Goal: Task Accomplishment & Management: Use online tool/utility

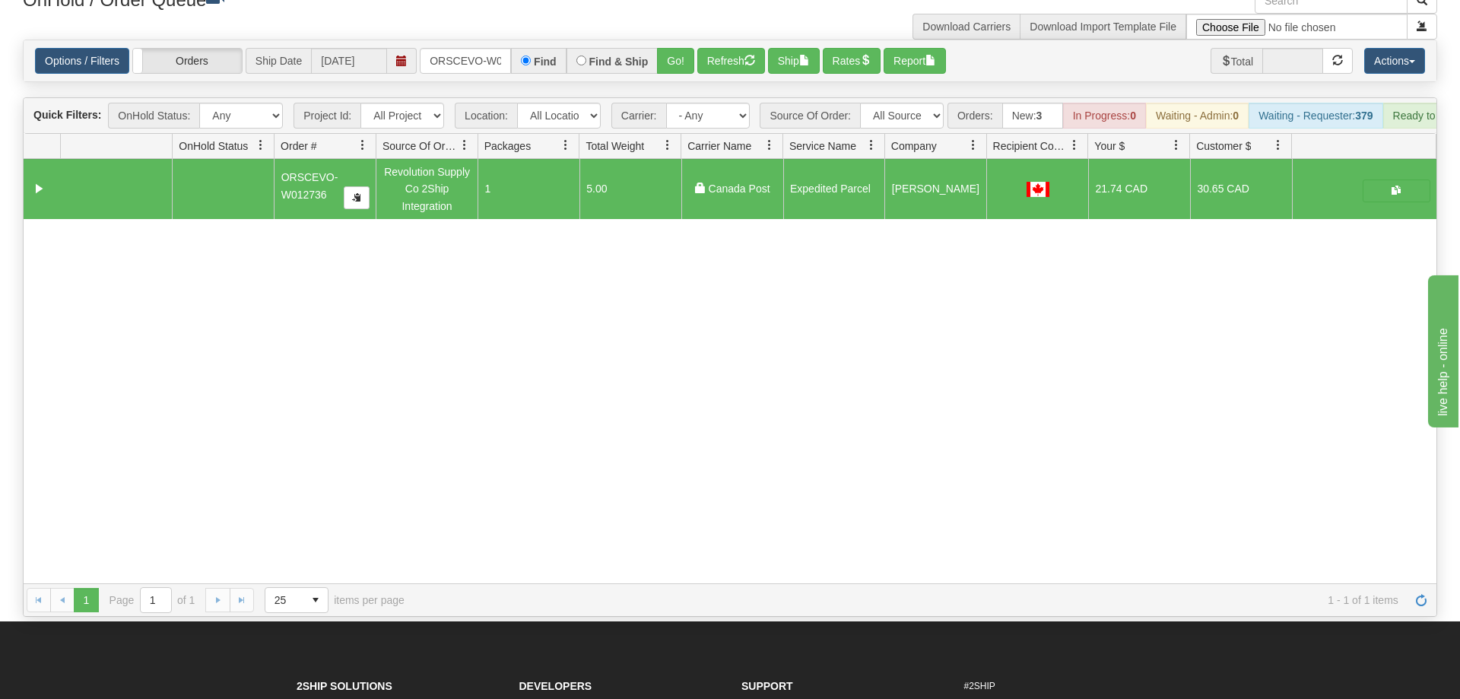
scroll to position [0, 31]
drag, startPoint x: 449, startPoint y: 39, endPoint x: 462, endPoint y: 35, distance: 13.5
click at [452, 48] on input "ORSCEVO-W012736" at bounding box center [465, 61] width 91 height 26
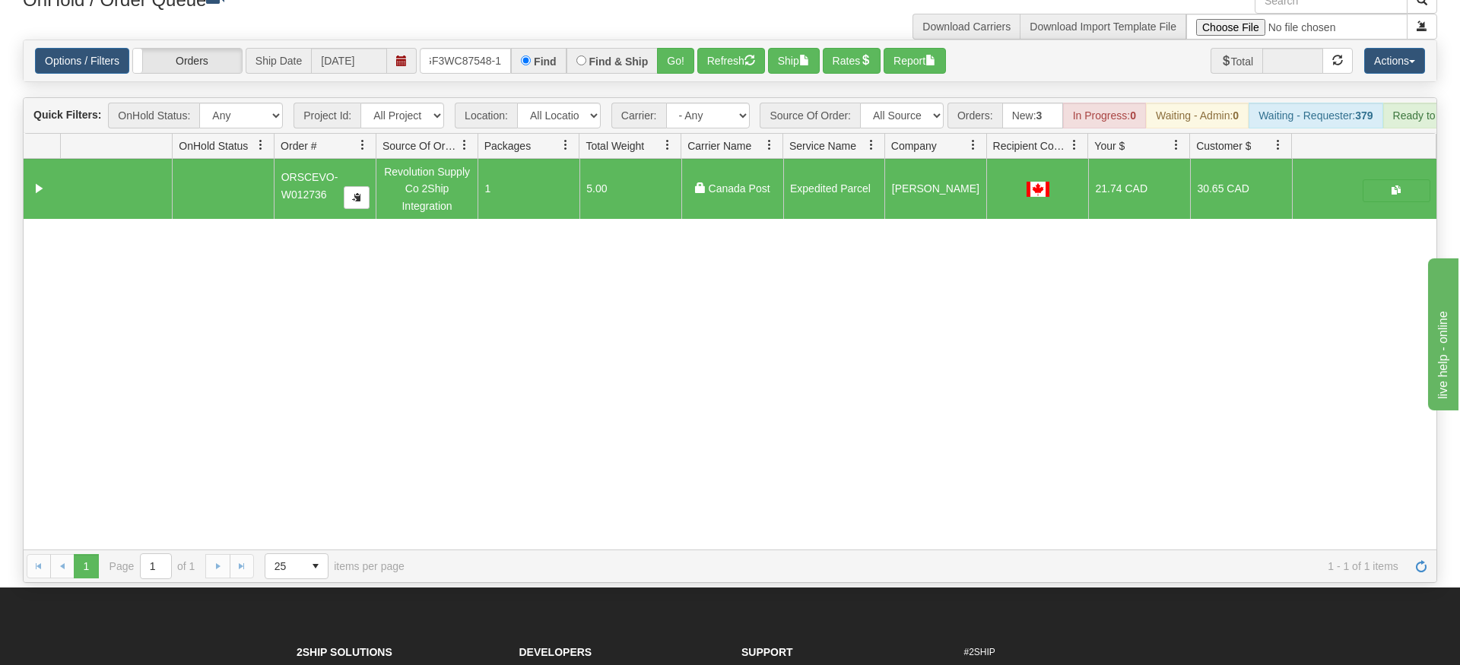
click at [665, 56] on div "Options / Filters Group Shipments Orders Ship Date [DATE] OGF3WC87548-1 Find Fi…" at bounding box center [730, 60] width 1412 height 41
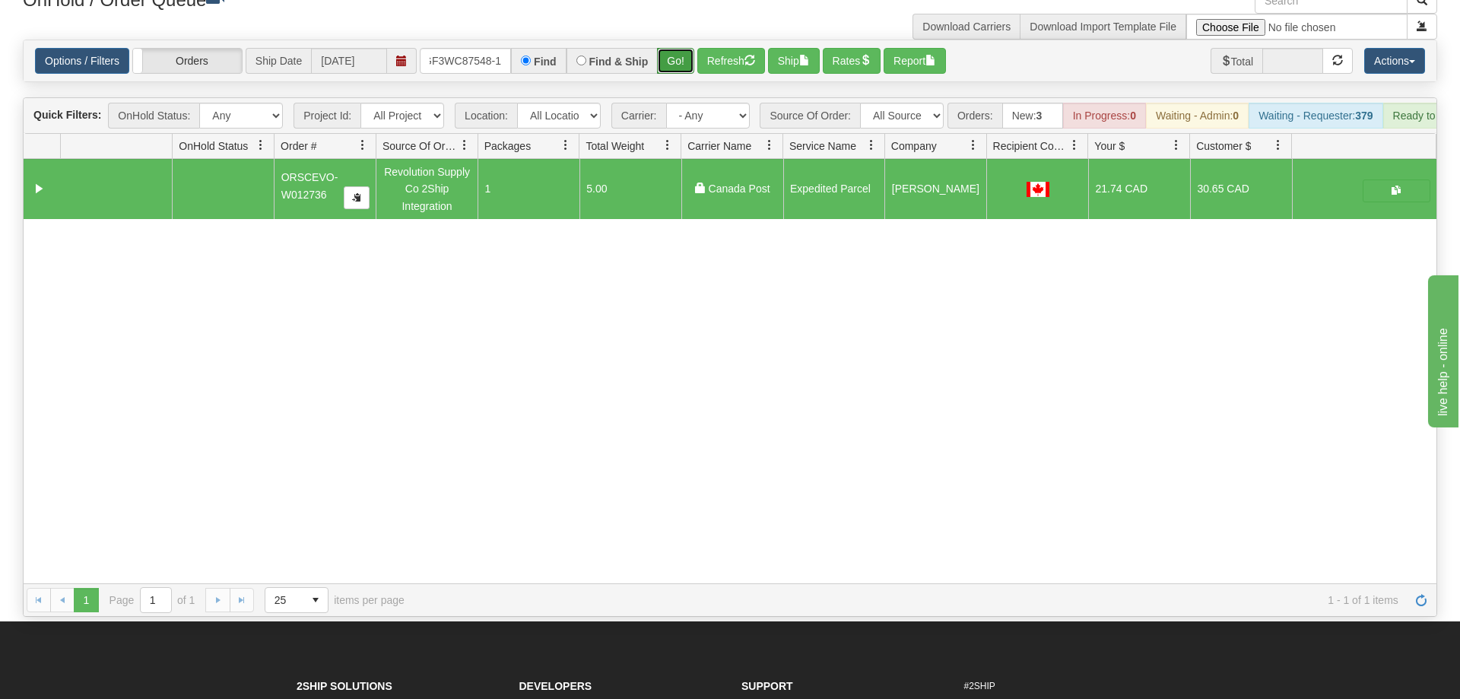
click at [674, 48] on button "Go!" at bounding box center [675, 61] width 37 height 26
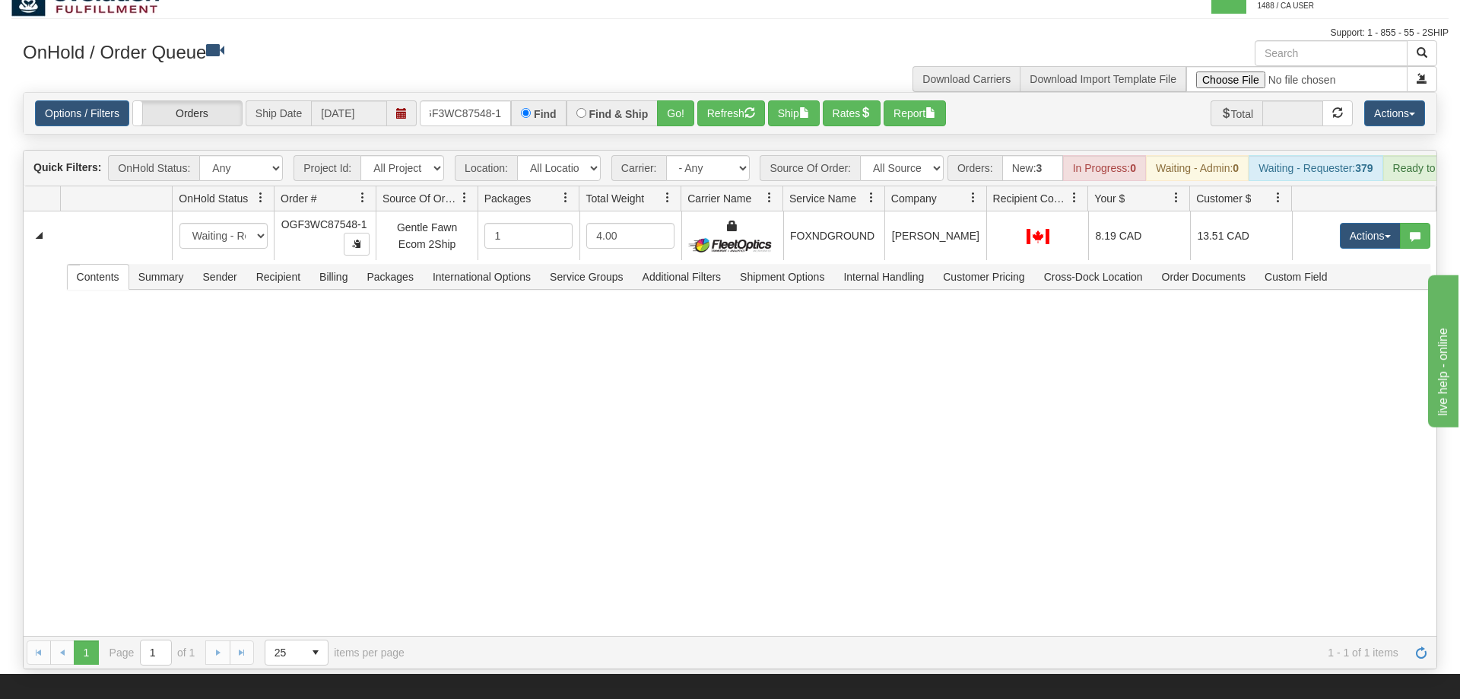
scroll to position [0, 0]
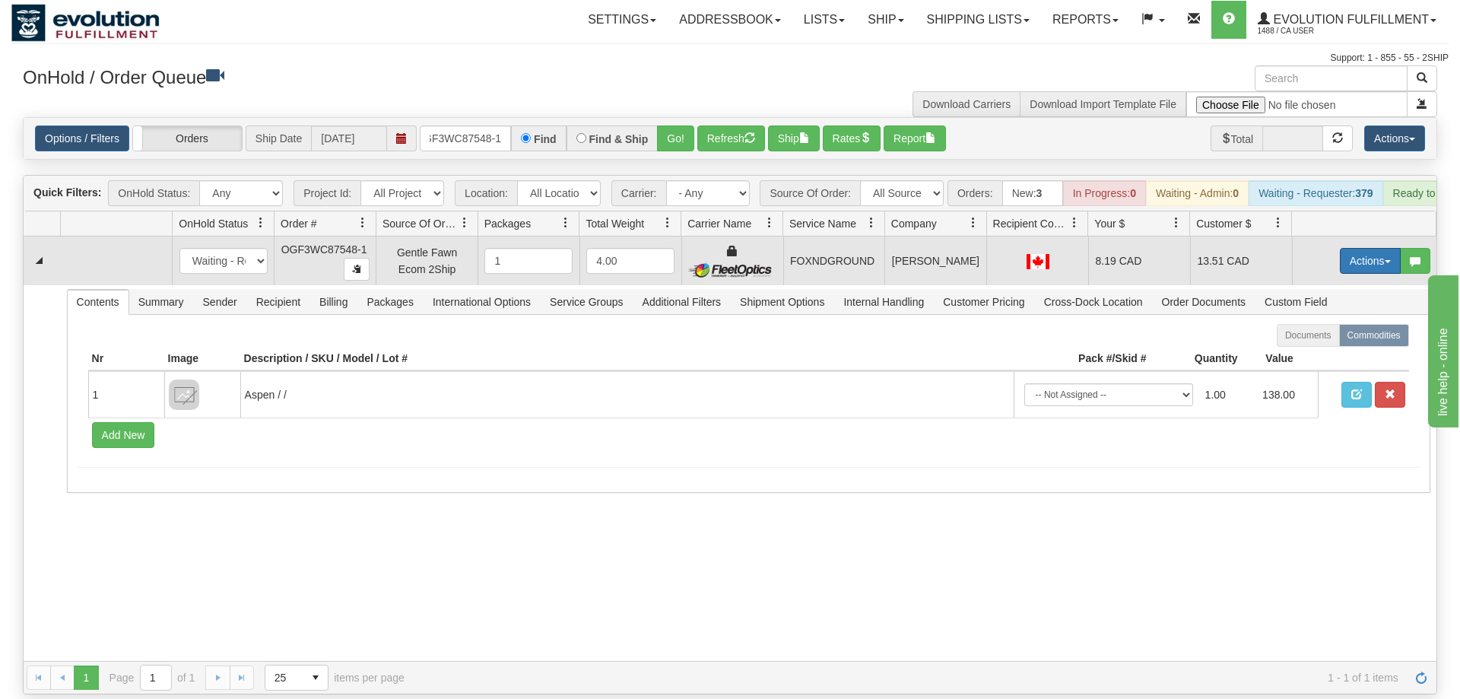
click at [1352, 248] on button "Actions" at bounding box center [1370, 261] width 61 height 26
click at [1317, 343] on span "Ship" at bounding box center [1309, 349] width 32 height 12
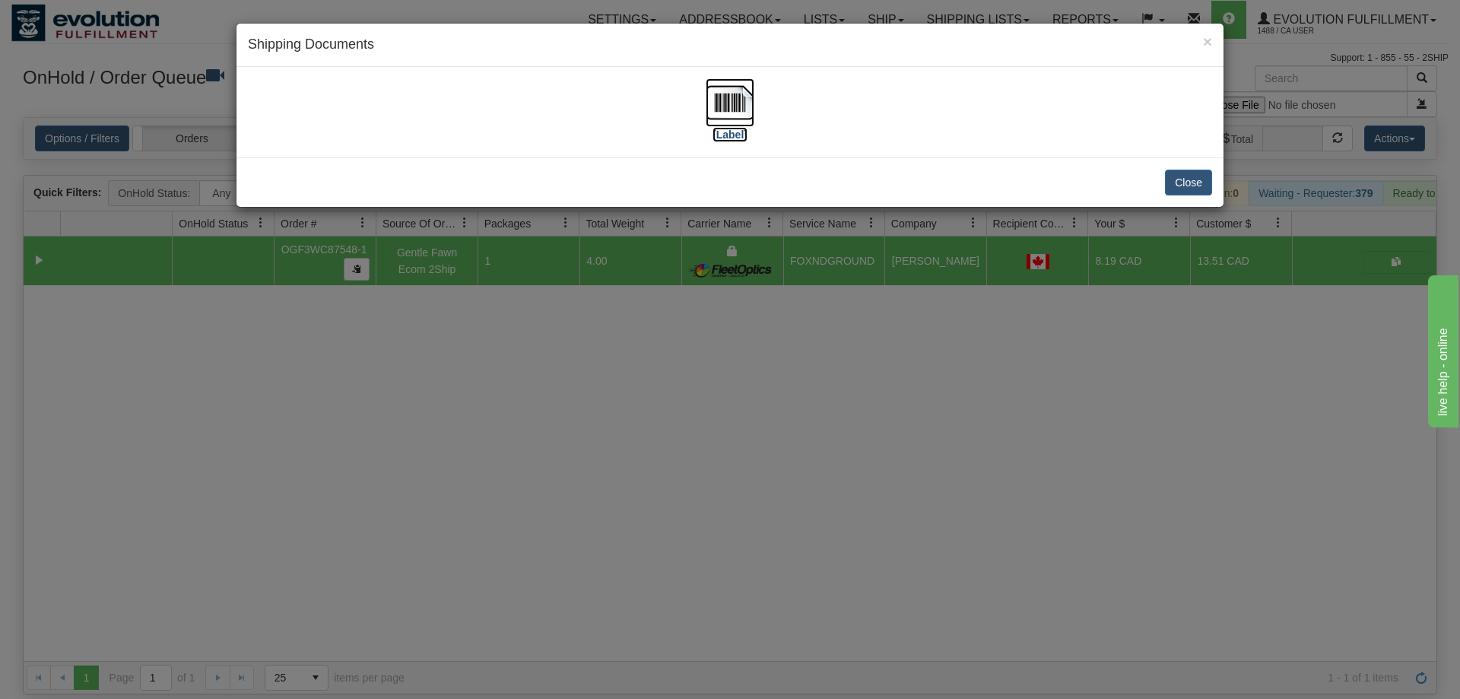
click at [716, 111] on img at bounding box center [729, 102] width 49 height 49
drag, startPoint x: 617, startPoint y: 514, endPoint x: 423, endPoint y: 80, distance: 475.4
click at [620, 506] on div "× Shipping Documents [Label] Close" at bounding box center [730, 349] width 1460 height 699
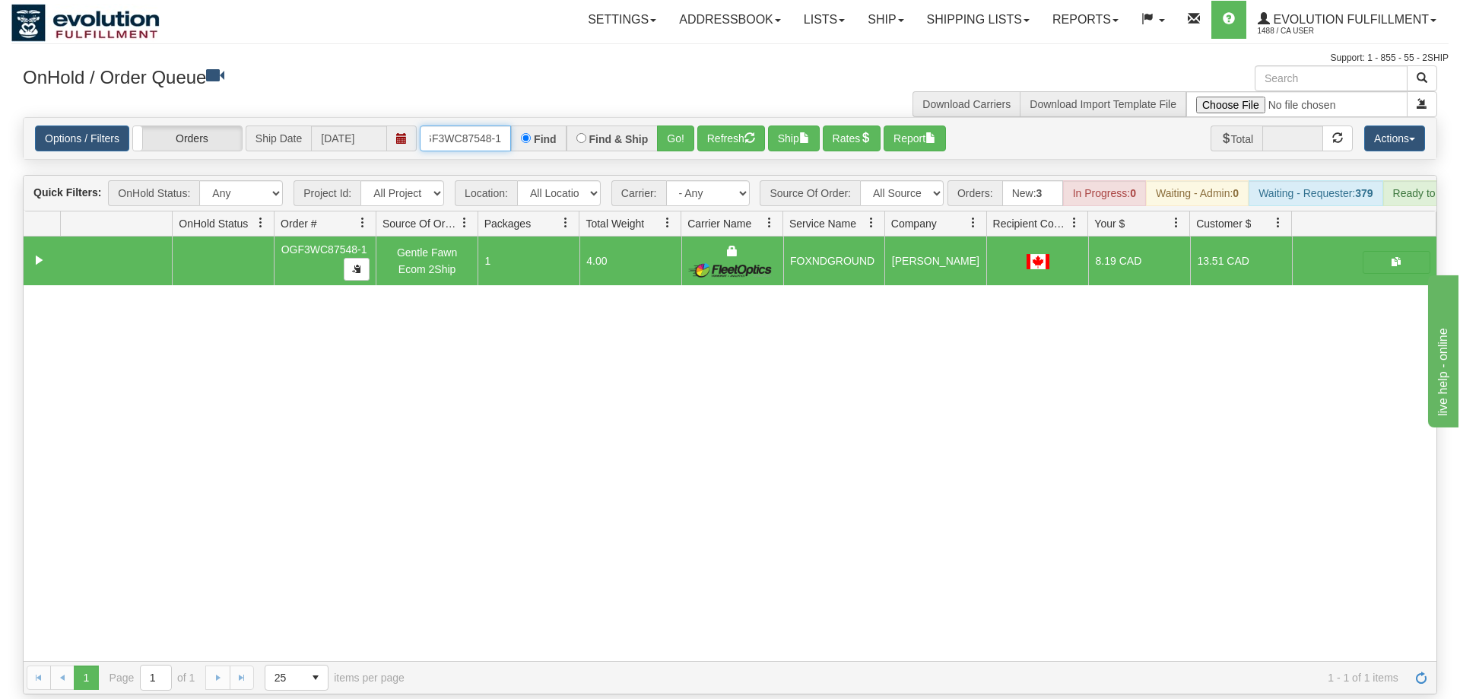
click at [484, 125] on input "OGF3WC87548-1" at bounding box center [465, 138] width 91 height 26
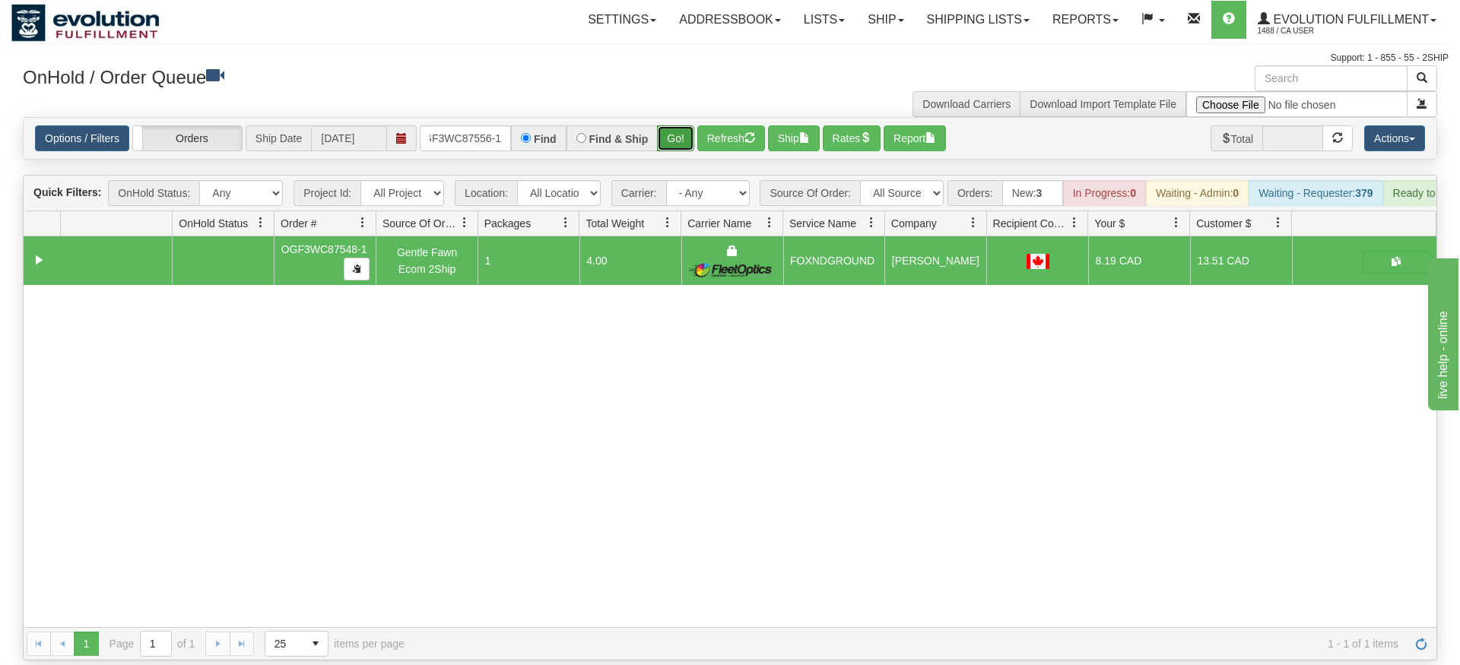
click at [683, 157] on div "Is equal to Is not equal to Contains Does not contains CAD USD EUR ZAR [PERSON_…" at bounding box center [729, 389] width 1437 height 544
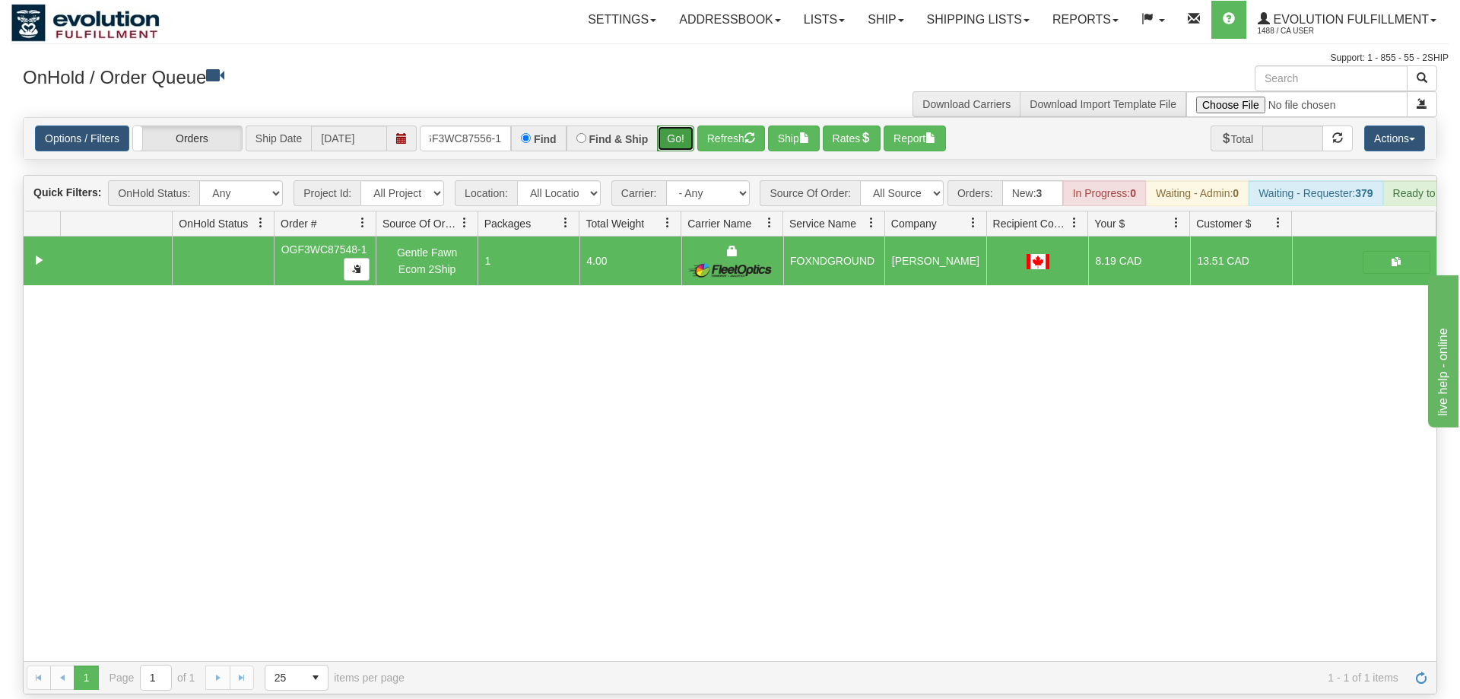
click at [678, 127] on button "Go!" at bounding box center [675, 138] width 37 height 26
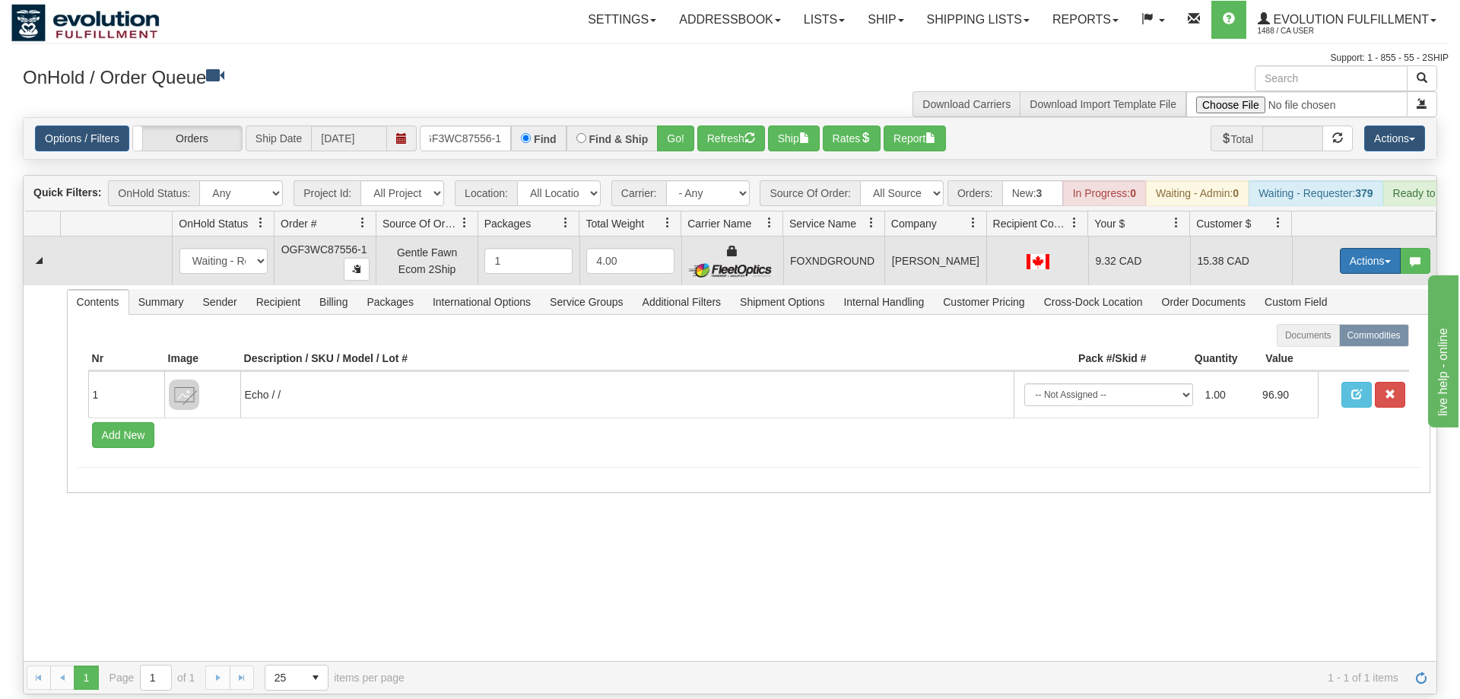
click at [1370, 248] on button "Actions" at bounding box center [1370, 261] width 61 height 26
click at [1329, 339] on link "Ship" at bounding box center [1339, 349] width 122 height 20
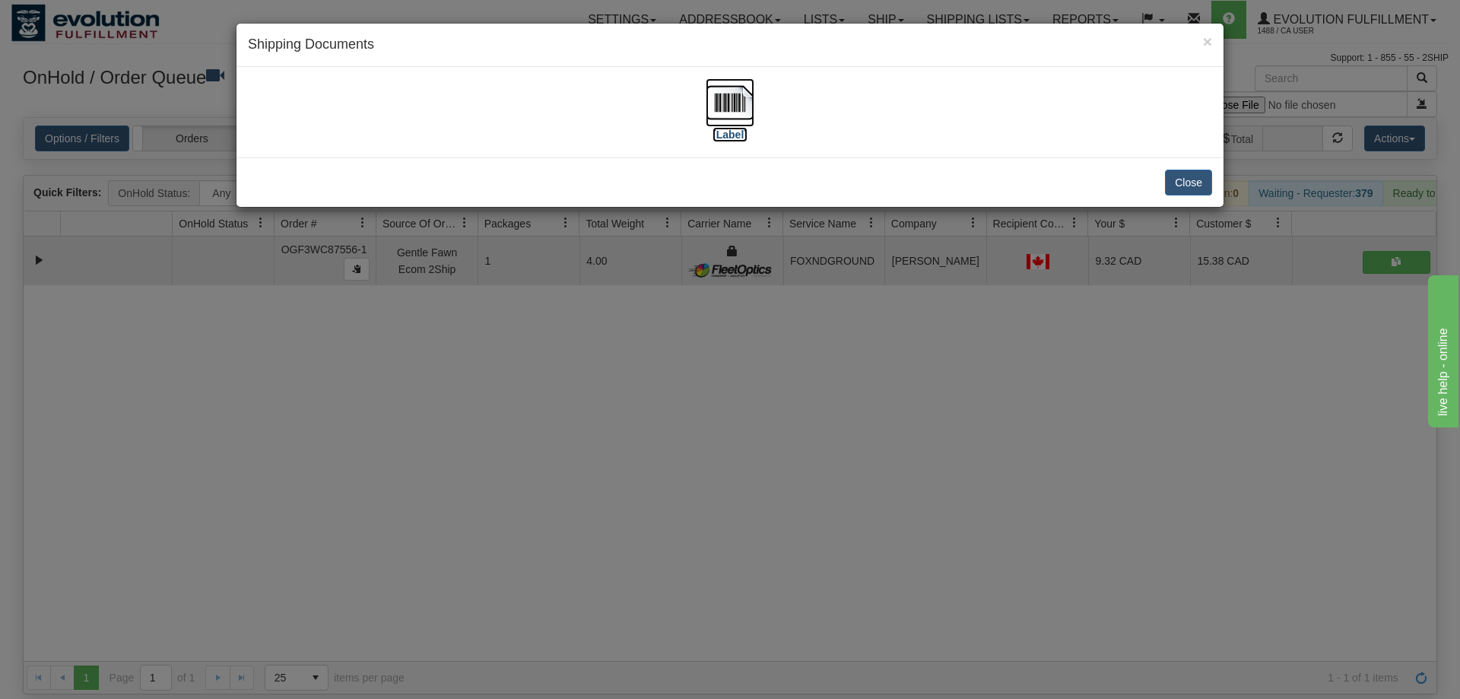
click at [729, 121] on img at bounding box center [729, 102] width 49 height 49
drag, startPoint x: 867, startPoint y: 357, endPoint x: 582, endPoint y: 170, distance: 341.0
click at [867, 357] on div "× Shipping Documents [Label] Close" at bounding box center [730, 349] width 1460 height 699
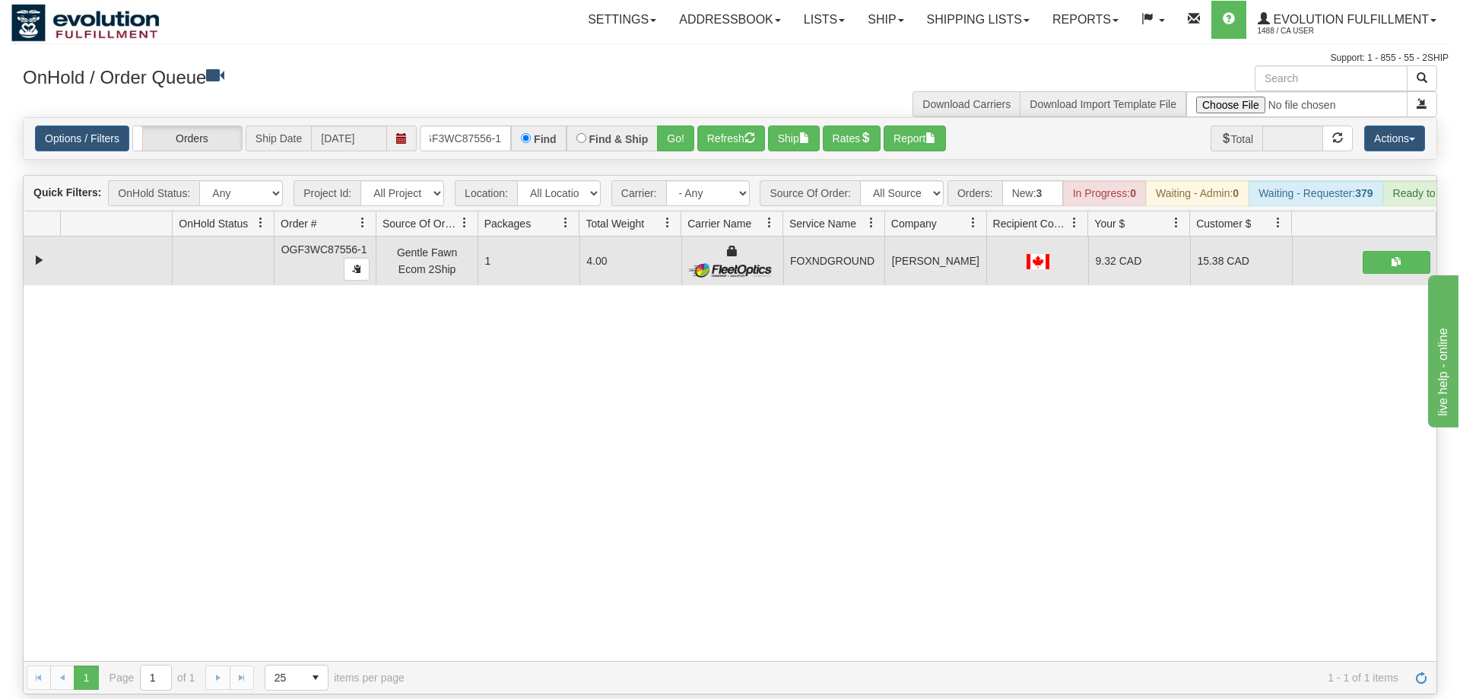
click at [496, 135] on div "Options / Filters Group Shipments Orders Ship Date [DATE] OGF3WC87556-1 Find Fi…" at bounding box center [730, 138] width 1412 height 41
click at [486, 125] on input "OGF3WC87556-1" at bounding box center [465, 138] width 91 height 26
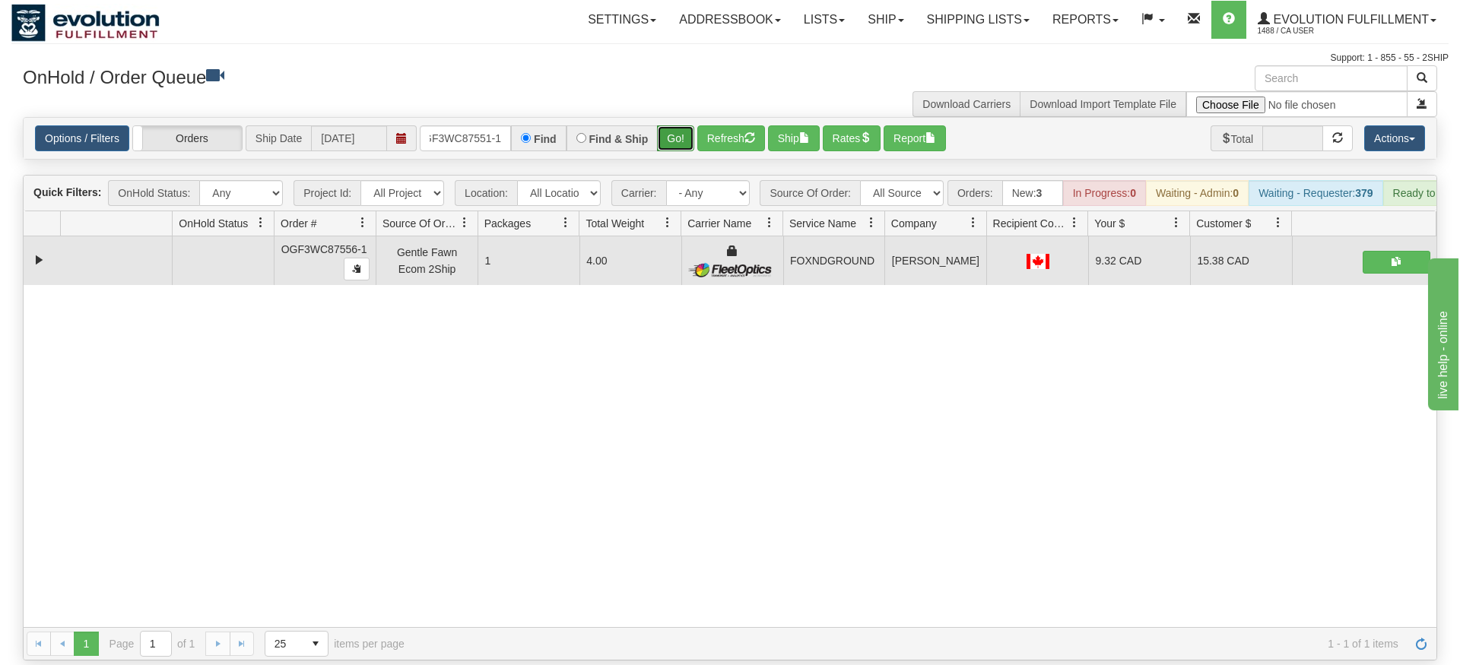
drag, startPoint x: 692, startPoint y: 122, endPoint x: 673, endPoint y: 125, distance: 19.1
click at [689, 148] on div "Is equal to Is not equal to Contains Does not contains CAD USD EUR ZAR [PERSON_…" at bounding box center [729, 389] width 1437 height 544
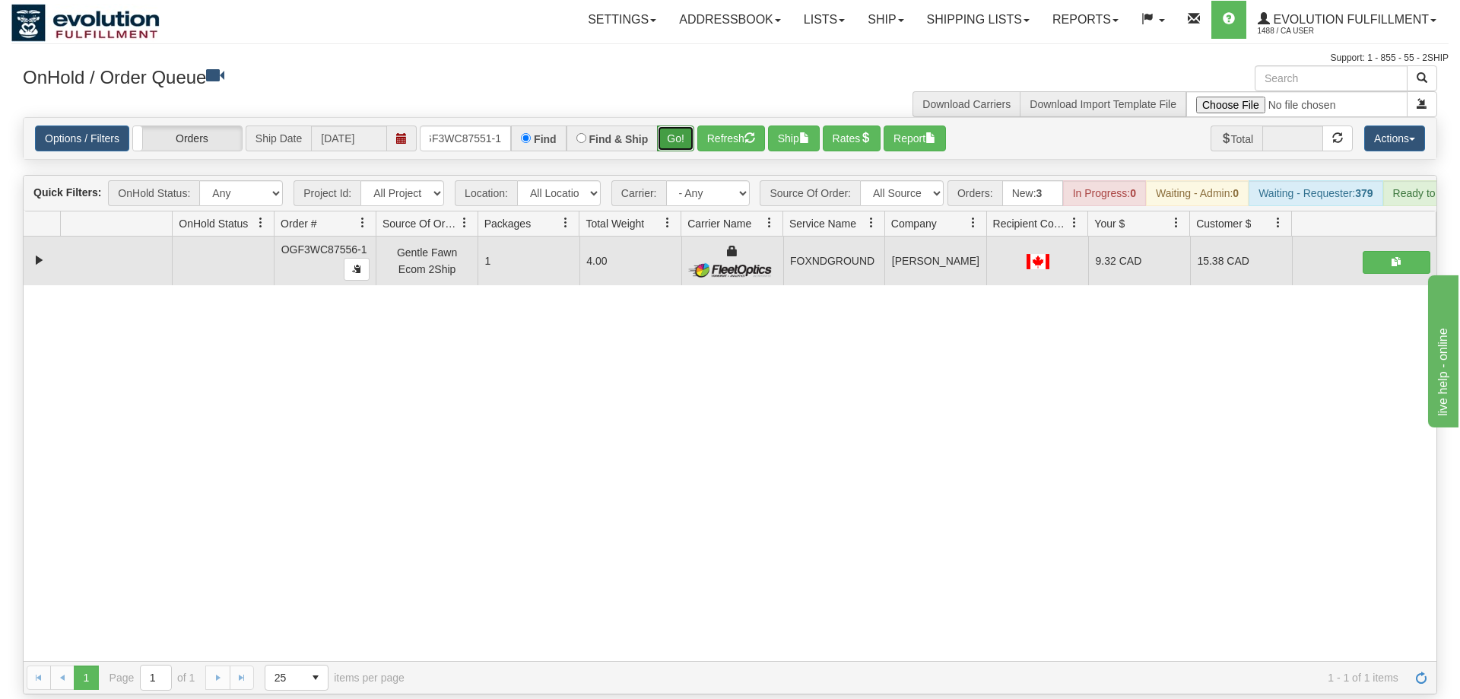
click at [667, 125] on button "Go!" at bounding box center [675, 138] width 37 height 26
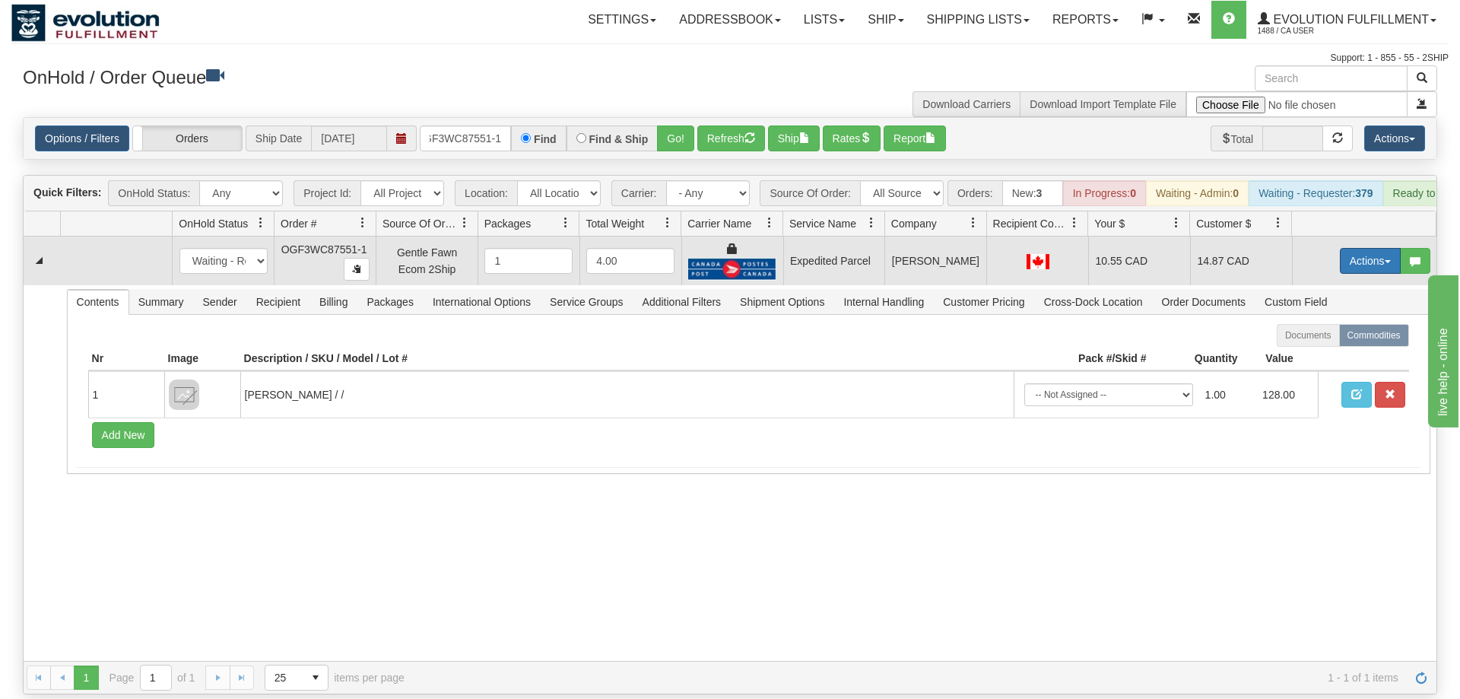
click at [1359, 248] on button "Actions" at bounding box center [1370, 261] width 61 height 26
click at [1337, 339] on link "Ship" at bounding box center [1339, 349] width 122 height 20
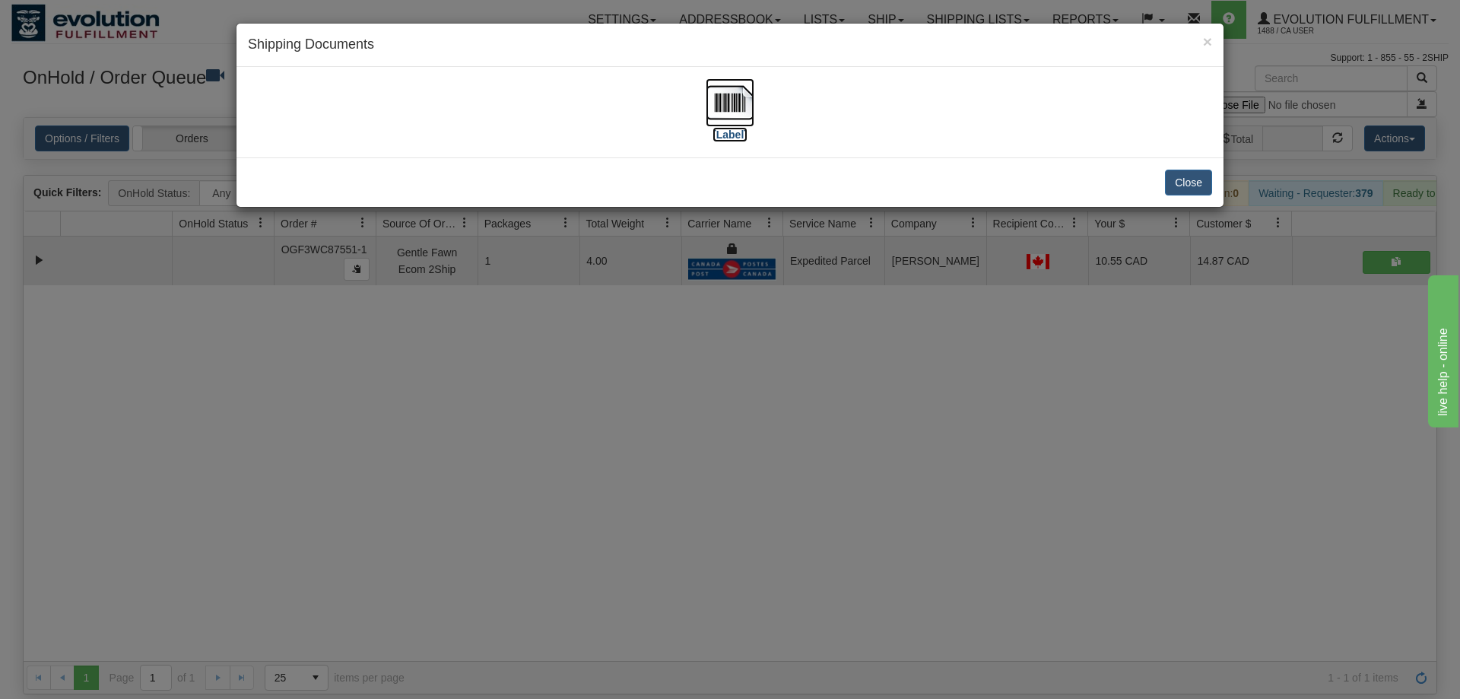
click at [739, 109] on img at bounding box center [729, 102] width 49 height 49
drag, startPoint x: 730, startPoint y: 435, endPoint x: 569, endPoint y: 103, distance: 368.6
click at [731, 420] on div "× Shipping Documents [Label] Close" at bounding box center [730, 349] width 1460 height 699
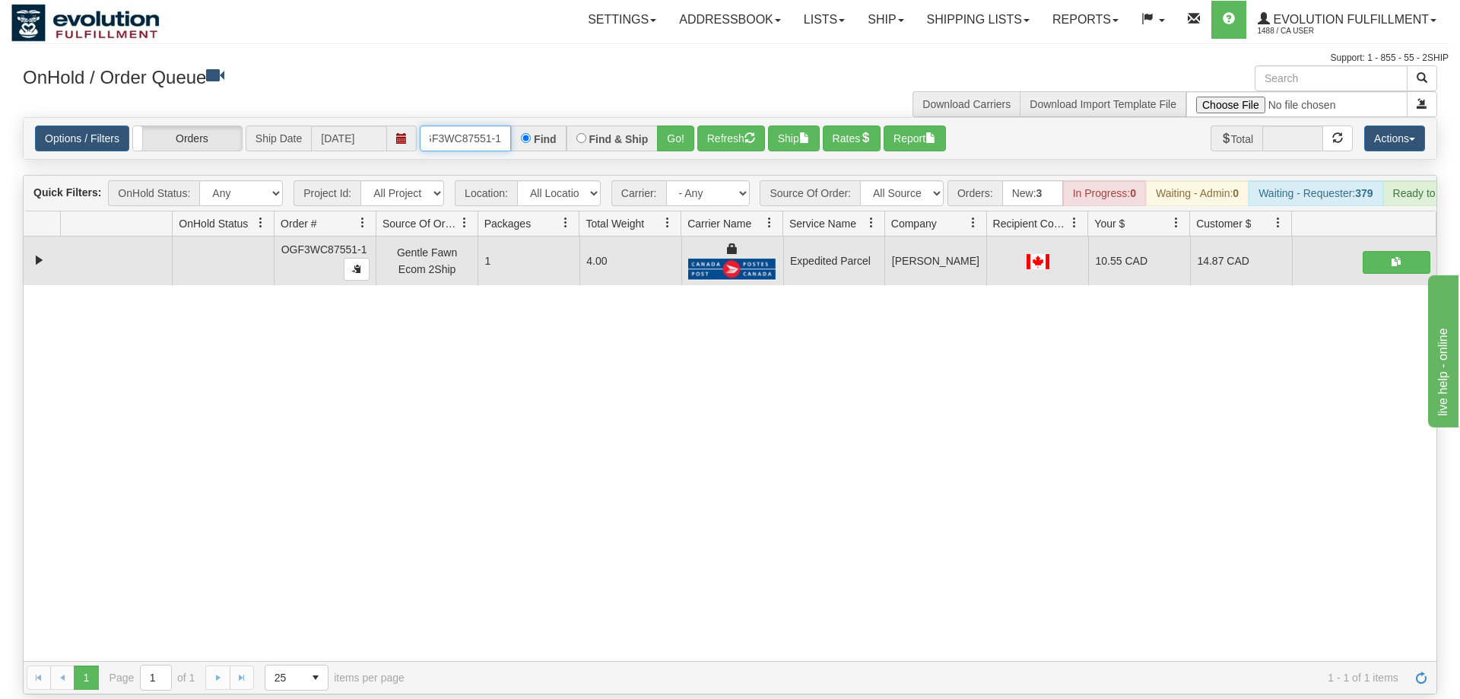
click at [490, 125] on input "OGF3WC87551-1" at bounding box center [465, 138] width 91 height 26
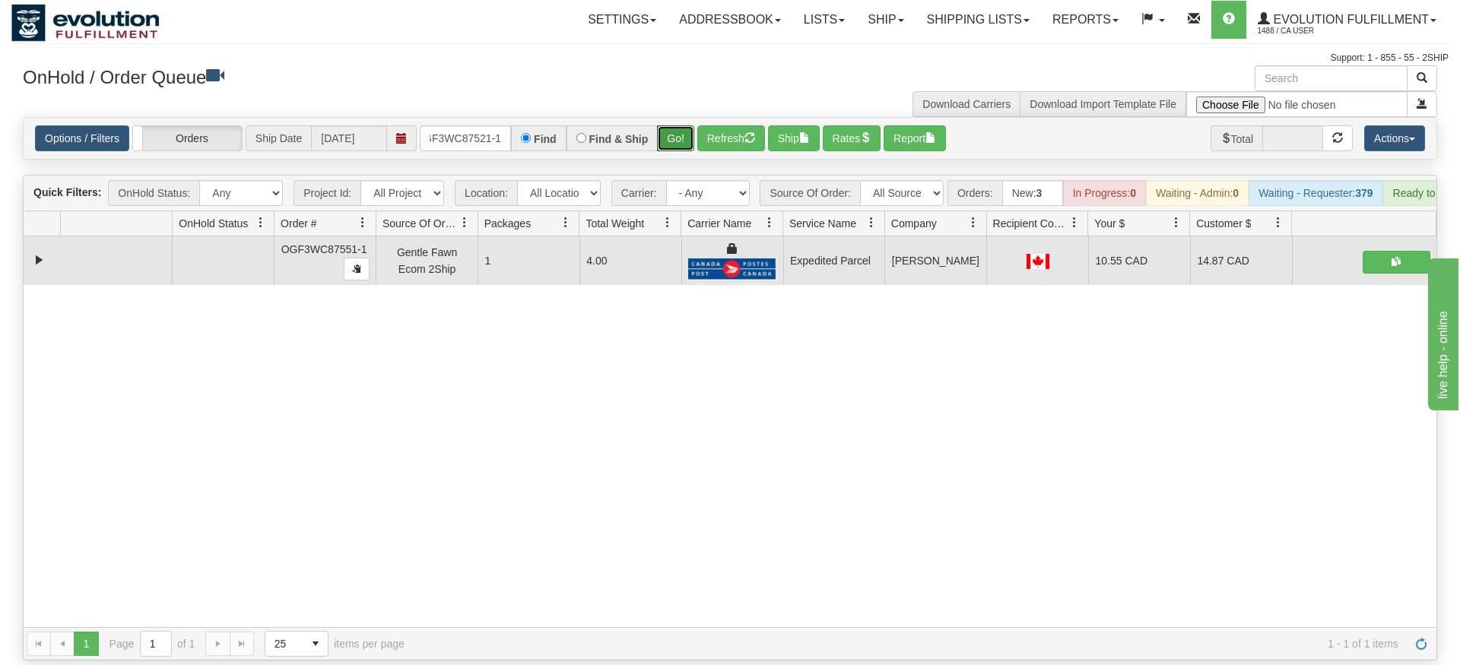
click at [678, 144] on div "Is equal to Is not equal to Contains Does not contains CAD USD EUR ZAR [PERSON_…" at bounding box center [729, 389] width 1437 height 544
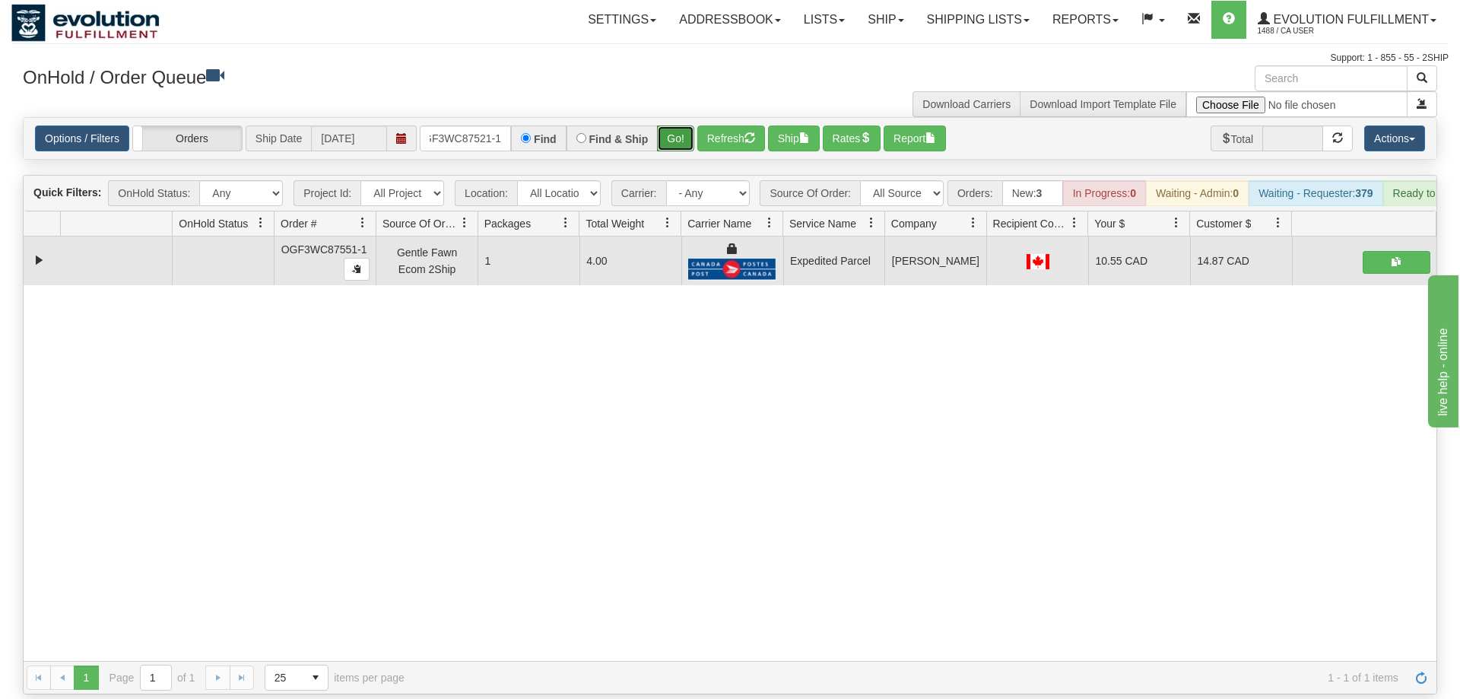
click at [682, 125] on button "Go!" at bounding box center [675, 138] width 37 height 26
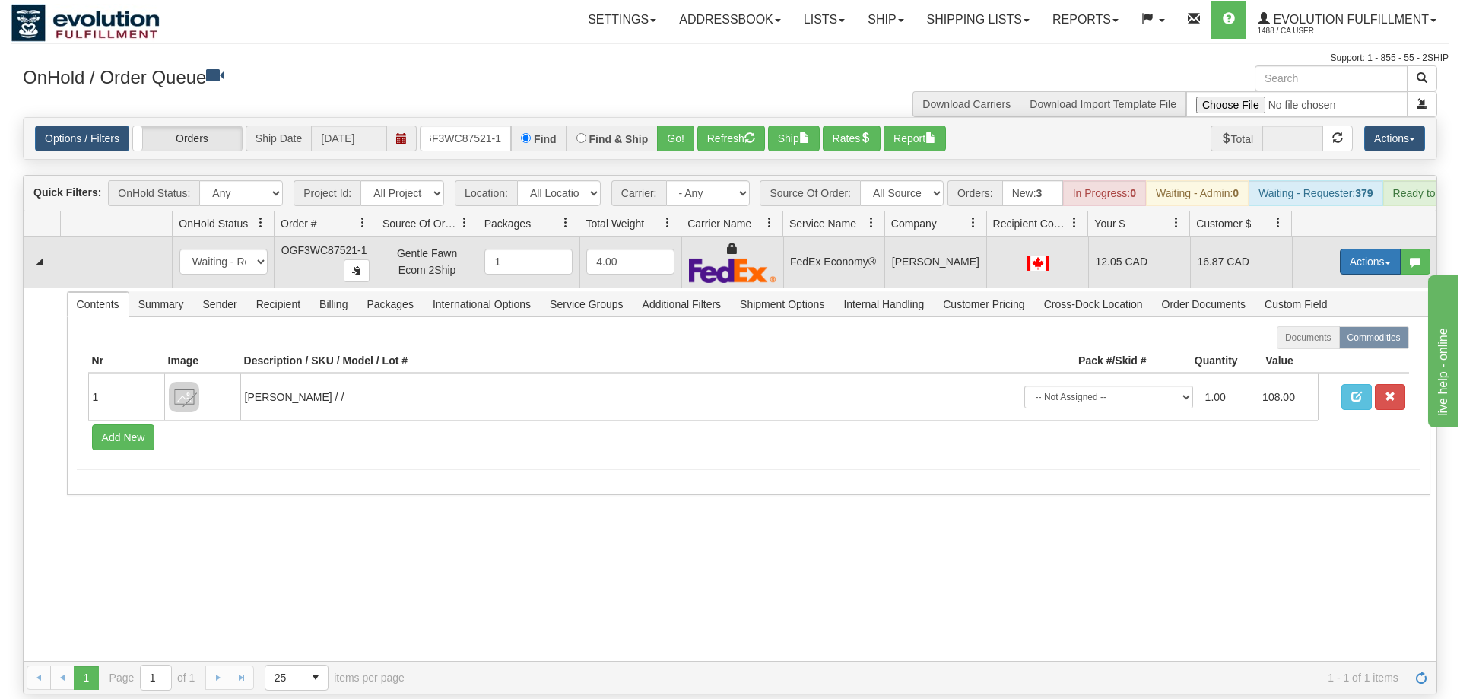
click at [1350, 250] on button "Actions" at bounding box center [1370, 262] width 61 height 26
click at [1332, 340] on link "Ship" at bounding box center [1339, 350] width 122 height 20
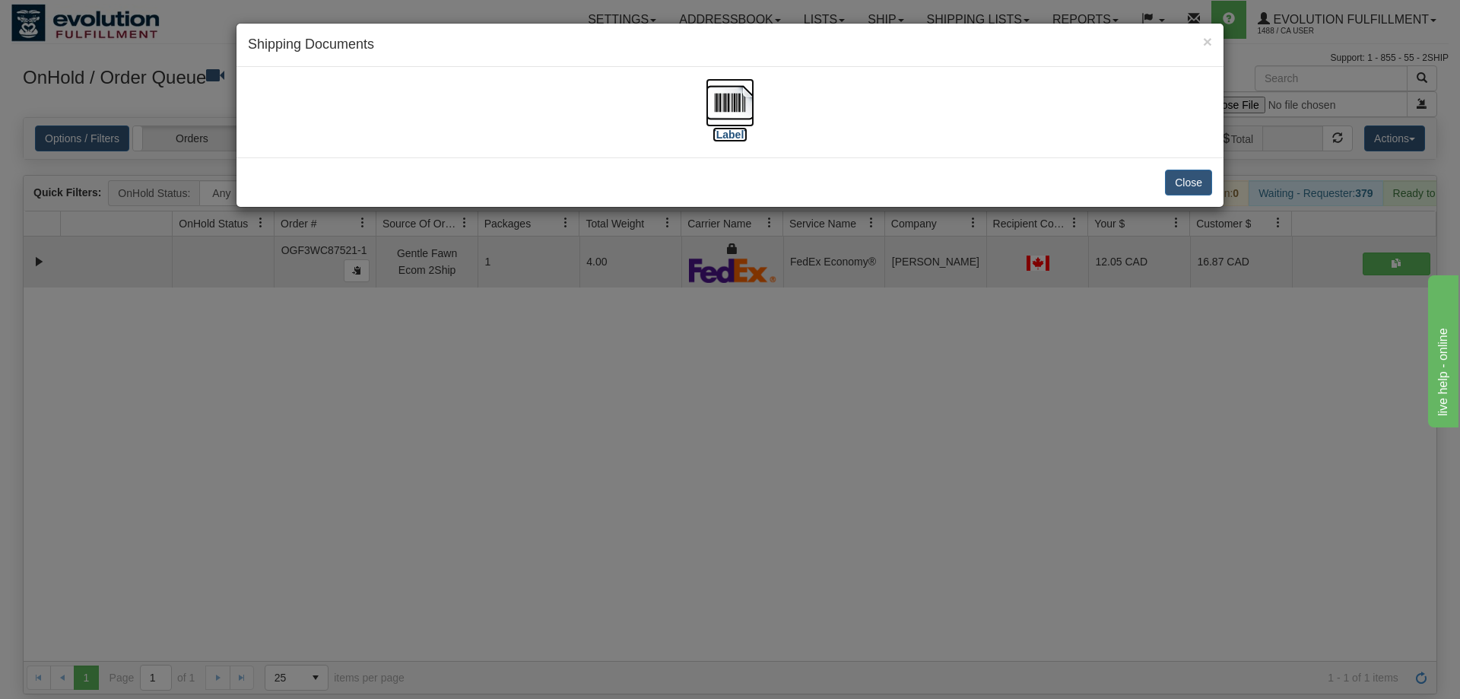
click at [736, 81] on img at bounding box center [729, 102] width 49 height 49
click at [788, 301] on div "× Shipping Documents [Label] Close" at bounding box center [730, 349] width 1460 height 699
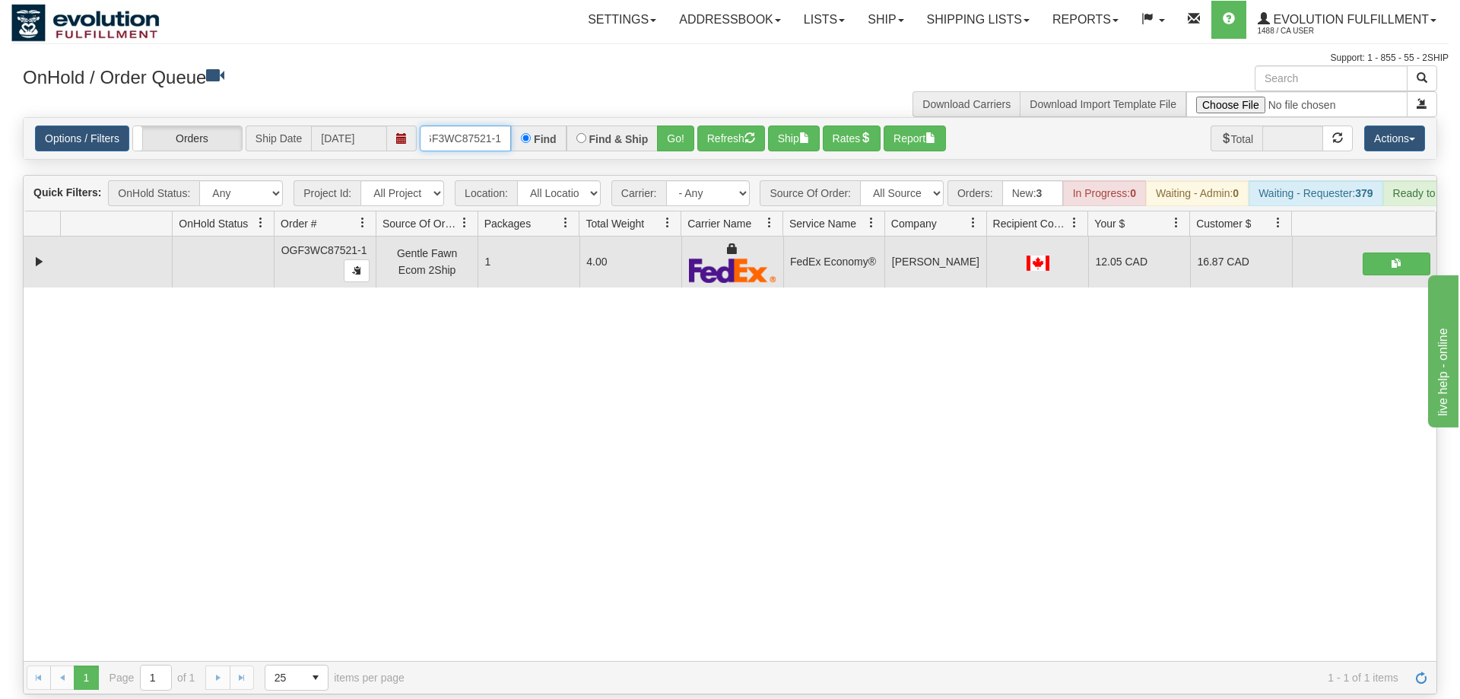
click at [489, 125] on input "OGF3WC87521-1" at bounding box center [465, 138] width 91 height 26
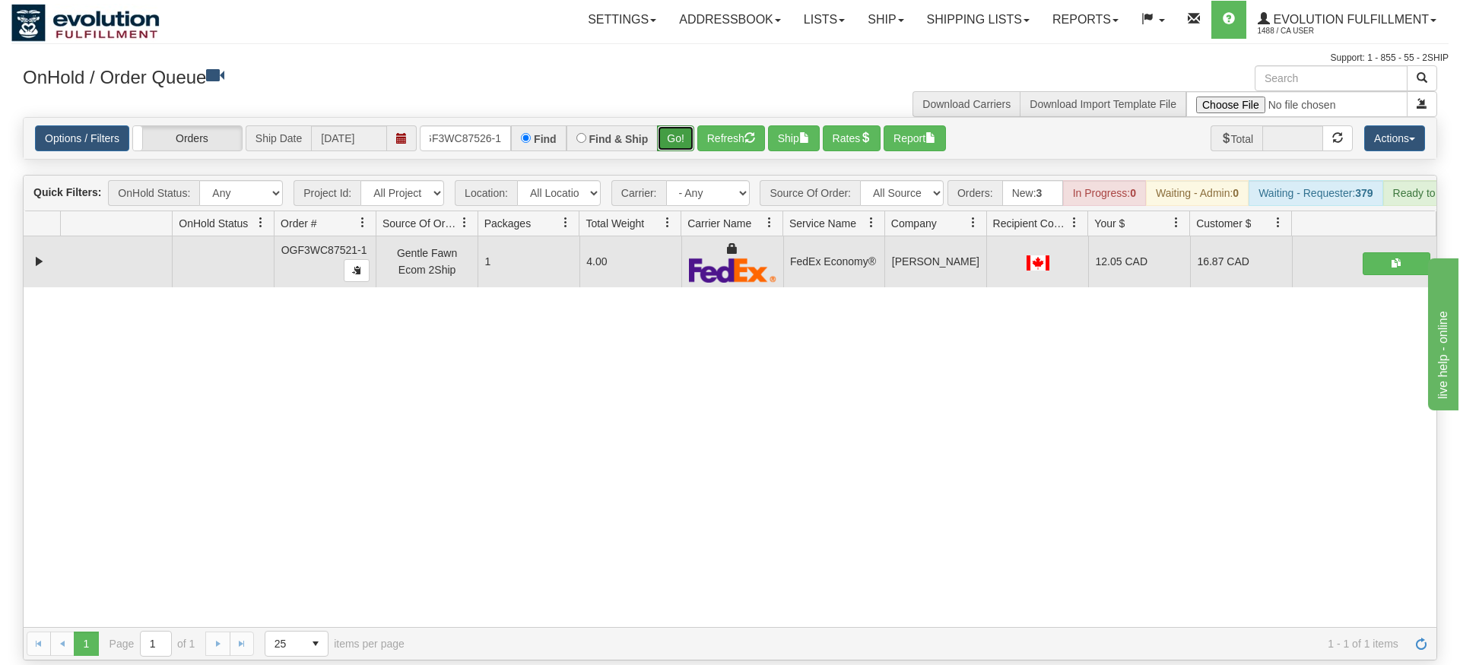
click at [677, 147] on div "Is equal to Is not equal to Contains Does not contains CAD USD EUR ZAR [PERSON_…" at bounding box center [729, 389] width 1437 height 544
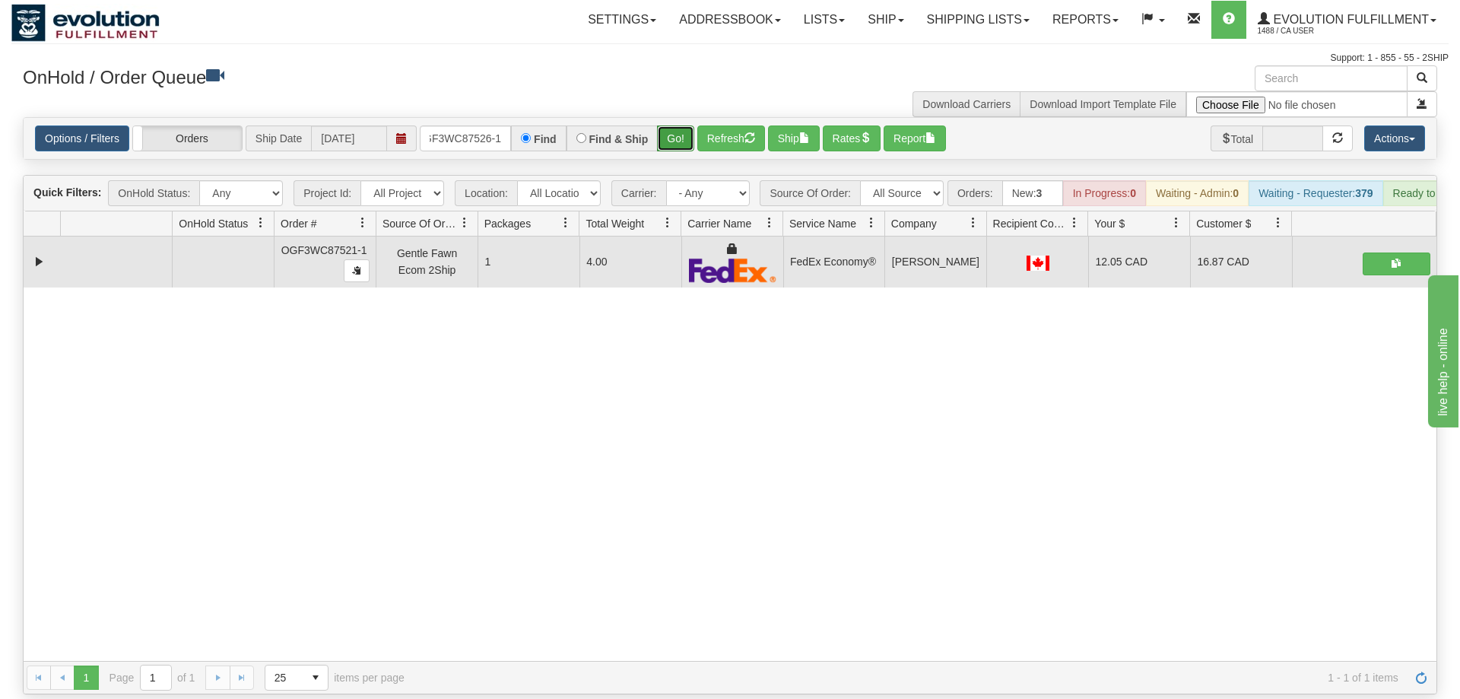
click at [674, 125] on button "Go!" at bounding box center [675, 138] width 37 height 26
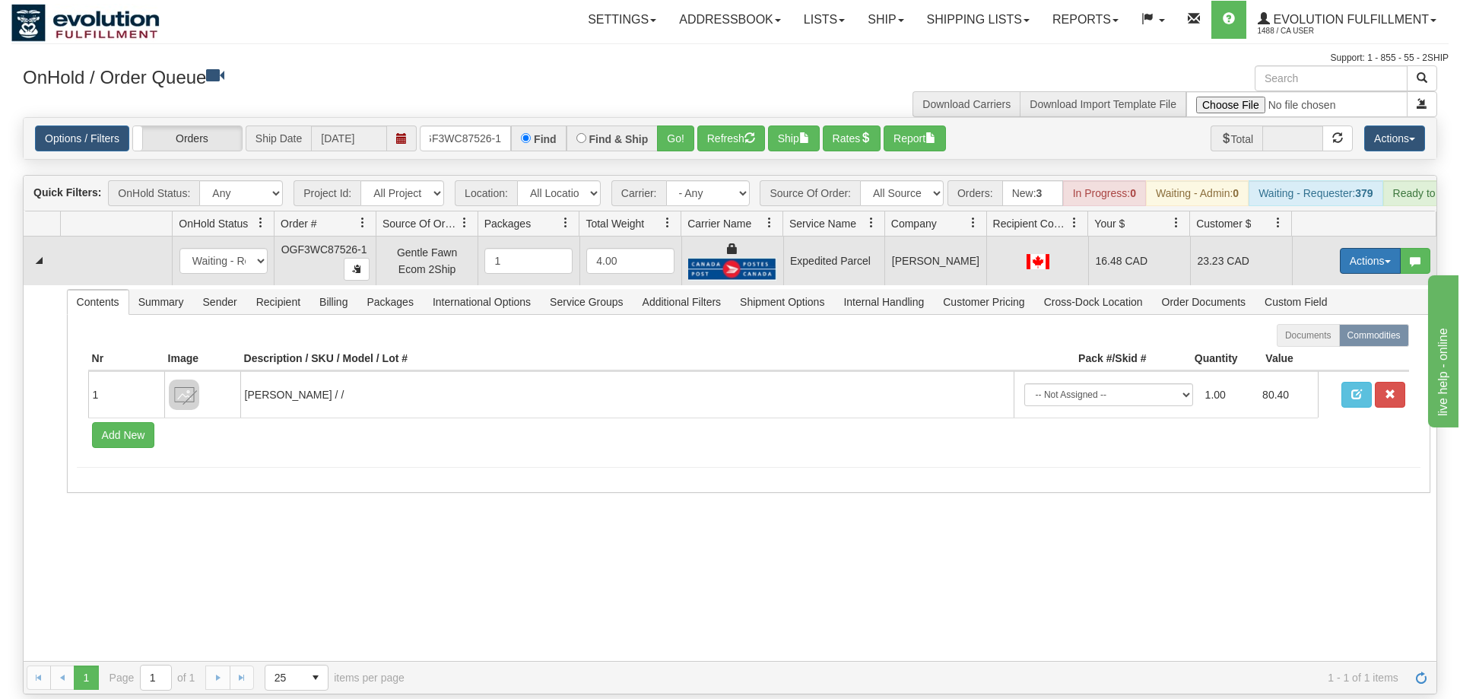
click at [1359, 248] on button "Actions" at bounding box center [1370, 261] width 61 height 26
click at [1318, 339] on link "Ship" at bounding box center [1339, 349] width 122 height 20
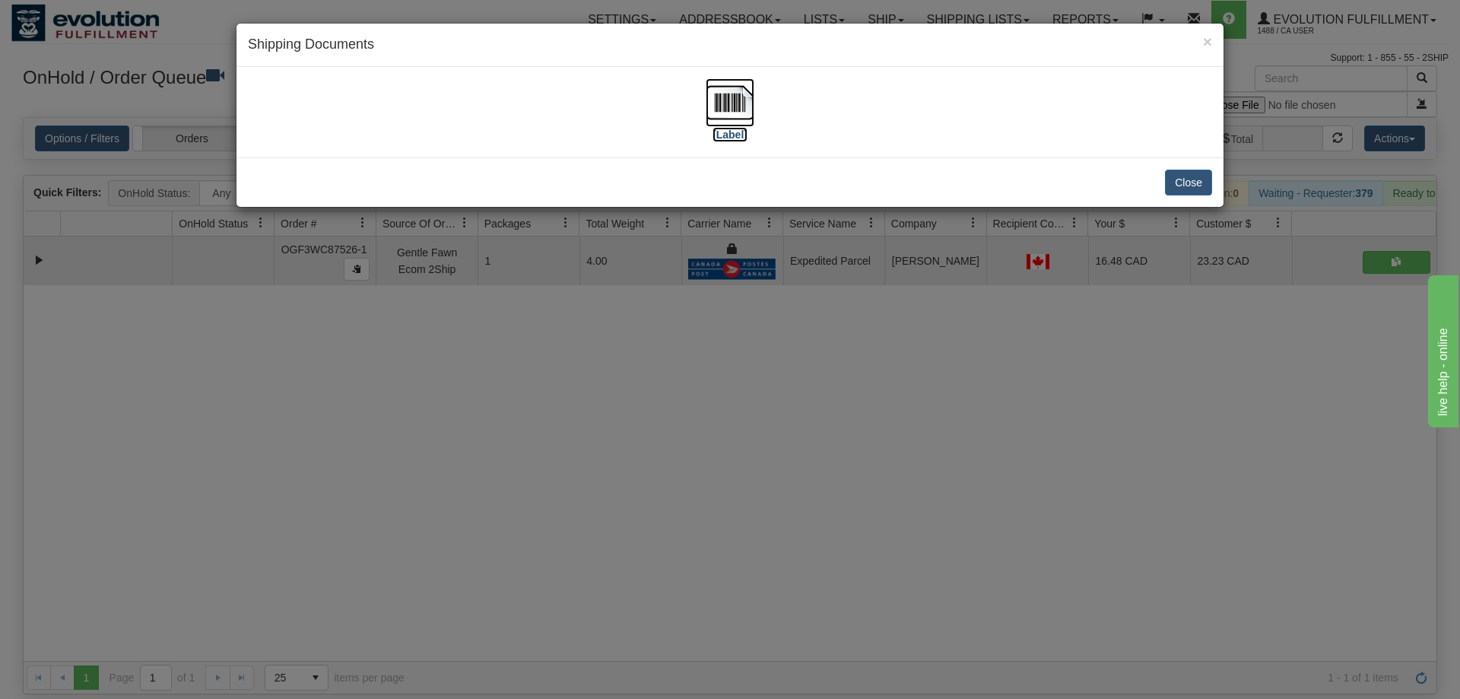
click at [726, 118] on img at bounding box center [729, 102] width 49 height 49
drag, startPoint x: 824, startPoint y: 455, endPoint x: 480, endPoint y: 123, distance: 478.0
click at [820, 450] on div "× Shipping Documents [Label] Close" at bounding box center [730, 349] width 1460 height 699
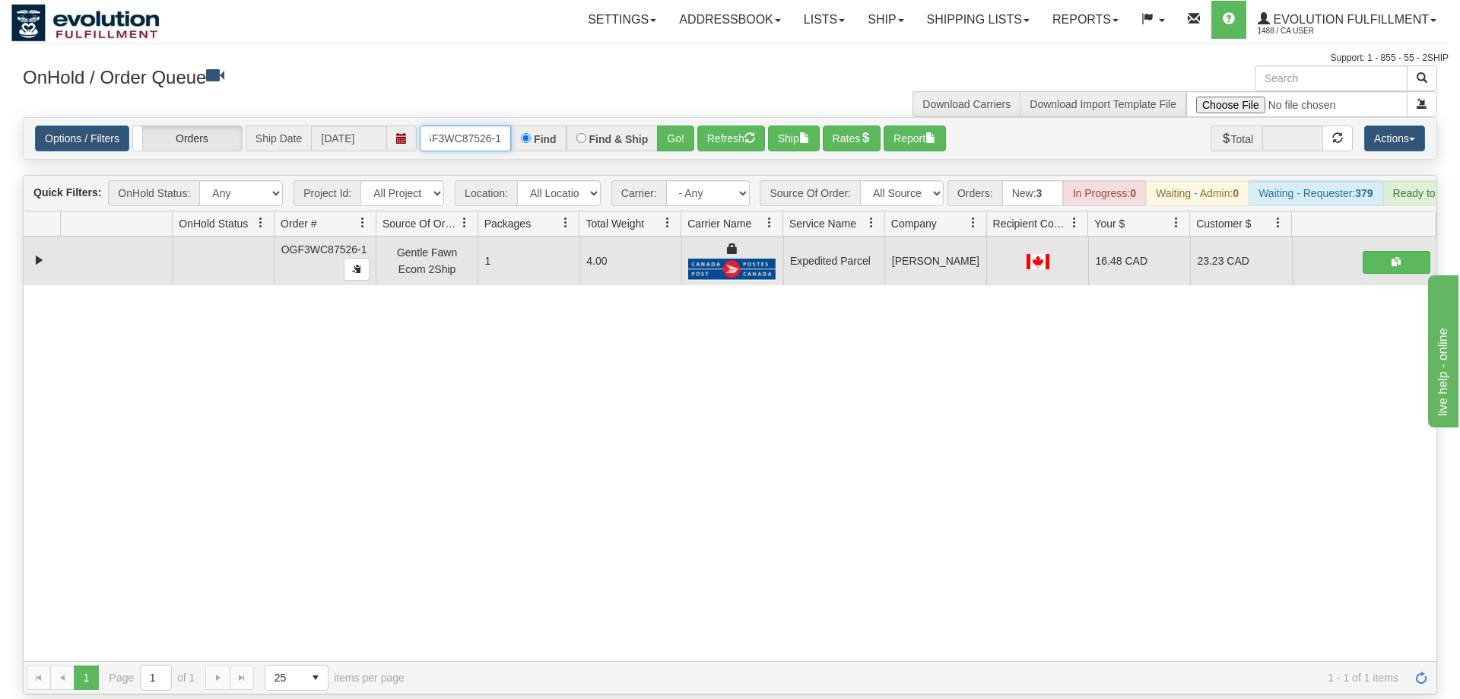
click at [471, 125] on input "OGF3WC87526-1" at bounding box center [465, 138] width 91 height 26
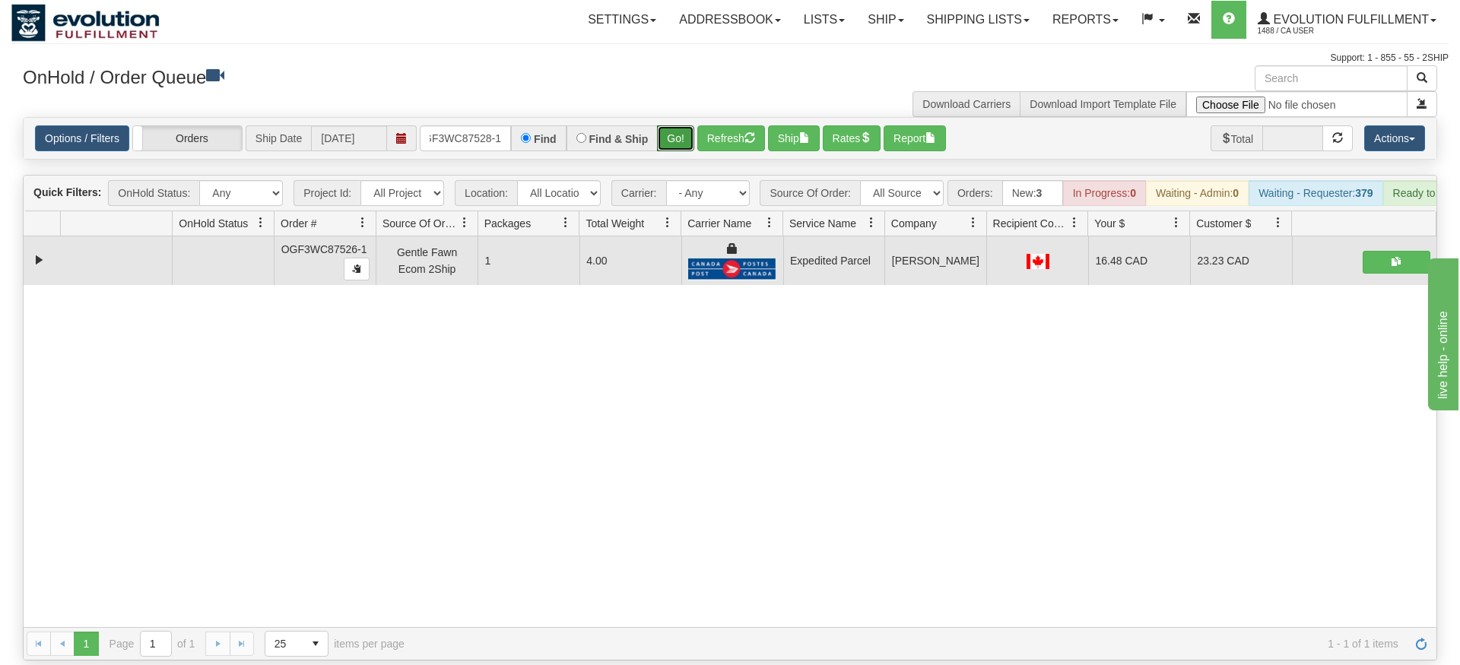
drag, startPoint x: 674, startPoint y: 122, endPoint x: 674, endPoint y: 155, distance: 32.7
click at [674, 155] on div "Is equal to Is not equal to Contains Does not contains CAD USD EUR ZAR [PERSON_…" at bounding box center [729, 389] width 1437 height 544
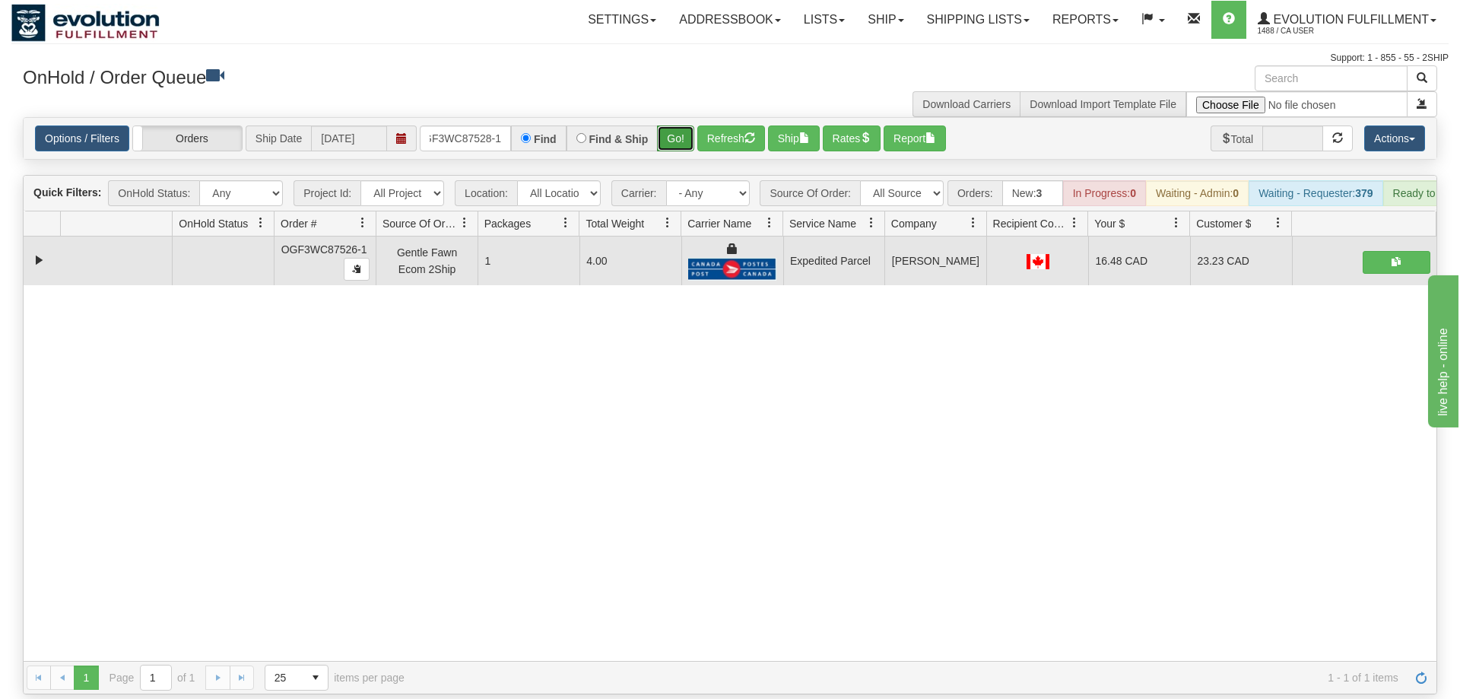
click at [678, 125] on button "Go!" at bounding box center [675, 138] width 37 height 26
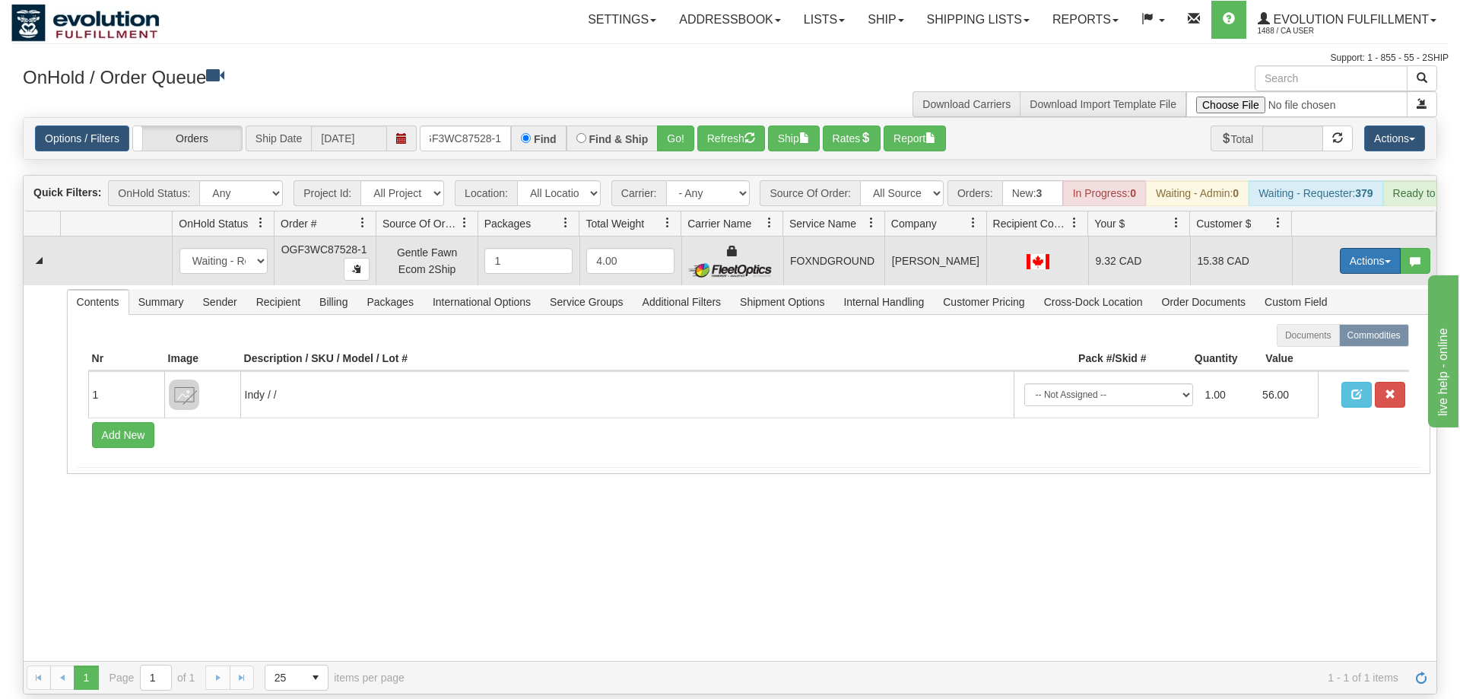
click at [1352, 248] on button "Actions" at bounding box center [1370, 261] width 61 height 26
click at [1339, 339] on link "Ship" at bounding box center [1339, 349] width 122 height 20
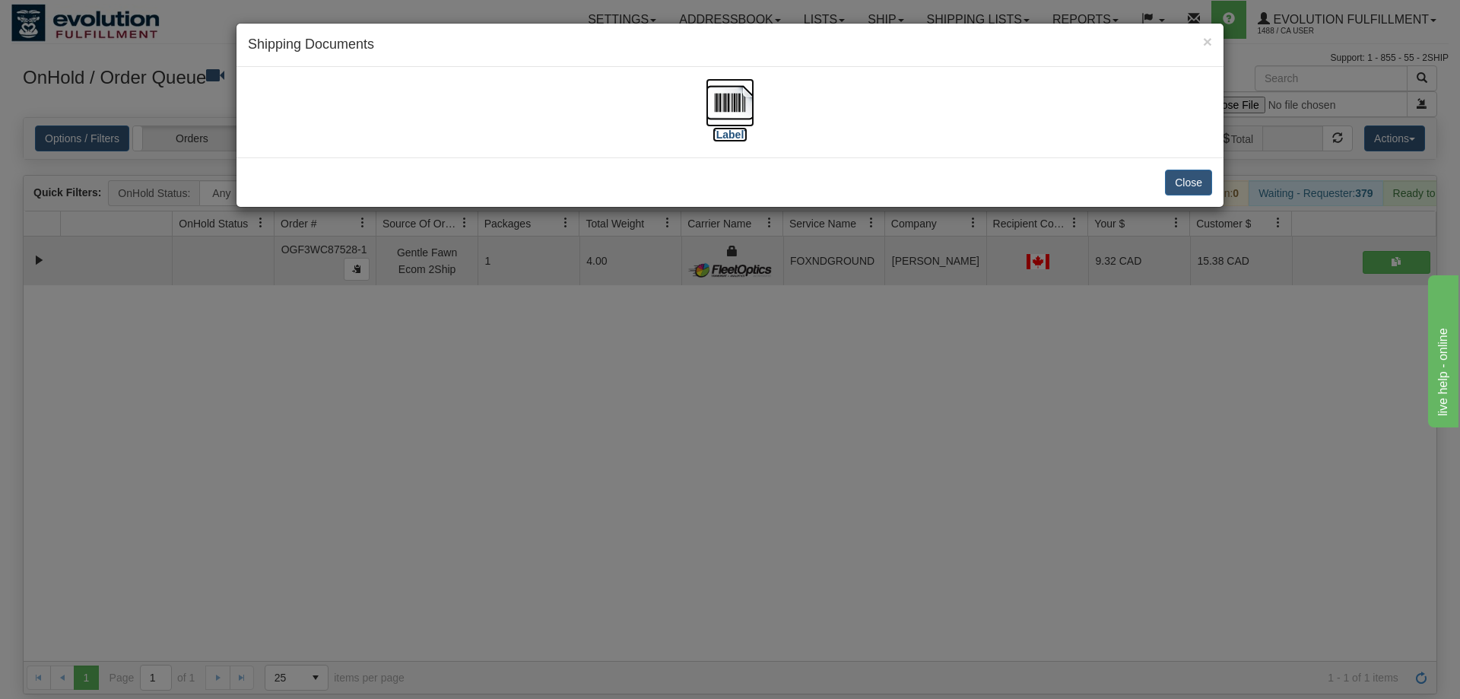
click at [711, 103] on img at bounding box center [729, 102] width 49 height 49
drag, startPoint x: 610, startPoint y: 436, endPoint x: 501, endPoint y: 171, distance: 286.7
click at [610, 423] on div "× Shipping Documents [Label] Close" at bounding box center [730, 349] width 1460 height 699
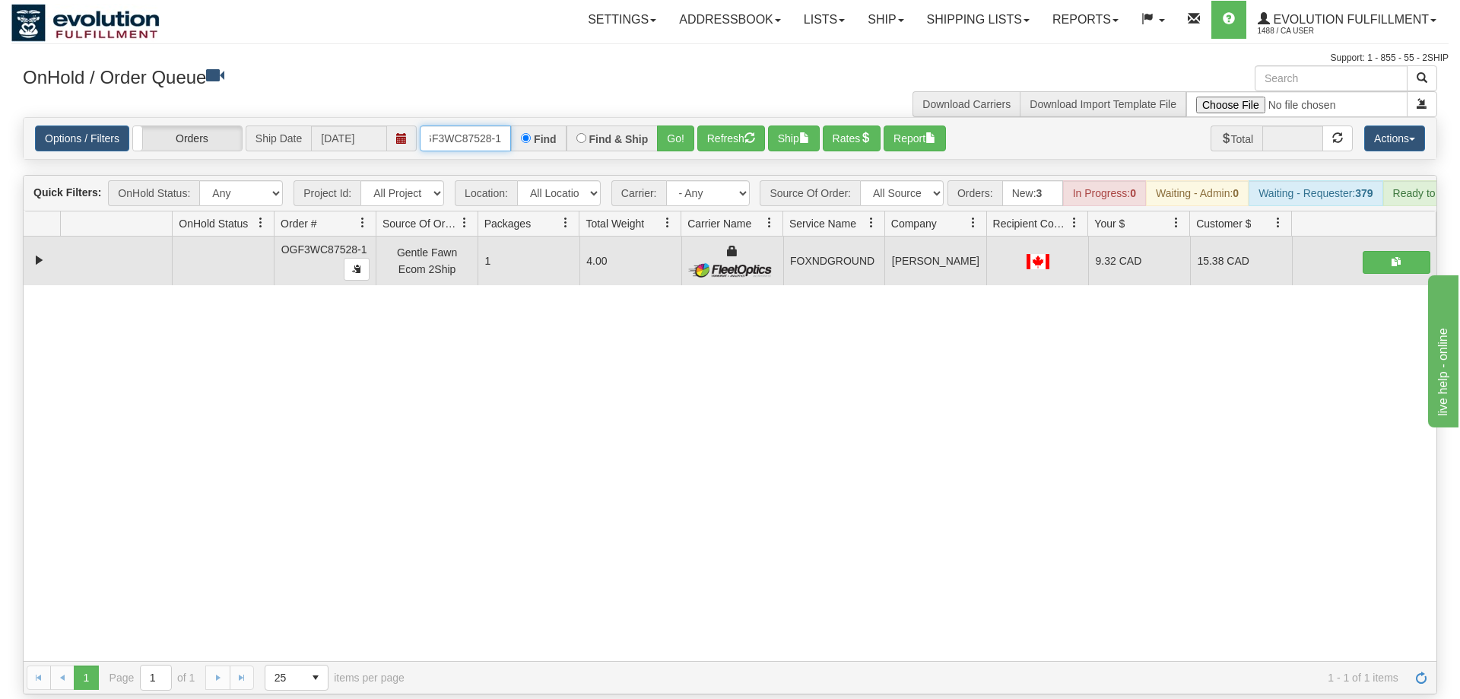
click at [491, 125] on input "OGF3WC87528-1" at bounding box center [465, 138] width 91 height 26
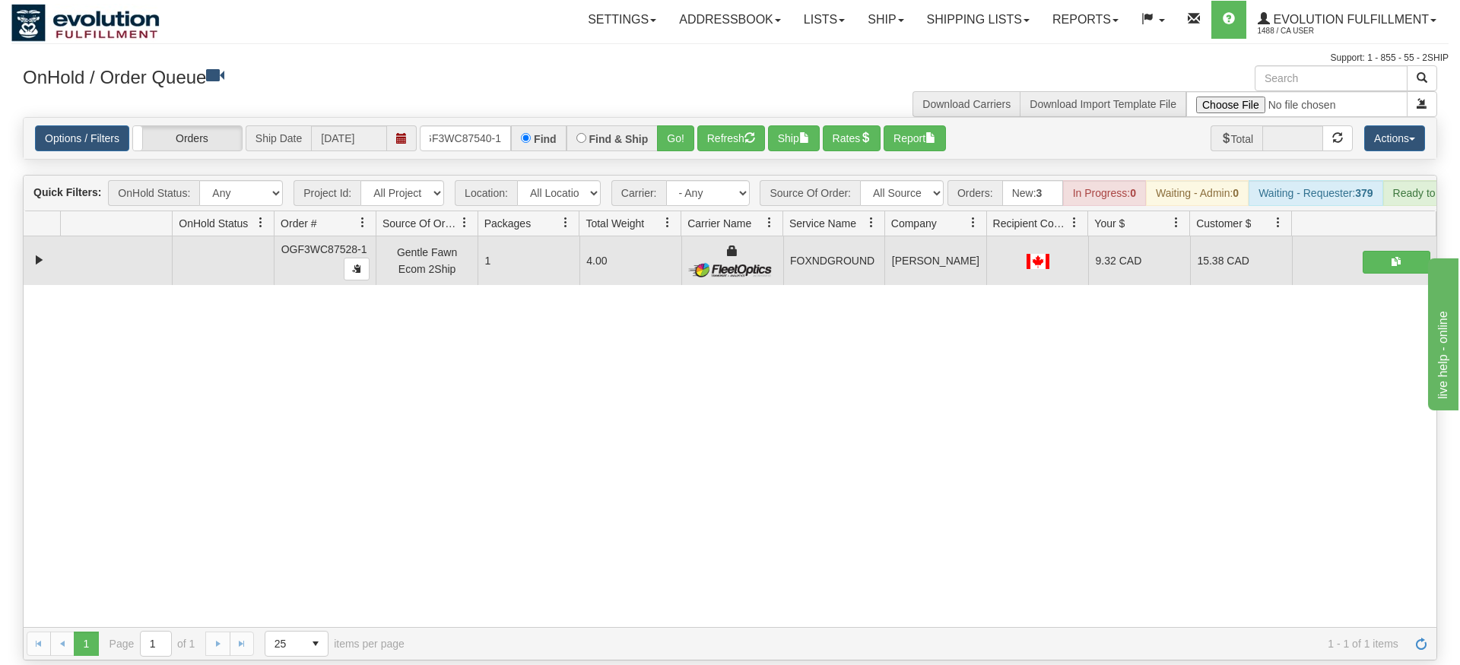
drag, startPoint x: 674, startPoint y: 100, endPoint x: 677, endPoint y: 139, distance: 38.9
click at [677, 139] on div "Is equal to Is not equal to Contains Does not contains CAD USD EUR ZAR [PERSON_…" at bounding box center [729, 389] width 1437 height 544
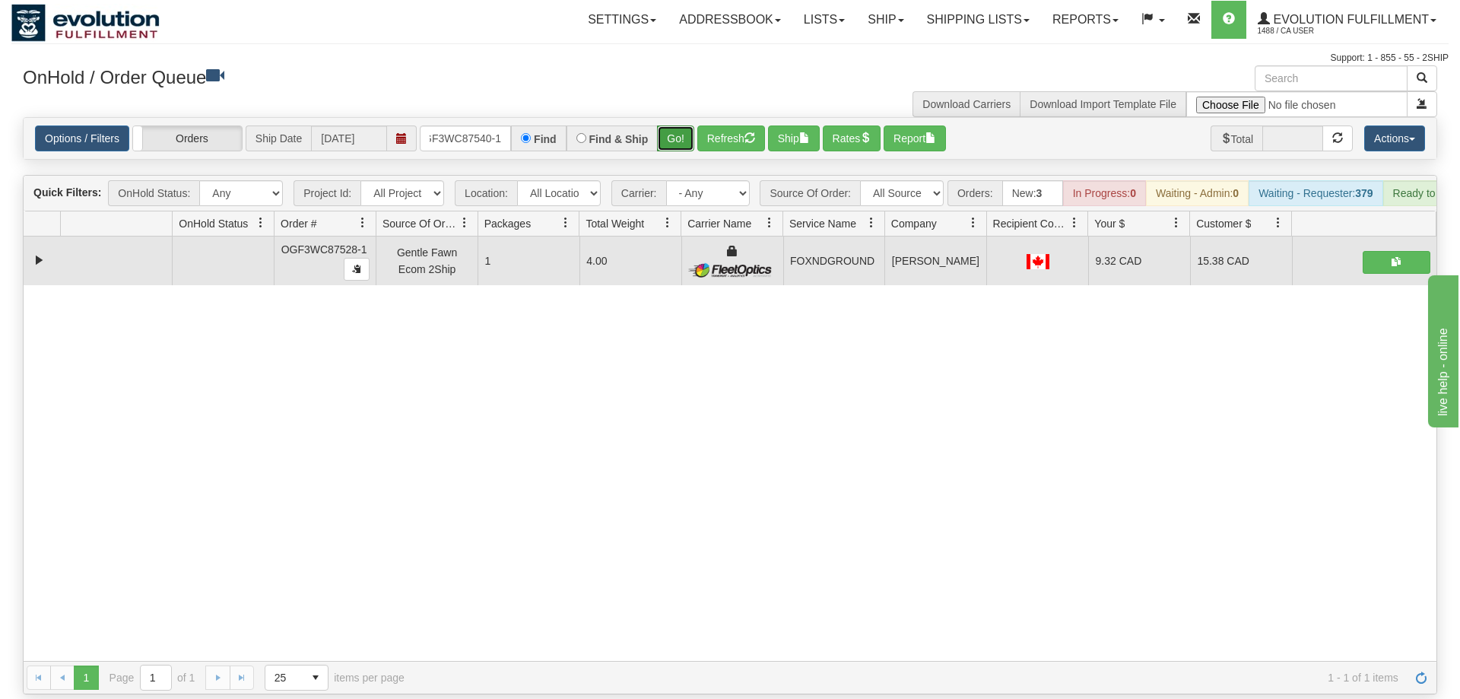
click at [677, 125] on button "Go!" at bounding box center [675, 138] width 37 height 26
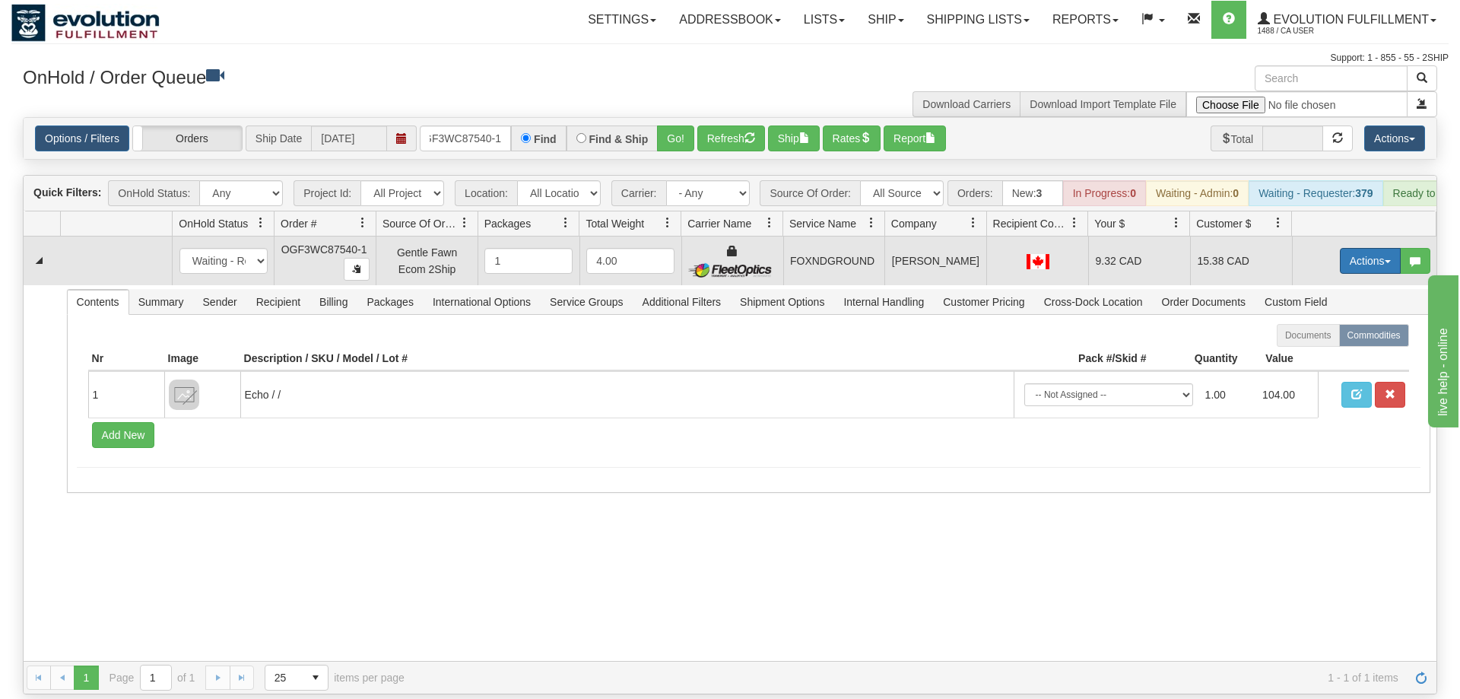
click at [1378, 248] on button "Actions" at bounding box center [1370, 261] width 61 height 26
click at [1342, 339] on link "Ship" at bounding box center [1339, 349] width 122 height 20
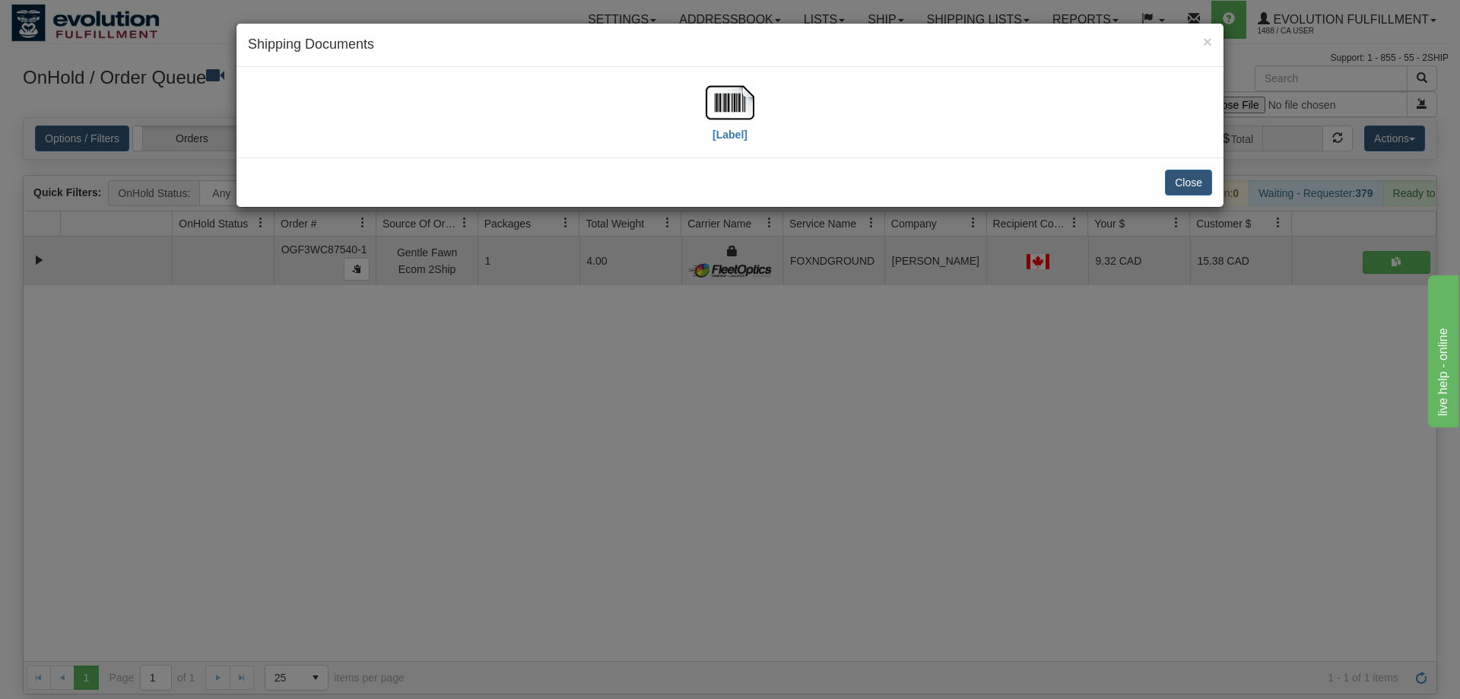
click at [705, 100] on div "[Label]" at bounding box center [730, 112] width 964 height 68
click at [723, 106] on img at bounding box center [729, 102] width 49 height 49
drag, startPoint x: 846, startPoint y: 395, endPoint x: 537, endPoint y: 52, distance: 460.8
click at [842, 382] on div "× Shipping Documents [Label] Close" at bounding box center [730, 349] width 1460 height 699
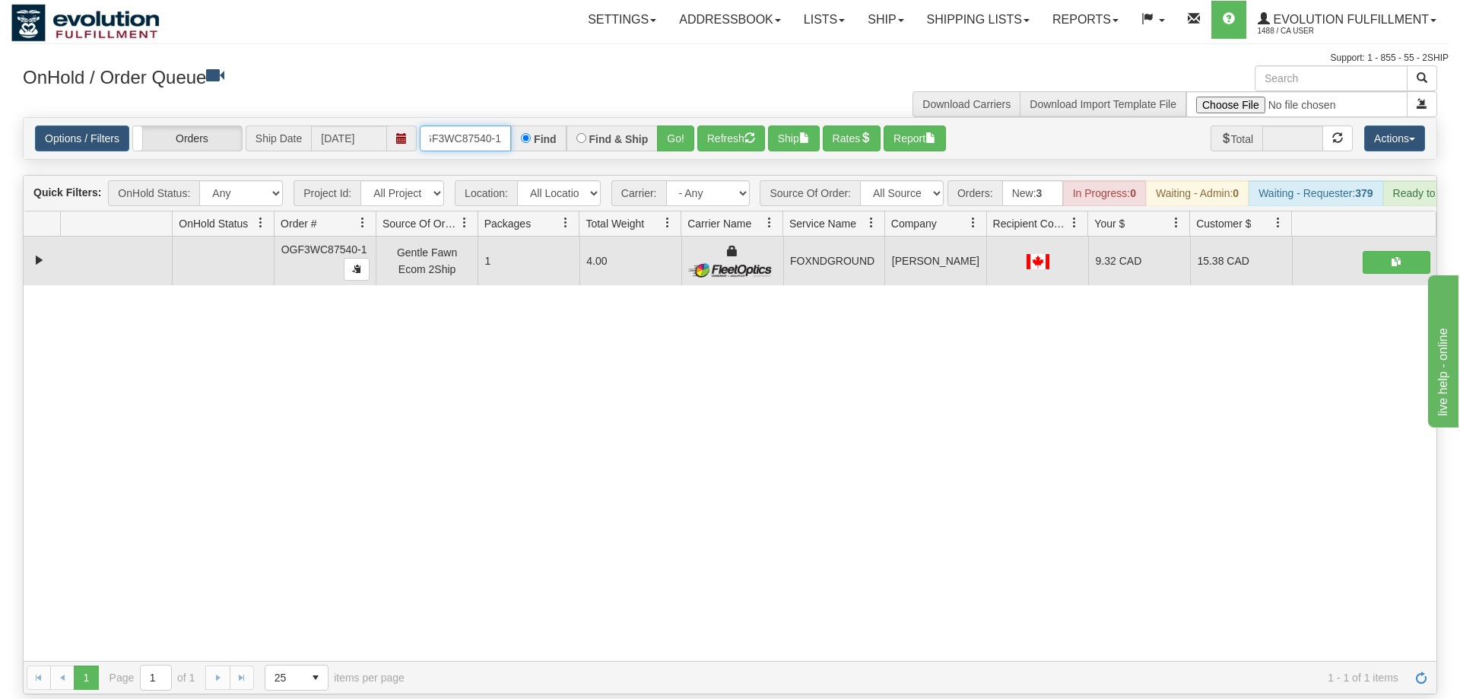
click at [485, 125] on input "OGF3WC87540-1" at bounding box center [465, 138] width 91 height 26
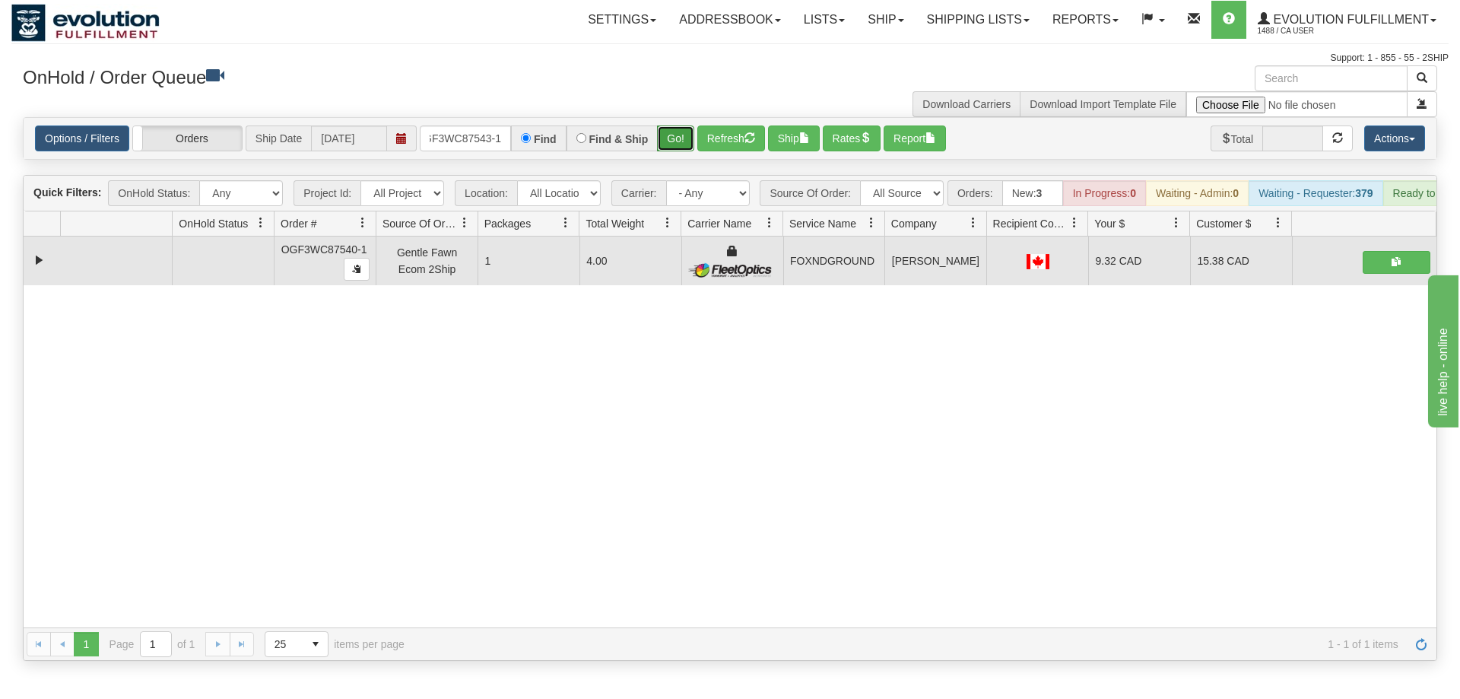
click at [664, 157] on div "Is equal to Is not equal to Contains Does not contains CAD USD EUR ZAR [PERSON_…" at bounding box center [729, 389] width 1437 height 544
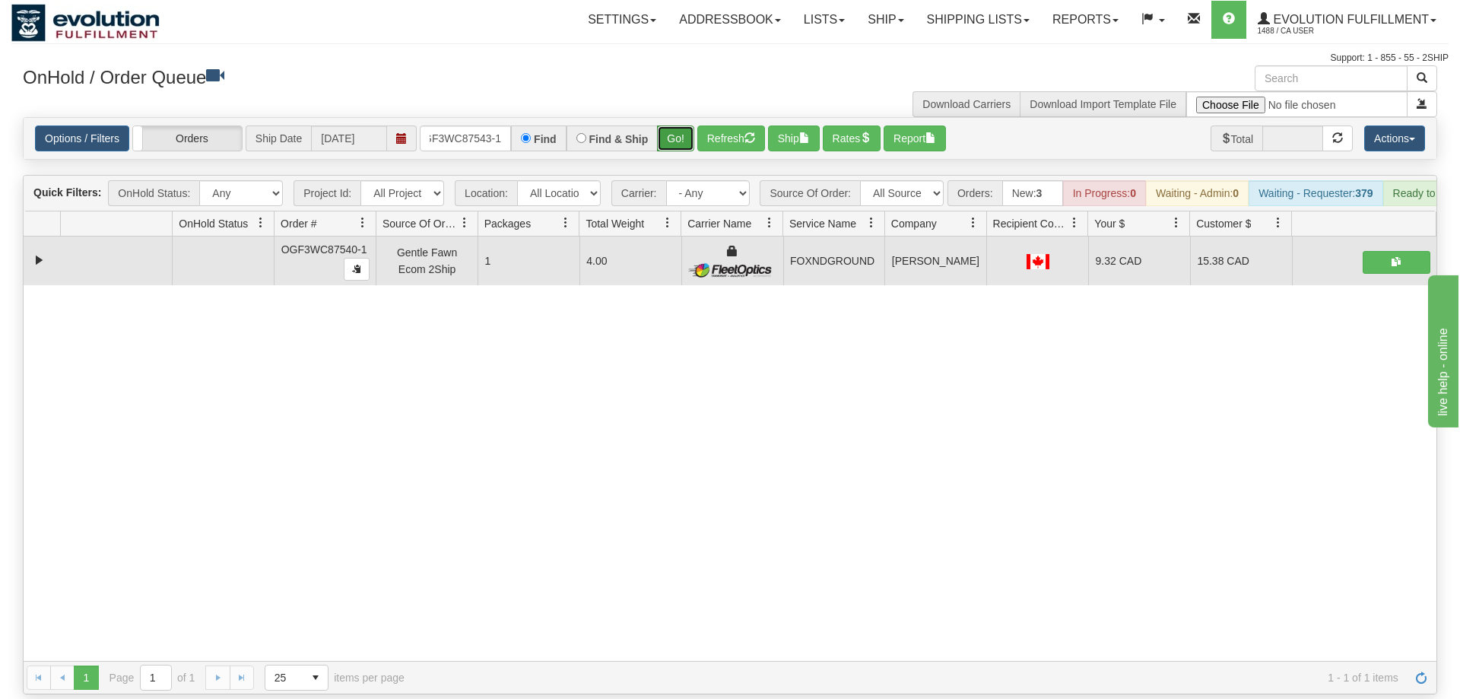
click at [674, 125] on button "Go!" at bounding box center [675, 138] width 37 height 26
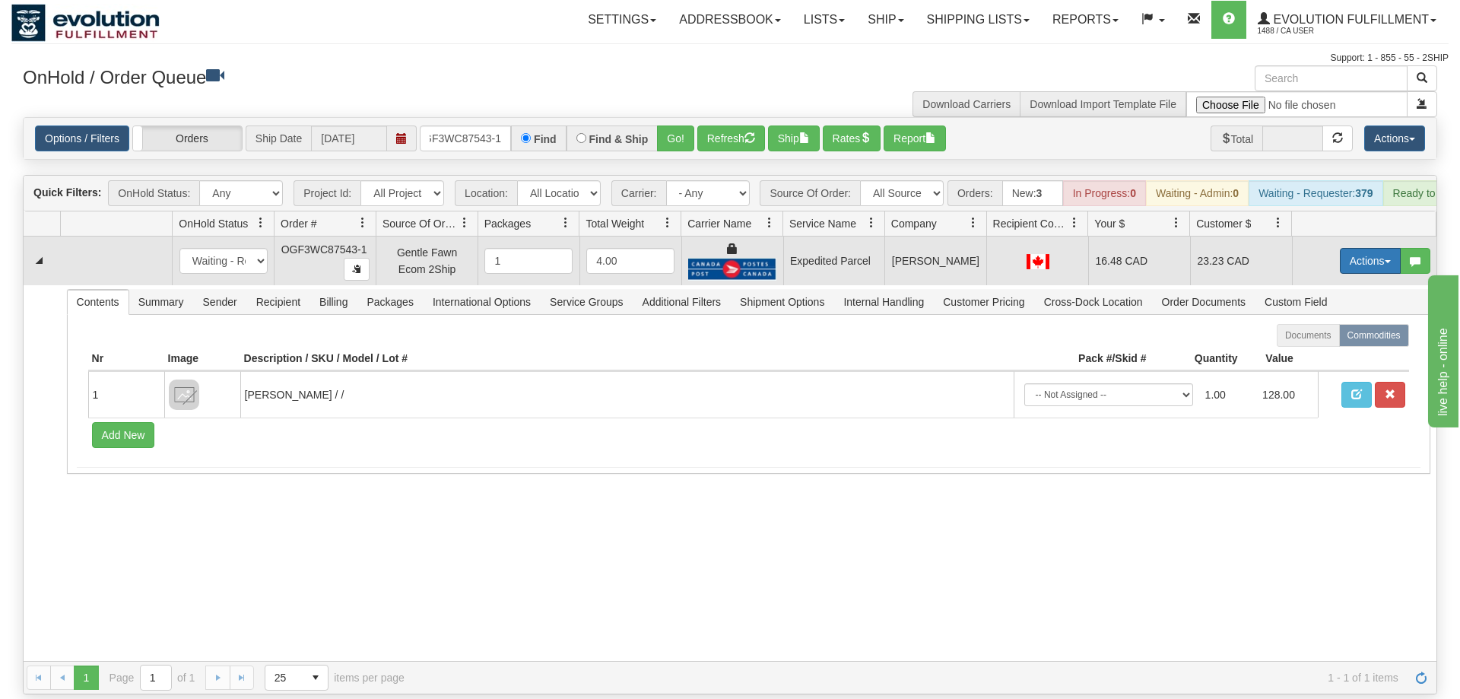
click at [1349, 248] on button "Actions" at bounding box center [1370, 261] width 61 height 26
click at [1319, 343] on span "Ship" at bounding box center [1309, 349] width 32 height 12
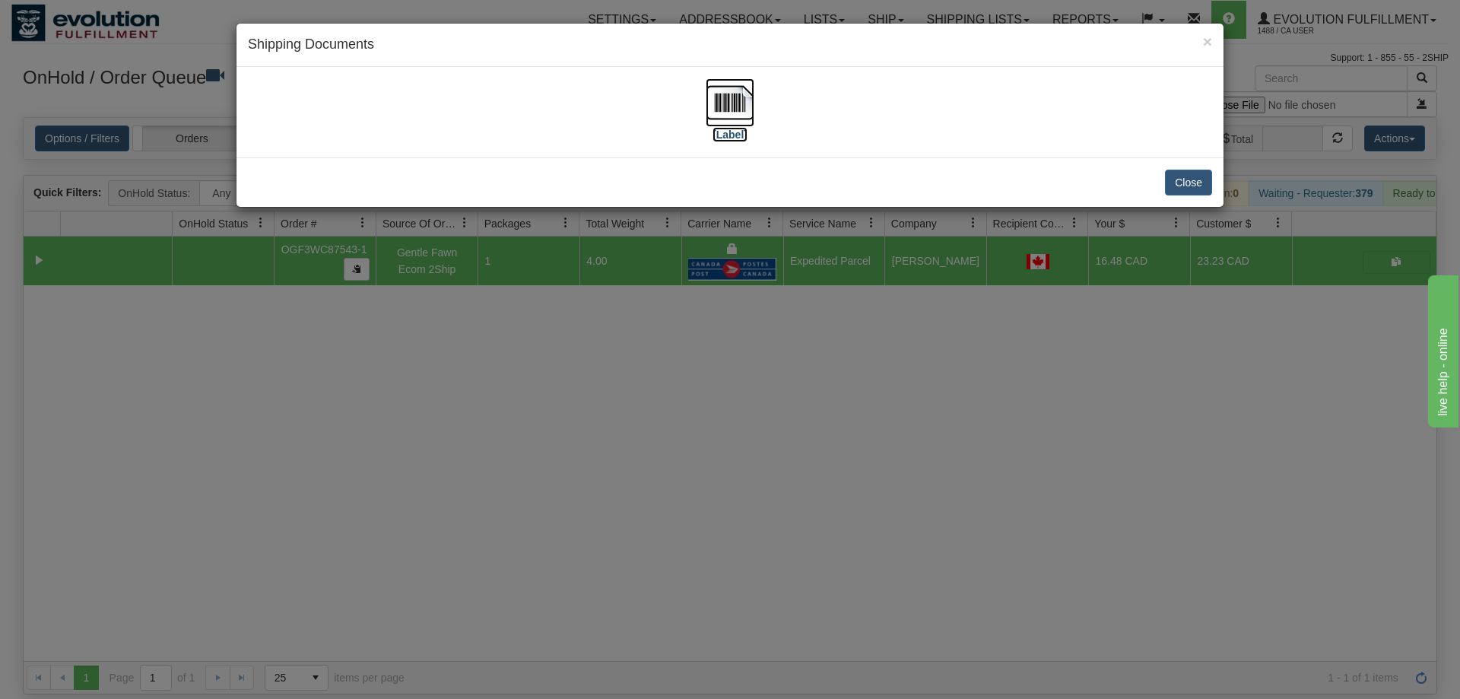
click at [724, 105] on img at bounding box center [729, 102] width 49 height 49
drag, startPoint x: 493, startPoint y: 499, endPoint x: 493, endPoint y: 324, distance: 175.6
click at [495, 502] on div "× Shipping Documents [Label] Close" at bounding box center [730, 349] width 1460 height 699
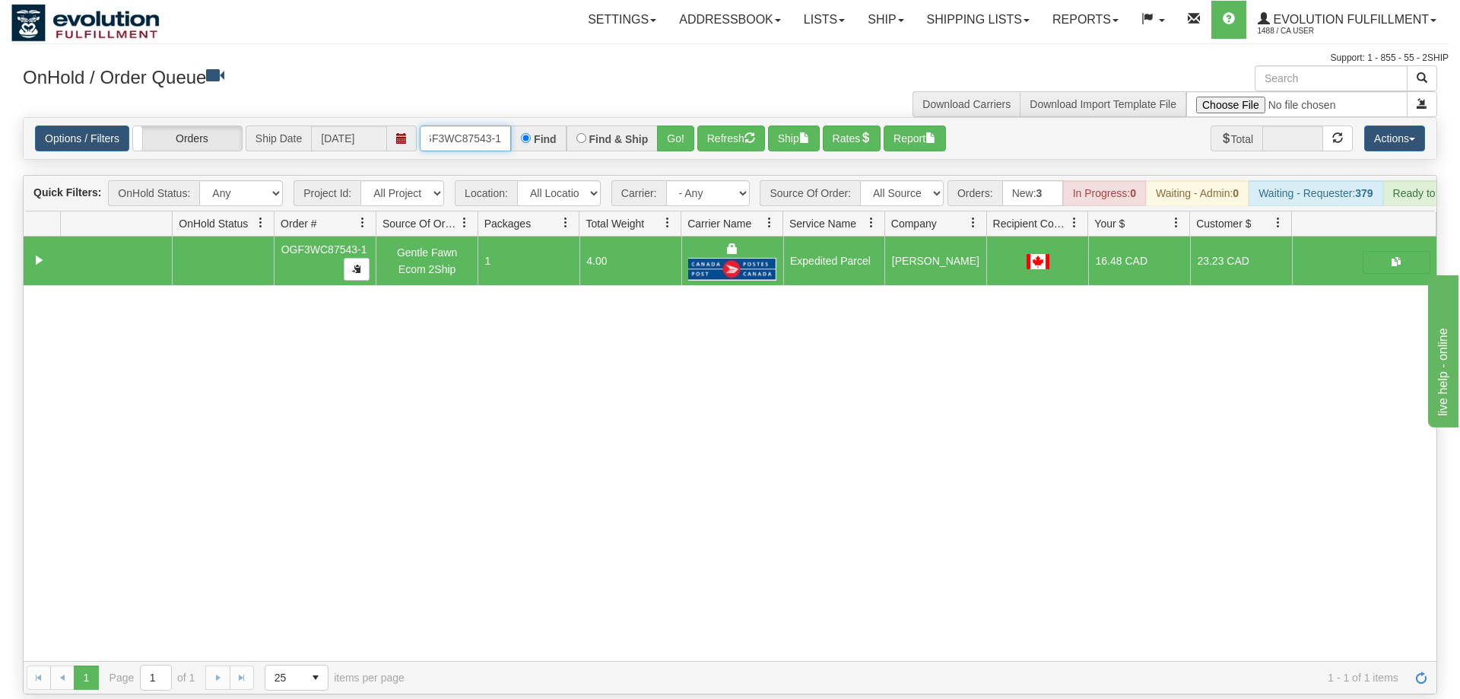
click at [496, 125] on input "OGF3WC87543-1" at bounding box center [465, 138] width 91 height 26
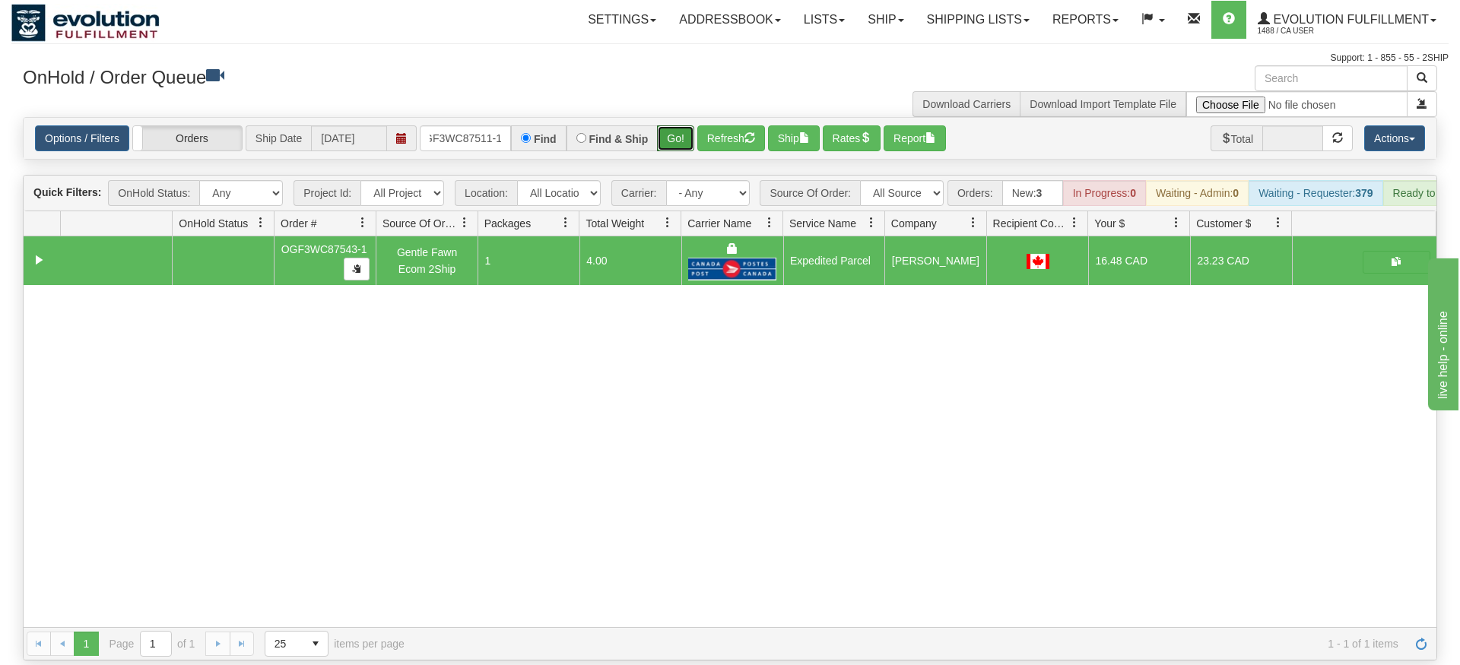
drag, startPoint x: 682, startPoint y: 123, endPoint x: 682, endPoint y: 148, distance: 25.1
click at [682, 154] on div "Is equal to Is not equal to Contains Does not contains CAD USD EUR ZAR [PERSON_…" at bounding box center [729, 389] width 1437 height 544
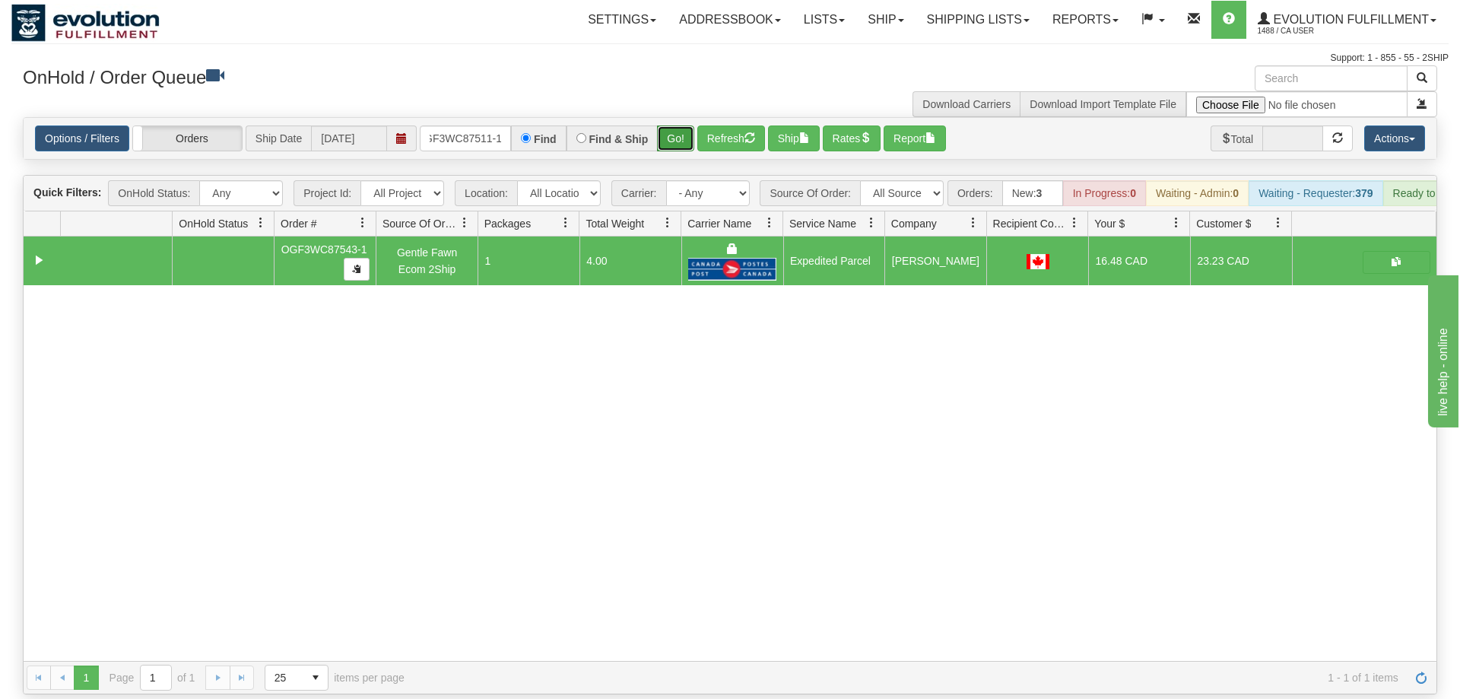
click at [682, 125] on button "Go!" at bounding box center [675, 138] width 37 height 26
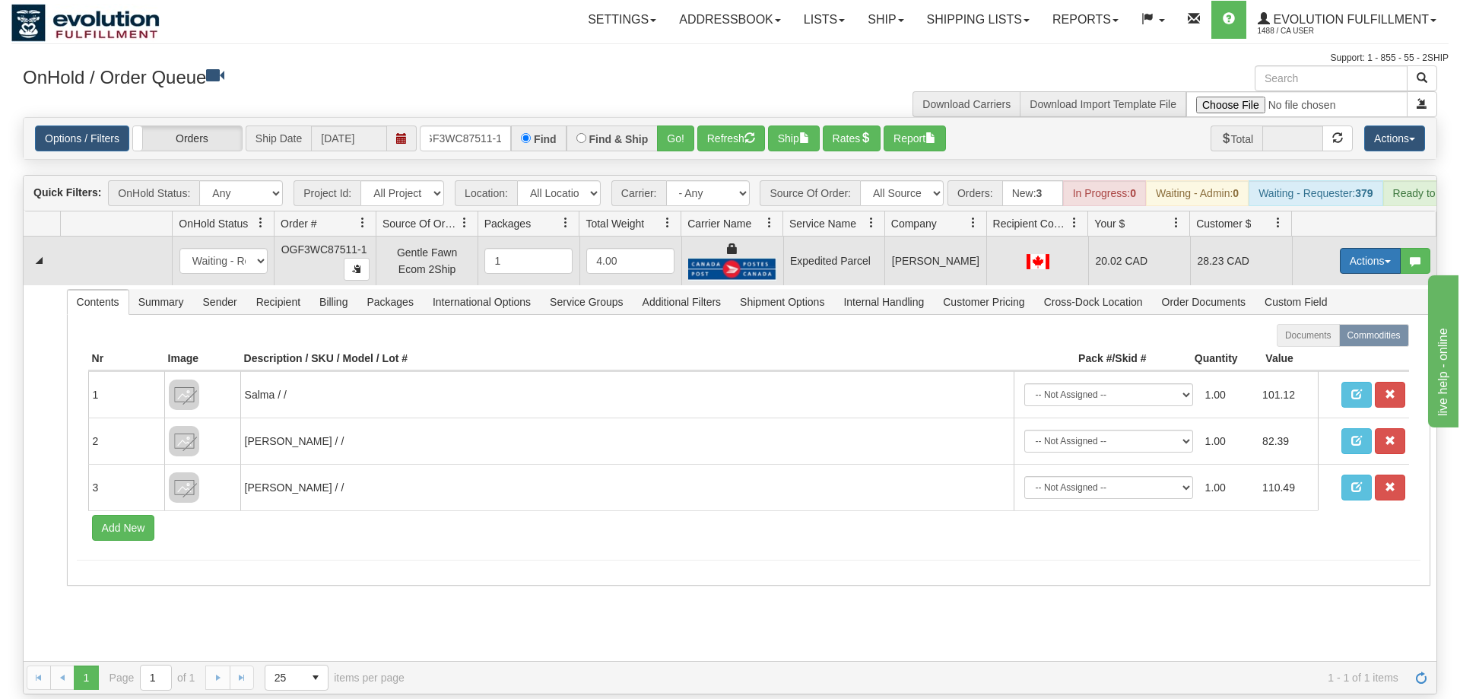
click at [1355, 248] on button "Actions" at bounding box center [1370, 261] width 61 height 26
click at [1330, 339] on link "Ship" at bounding box center [1339, 349] width 122 height 20
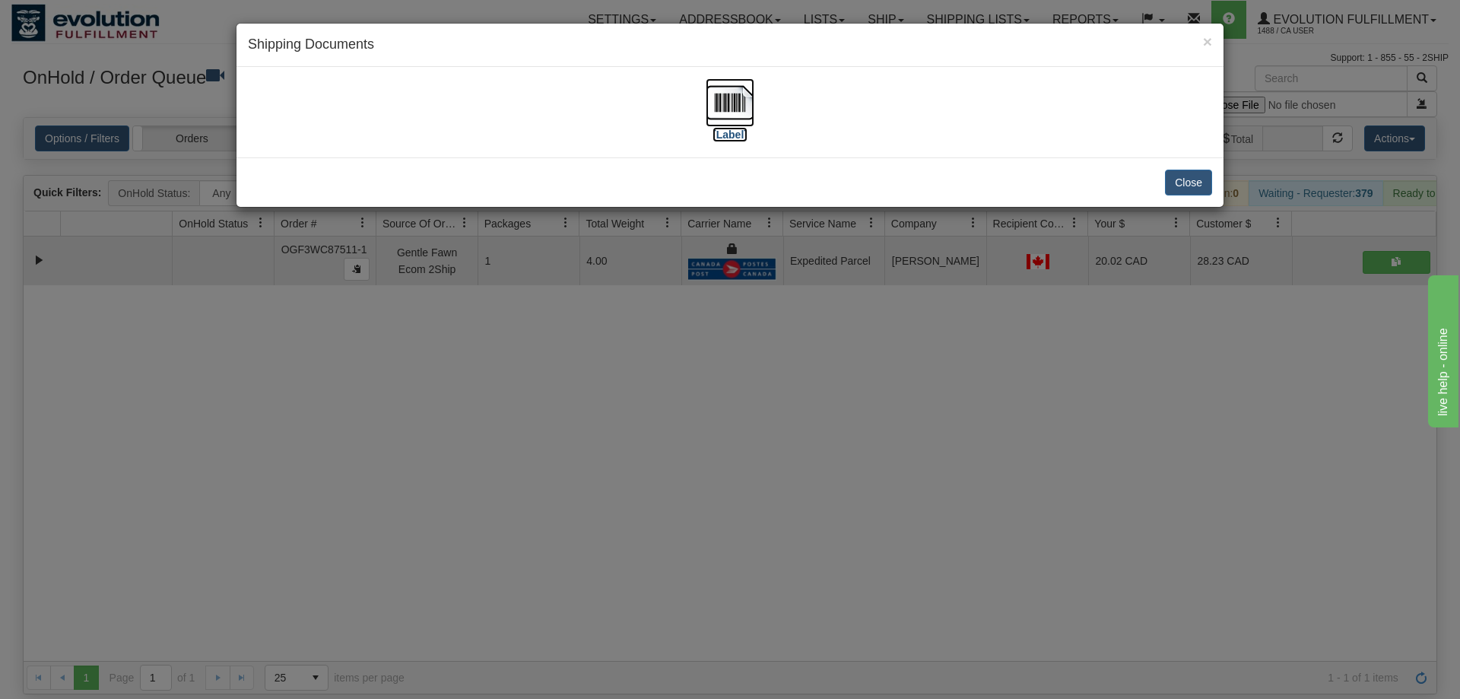
click at [718, 110] on img at bounding box center [729, 102] width 49 height 49
drag, startPoint x: 700, startPoint y: 477, endPoint x: 645, endPoint y: 115, distance: 366.0
click at [707, 442] on div "× Shipping Documents [Label] Close" at bounding box center [730, 349] width 1460 height 699
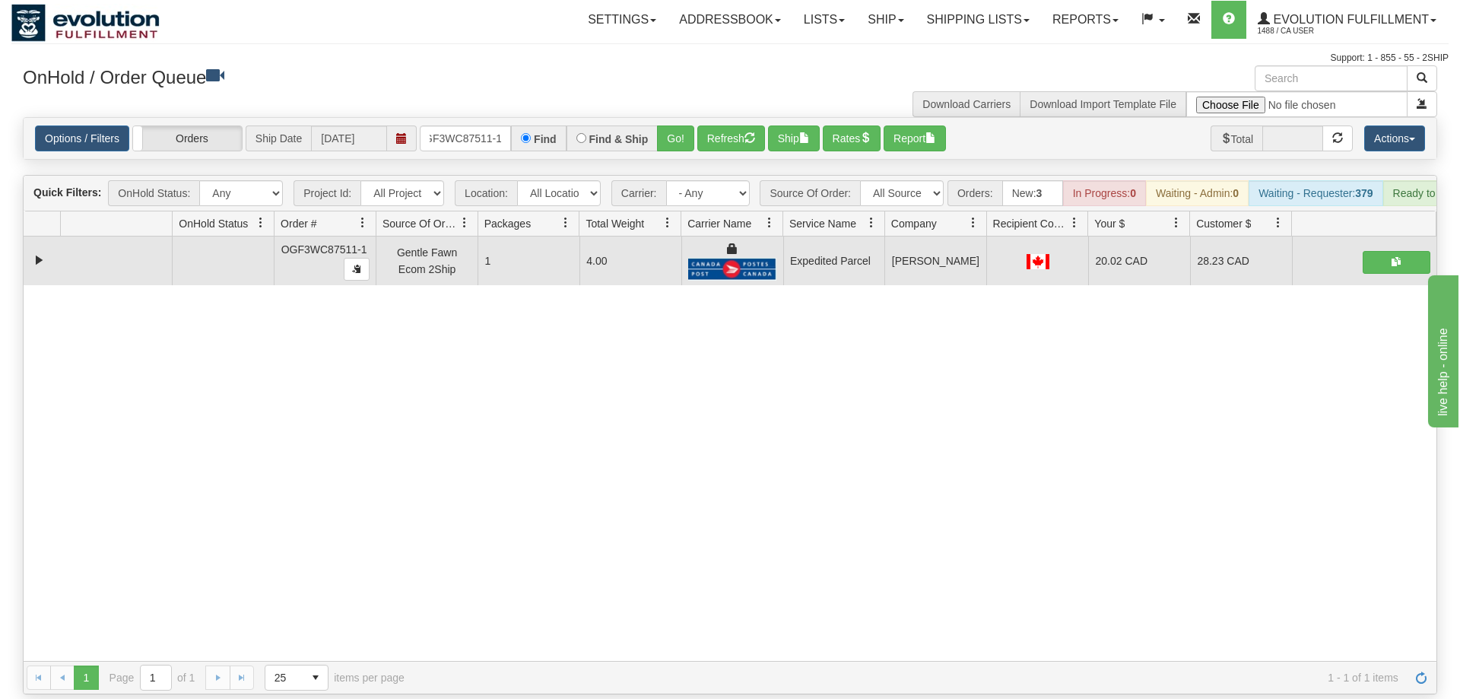
click at [475, 131] on div "Options / Filters Group Shipments Orders Ship Date [DATE] OGF3WC87511-1 Find Fi…" at bounding box center [730, 138] width 1412 height 41
click at [480, 125] on input "OGF3WC87511-1" at bounding box center [465, 138] width 91 height 26
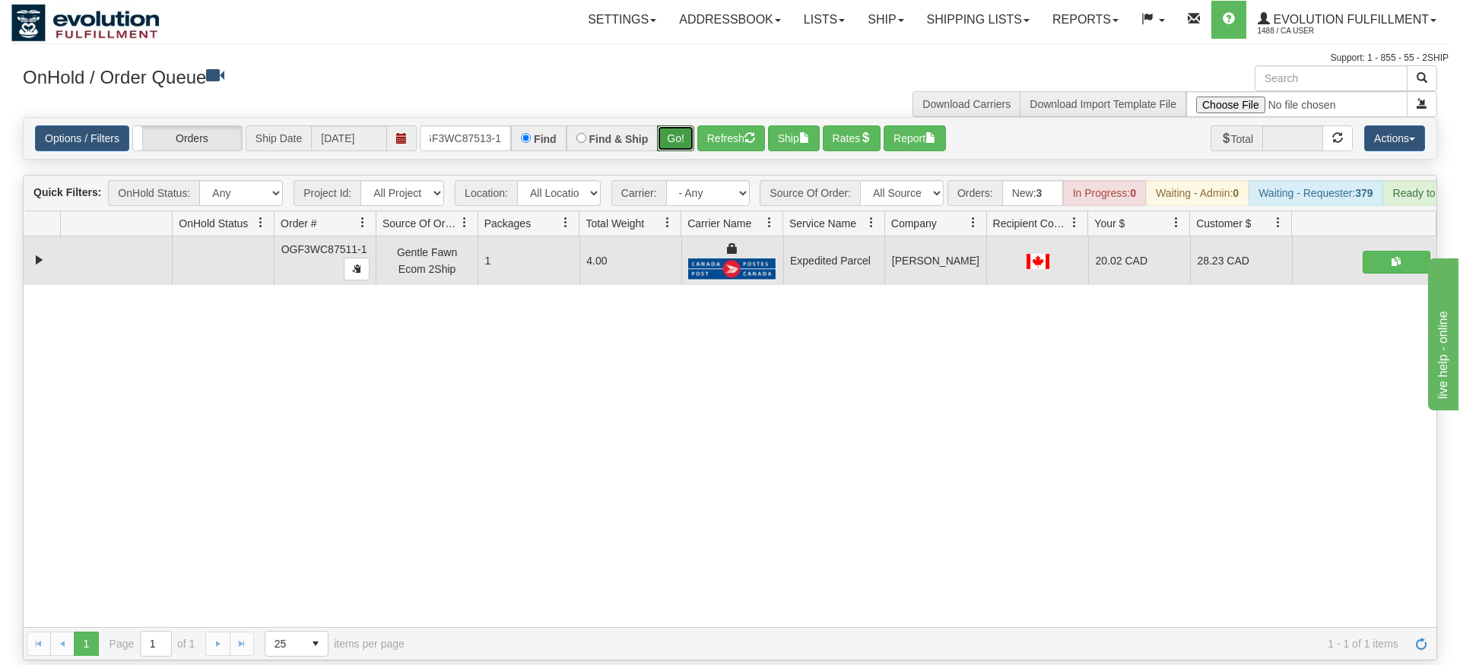
click at [667, 152] on div "Is equal to Is not equal to Contains Does not contains CAD USD EUR ZAR [PERSON_…" at bounding box center [729, 389] width 1437 height 544
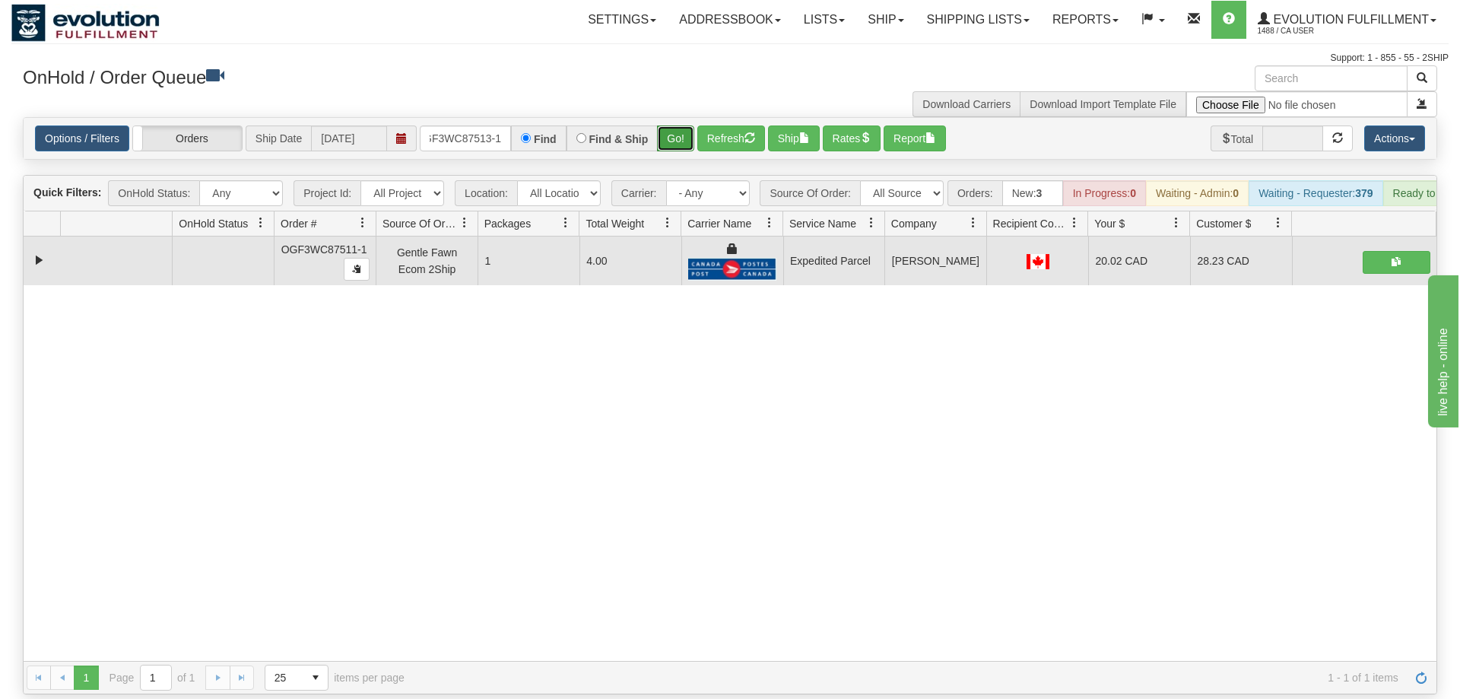
click at [690, 125] on button "Go!" at bounding box center [675, 138] width 37 height 26
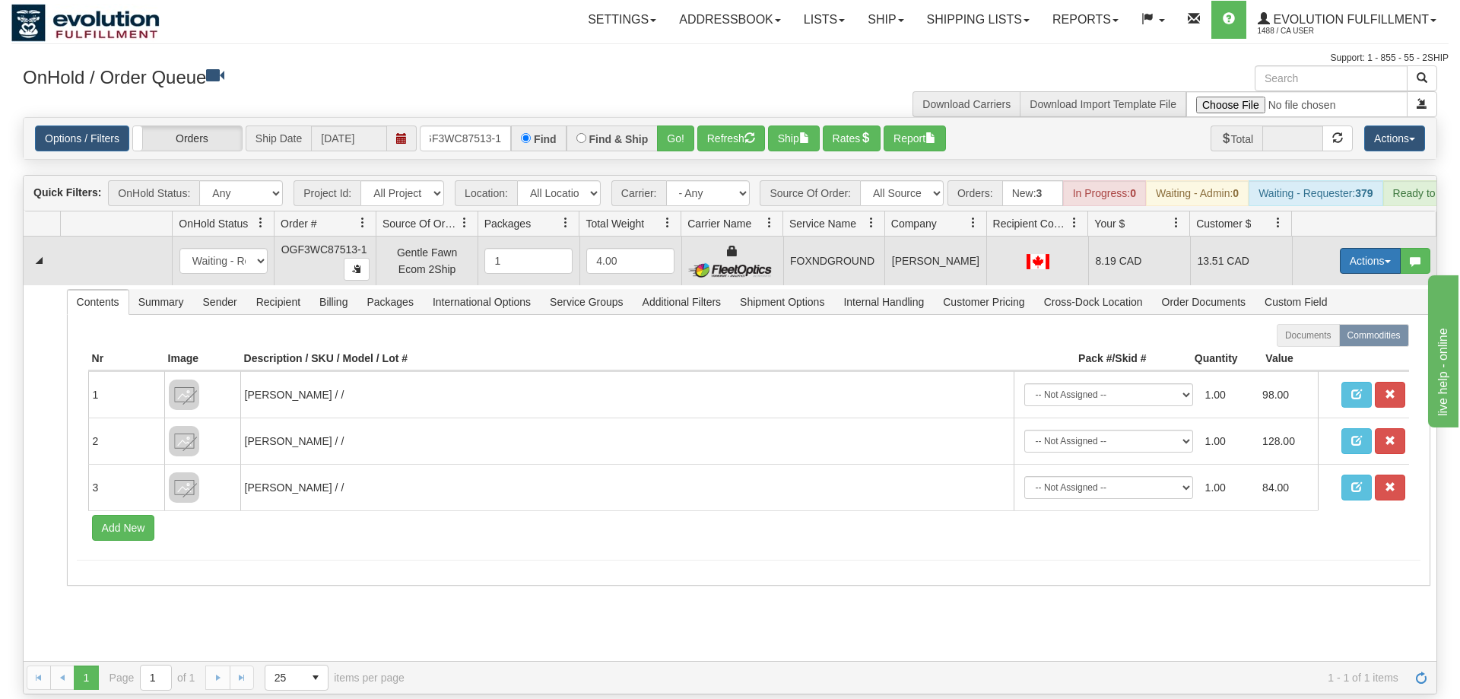
click at [1342, 248] on button "Actions" at bounding box center [1370, 261] width 61 height 26
click at [1323, 339] on link "Ship" at bounding box center [1339, 349] width 122 height 20
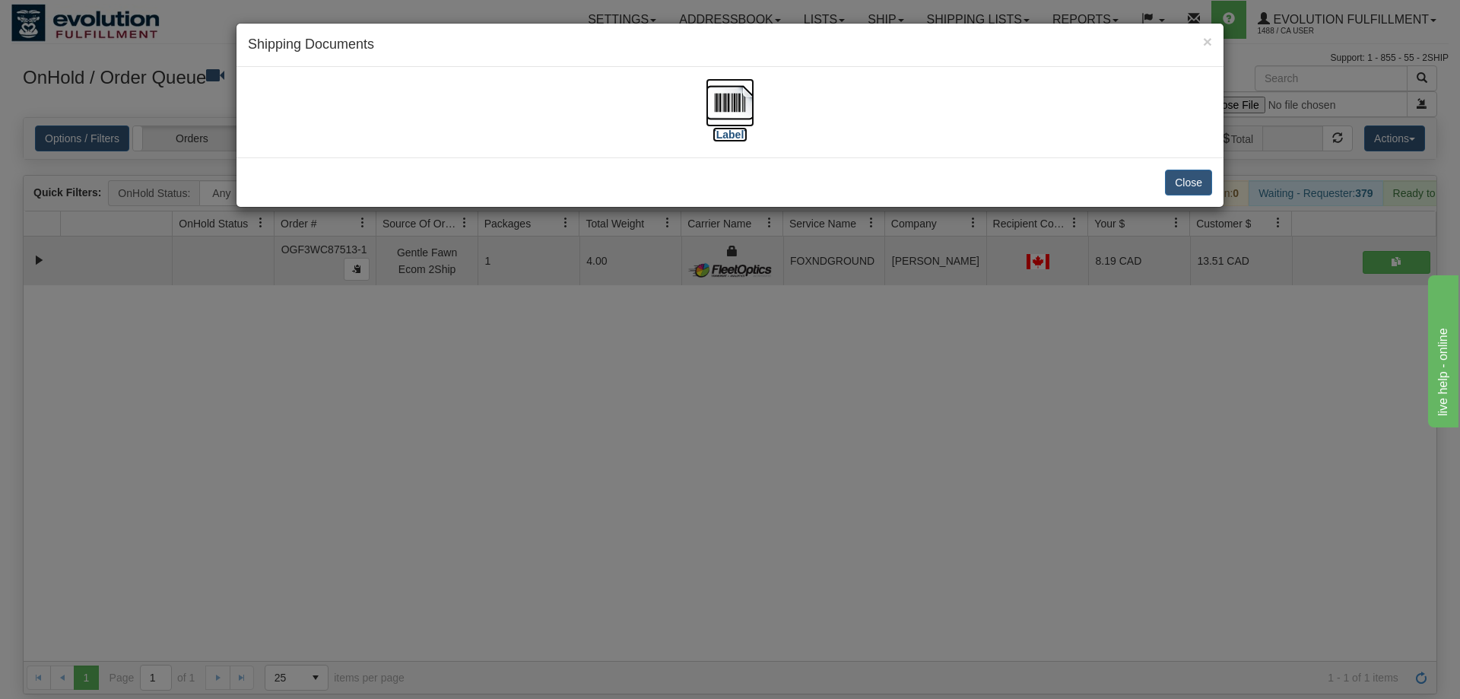
click at [729, 94] on img at bounding box center [729, 102] width 49 height 49
drag, startPoint x: 1085, startPoint y: 295, endPoint x: 806, endPoint y: 7, distance: 401.1
click at [1081, 284] on div "× Shipping Documents [Label] Close" at bounding box center [730, 349] width 1460 height 699
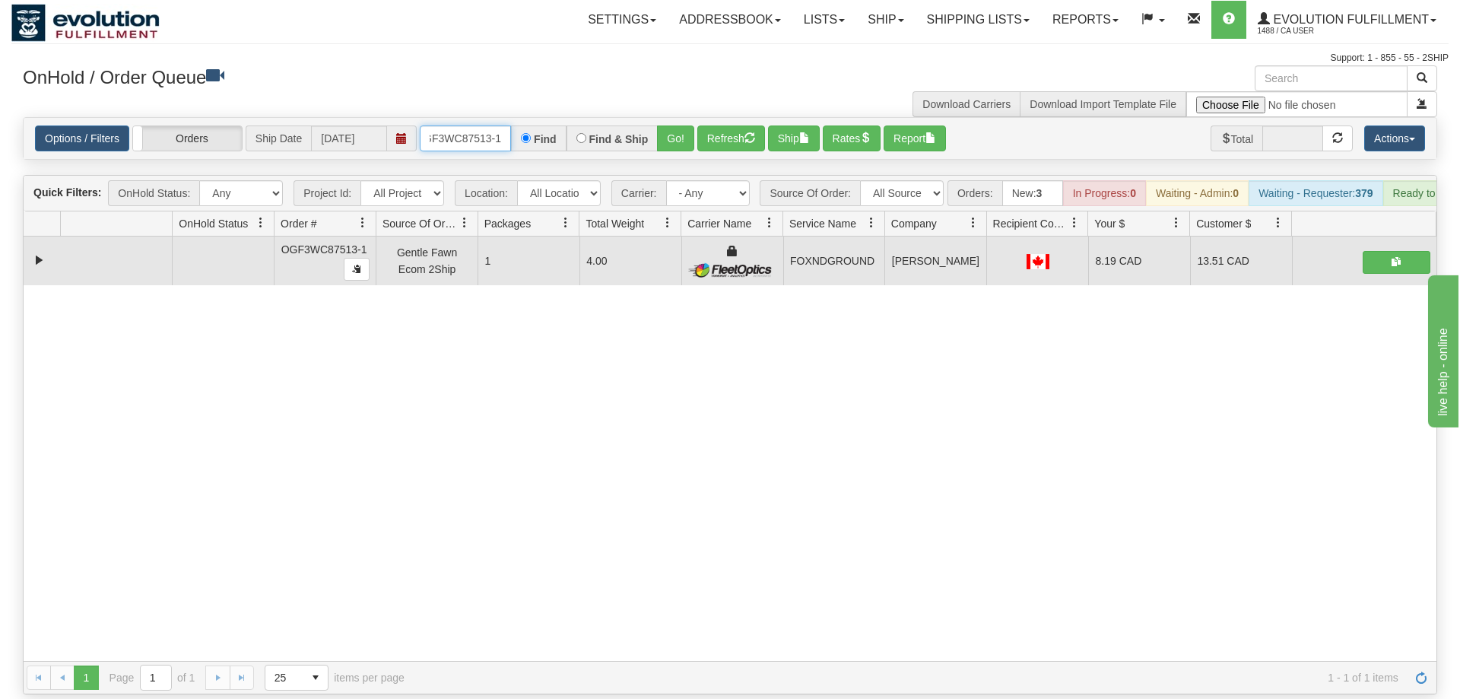
click at [481, 125] on input "OGF3WC87513-1" at bounding box center [465, 138] width 91 height 26
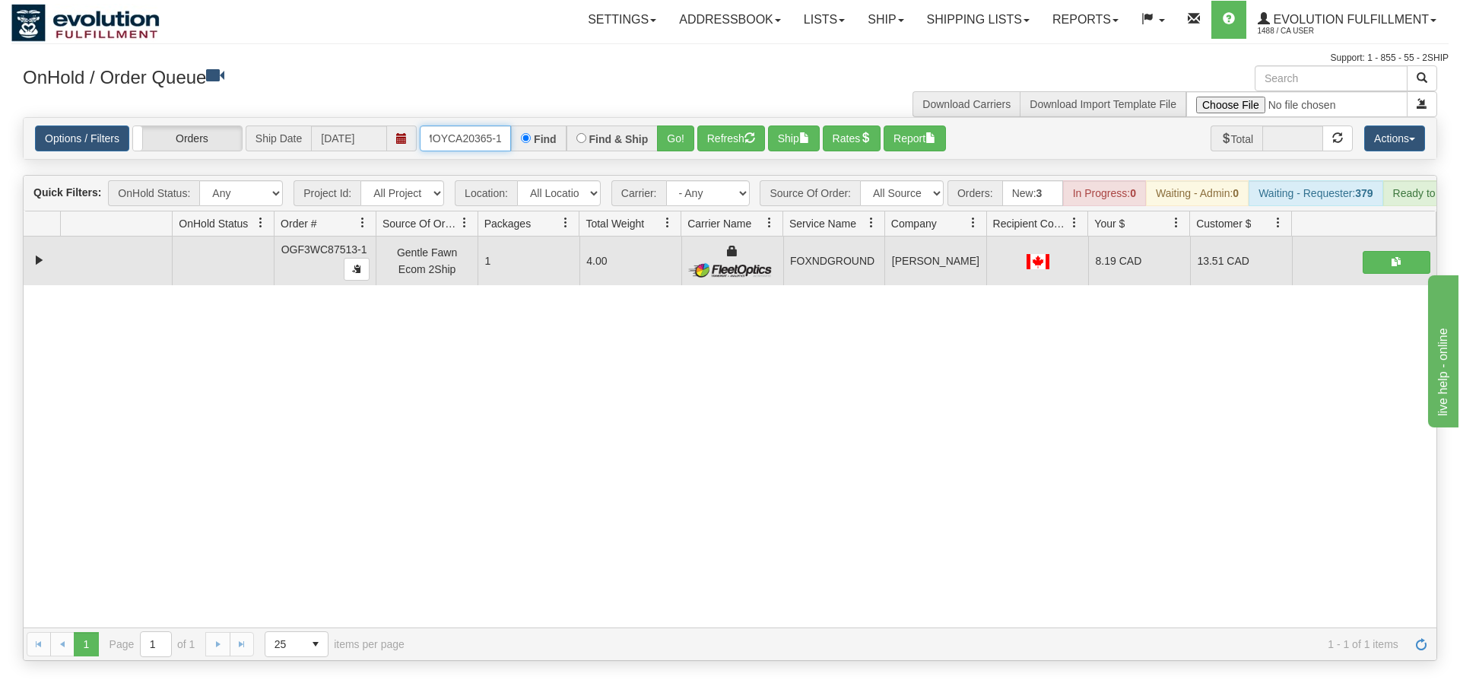
scroll to position [0, 15]
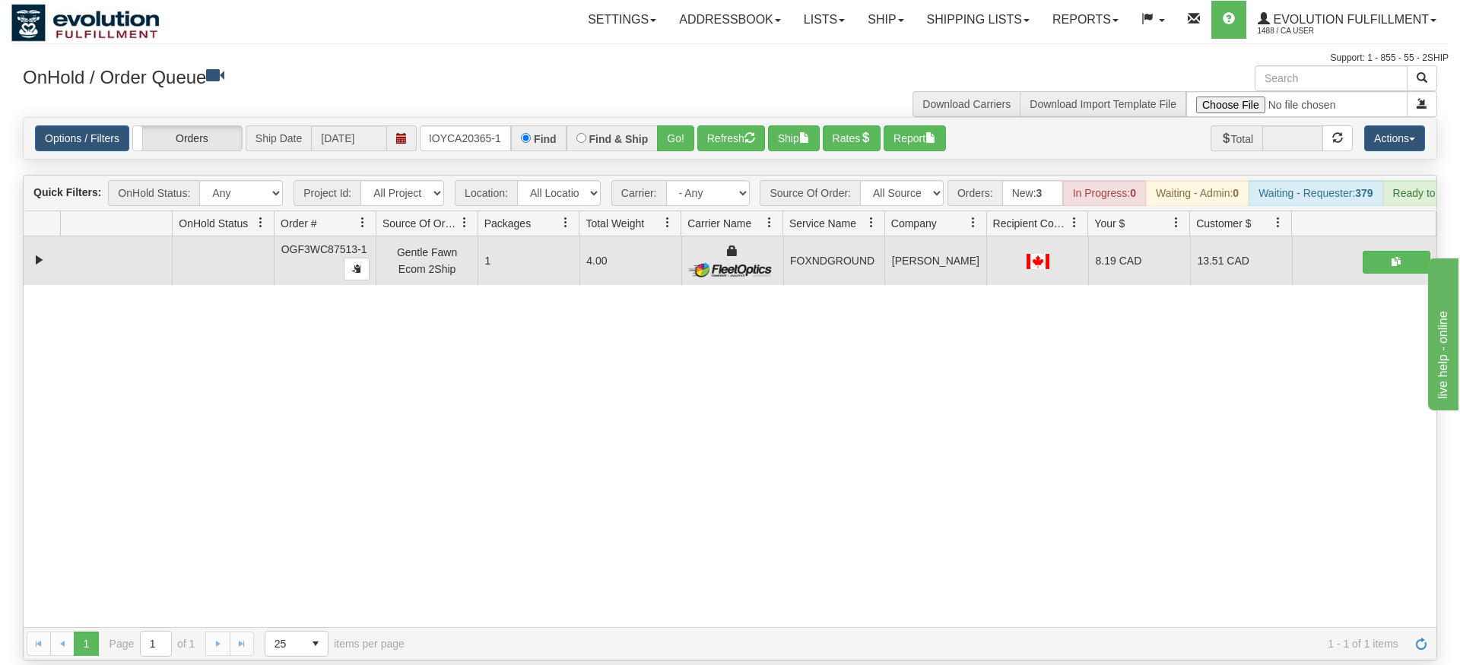
click at [667, 135] on div "Options / Filters Group Shipments Orders Ship Date [DATE] OMOYCA20365-1 Find Fi…" at bounding box center [730, 138] width 1412 height 41
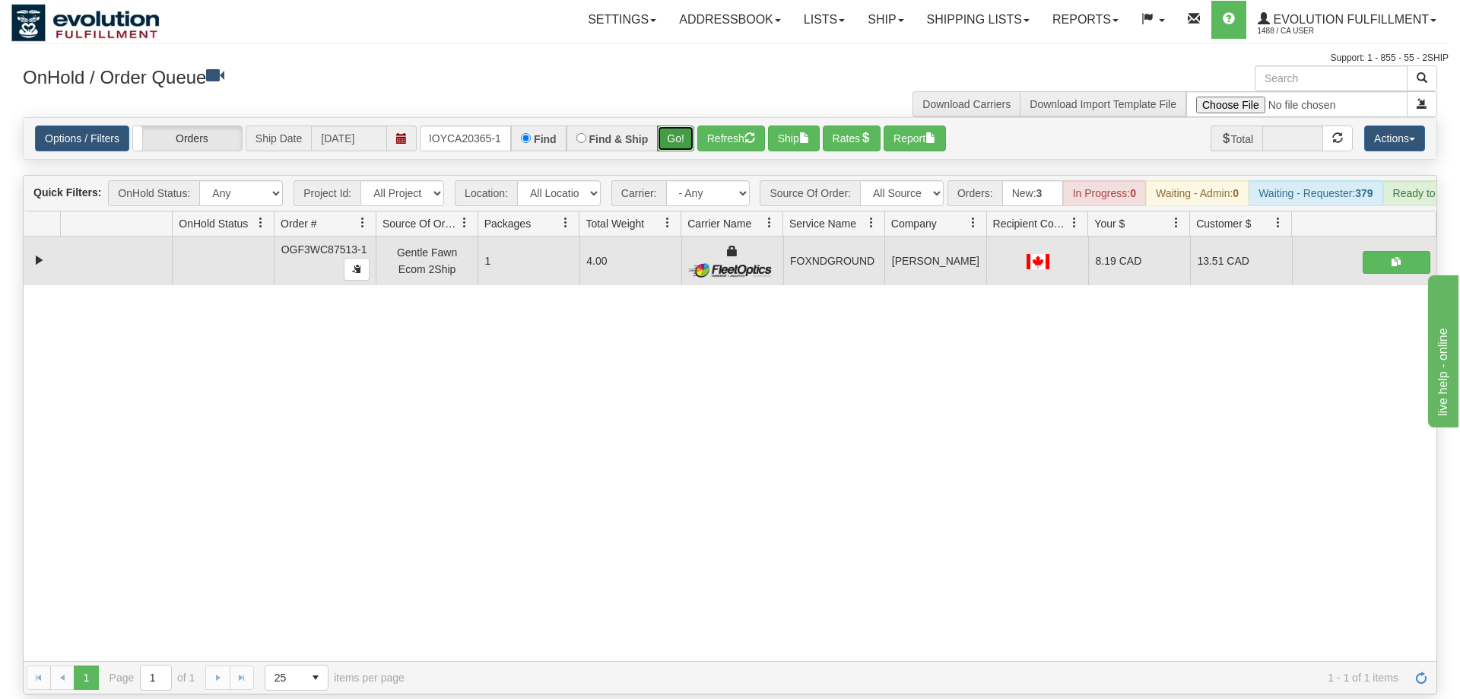
click at [673, 125] on button "Go!" at bounding box center [675, 138] width 37 height 26
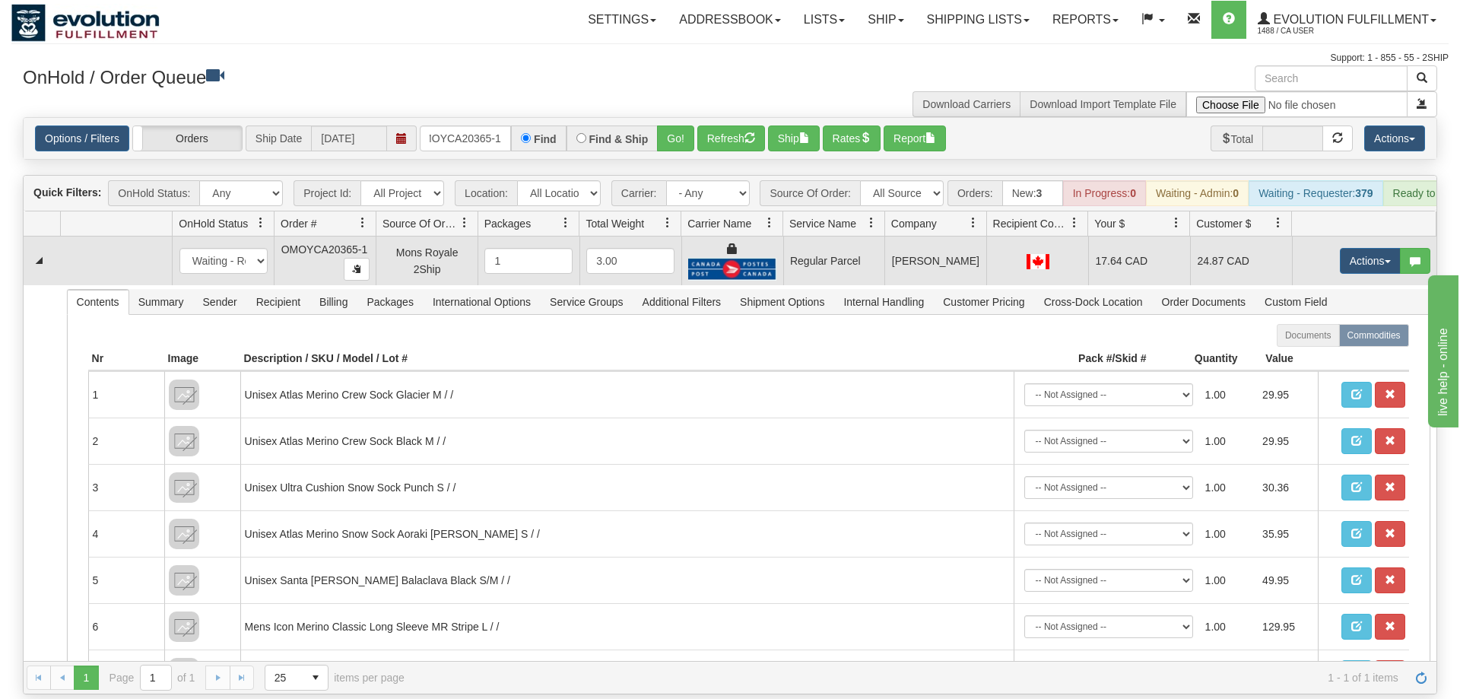
click at [1335, 239] on td "Actions Open Refresh Rates Rate All Services Ship Delete Edit Items" at bounding box center [1364, 260] width 144 height 49
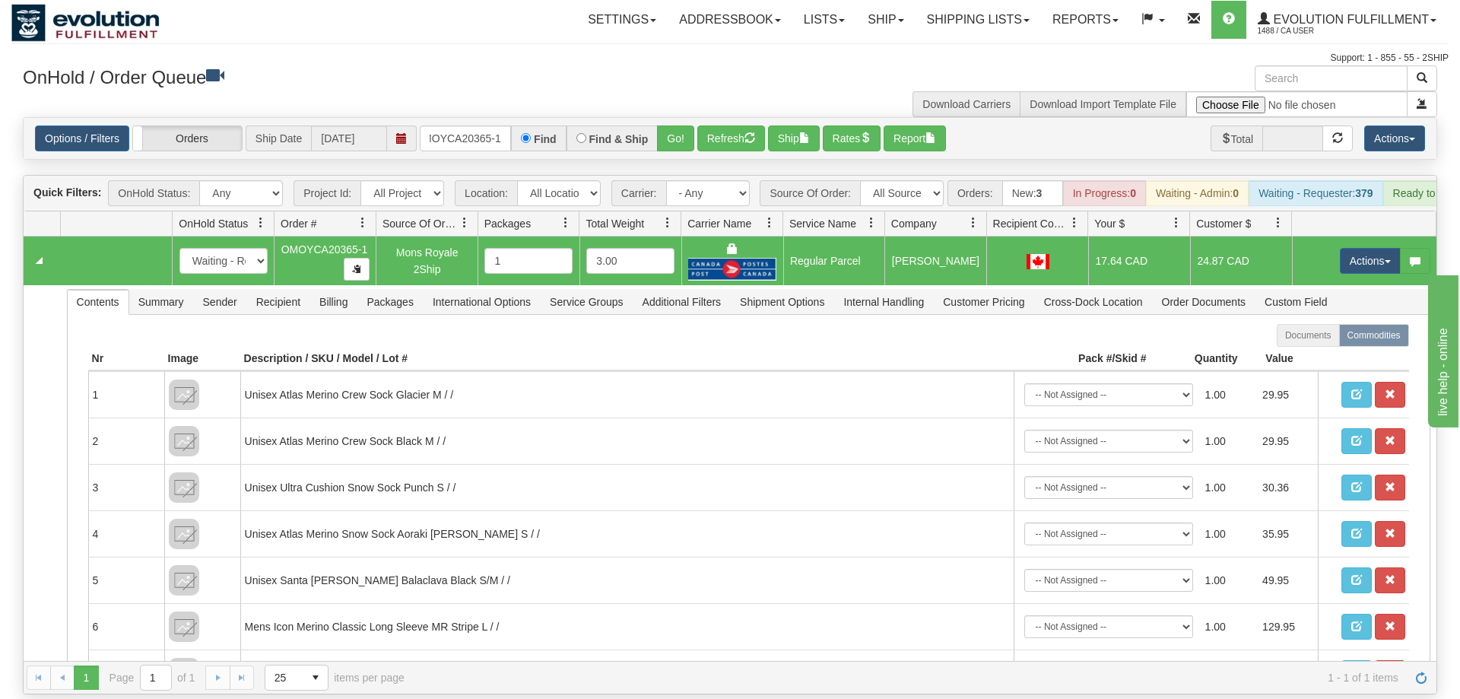
click at [1352, 252] on td "Actions Open Refresh Rates Rate All Services Ship Delete Edit Items" at bounding box center [1364, 260] width 144 height 49
click at [1360, 248] on button "Actions" at bounding box center [1370, 261] width 61 height 26
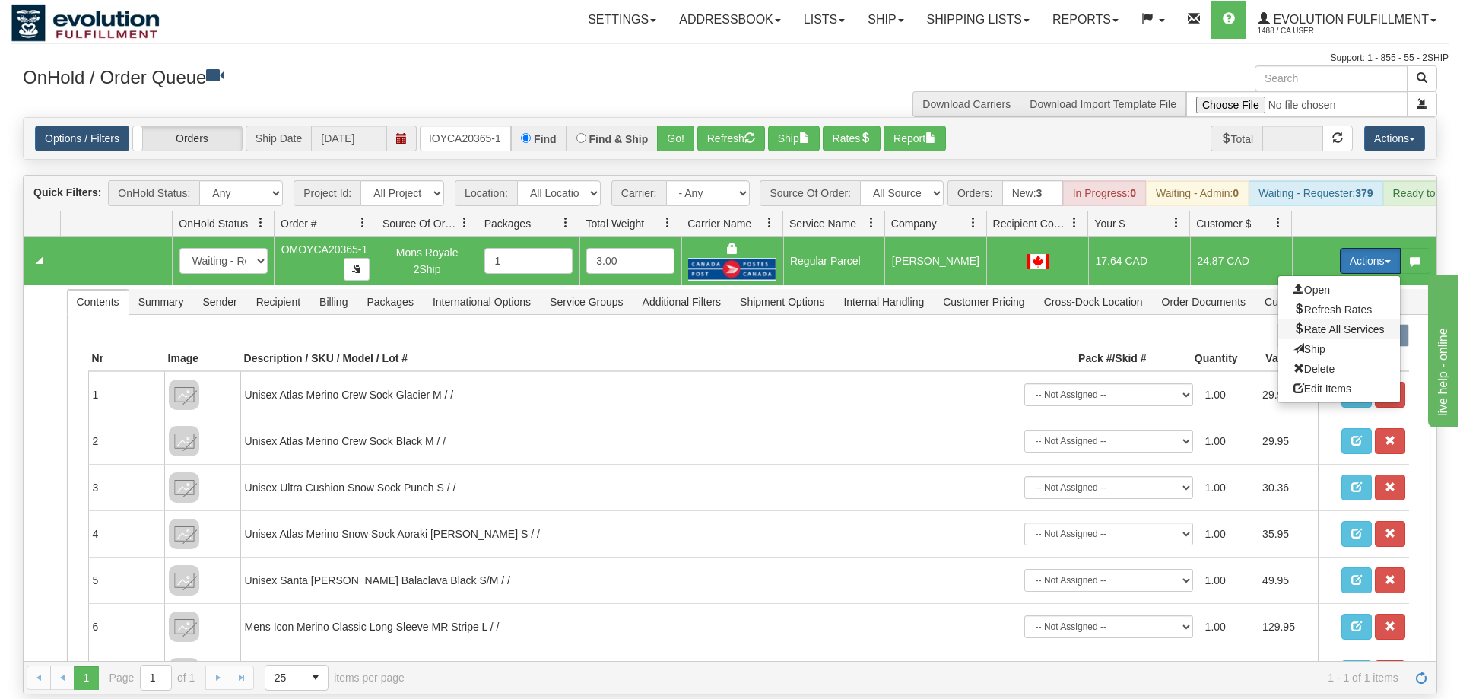
click at [1330, 323] on span "Rate All Services" at bounding box center [1338, 329] width 91 height 12
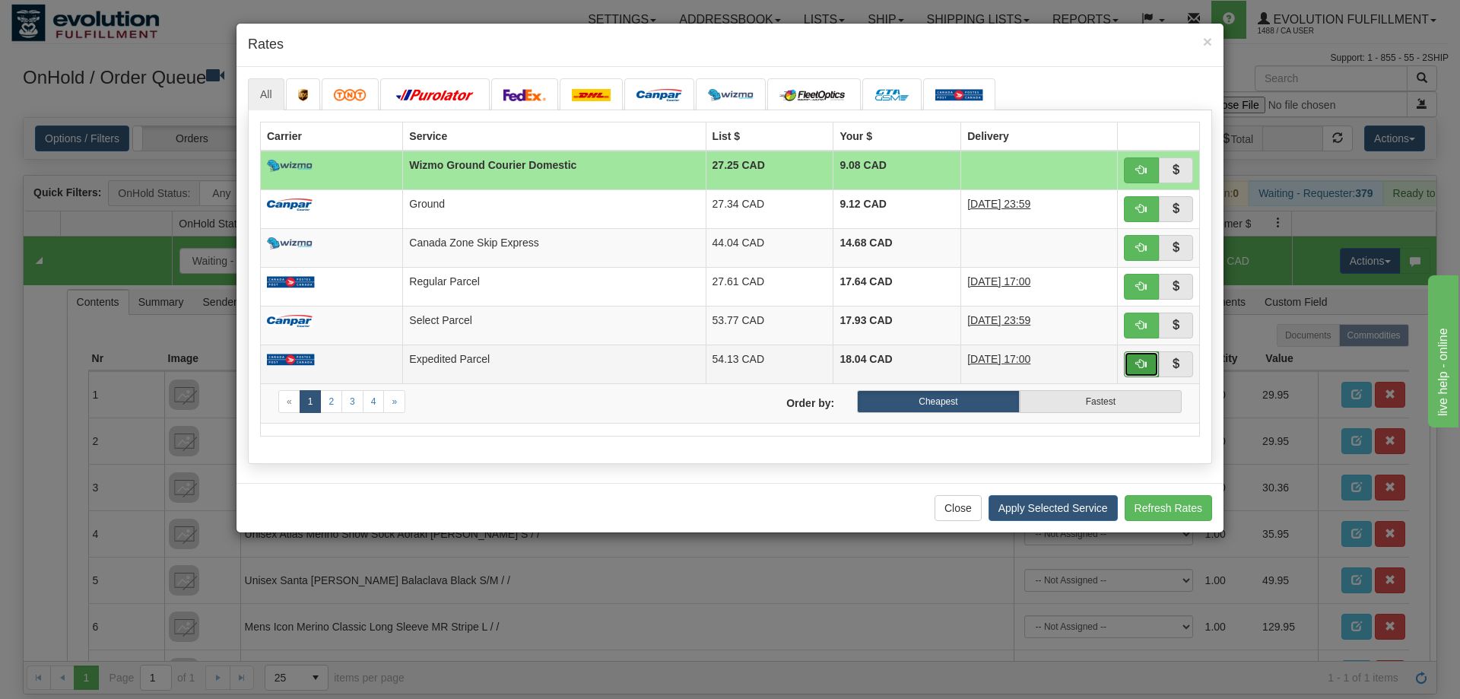
click at [1146, 369] on button "button" at bounding box center [1141, 364] width 35 height 26
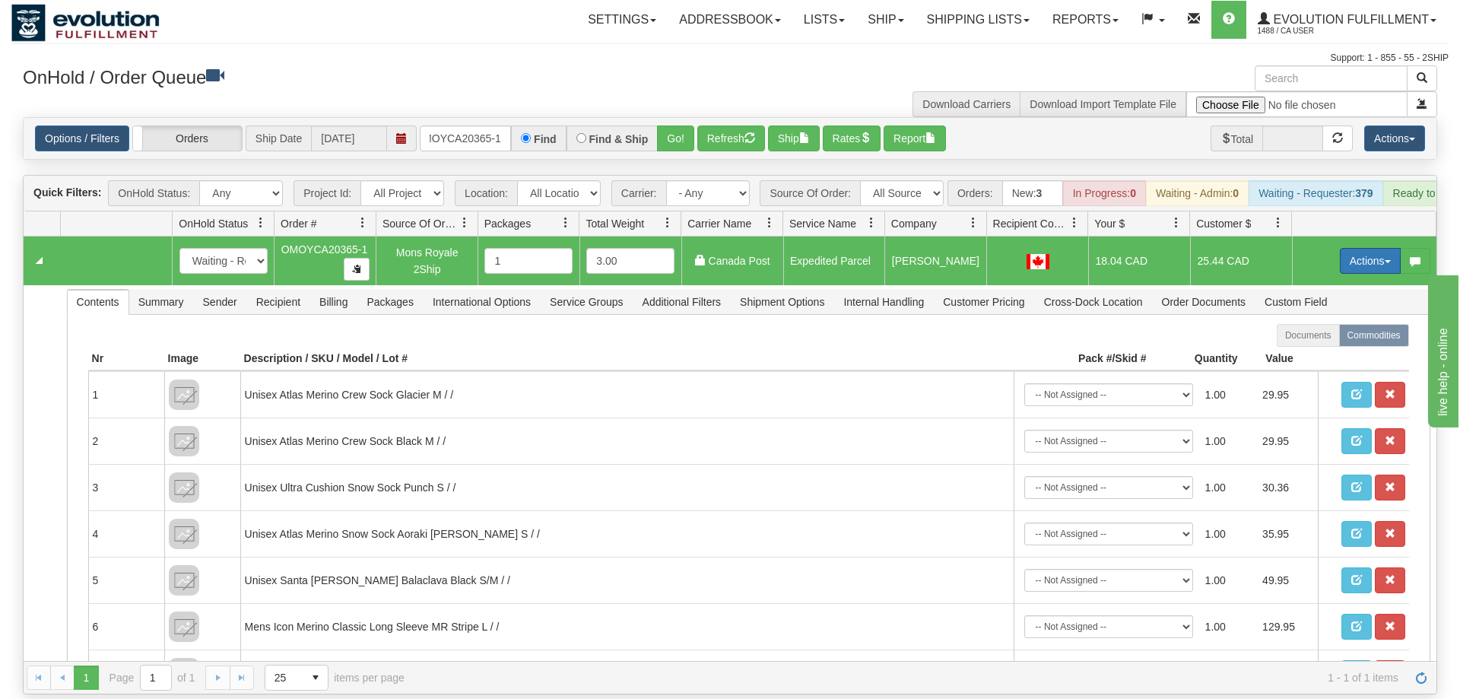
click at [1359, 248] on button "Actions" at bounding box center [1370, 261] width 61 height 26
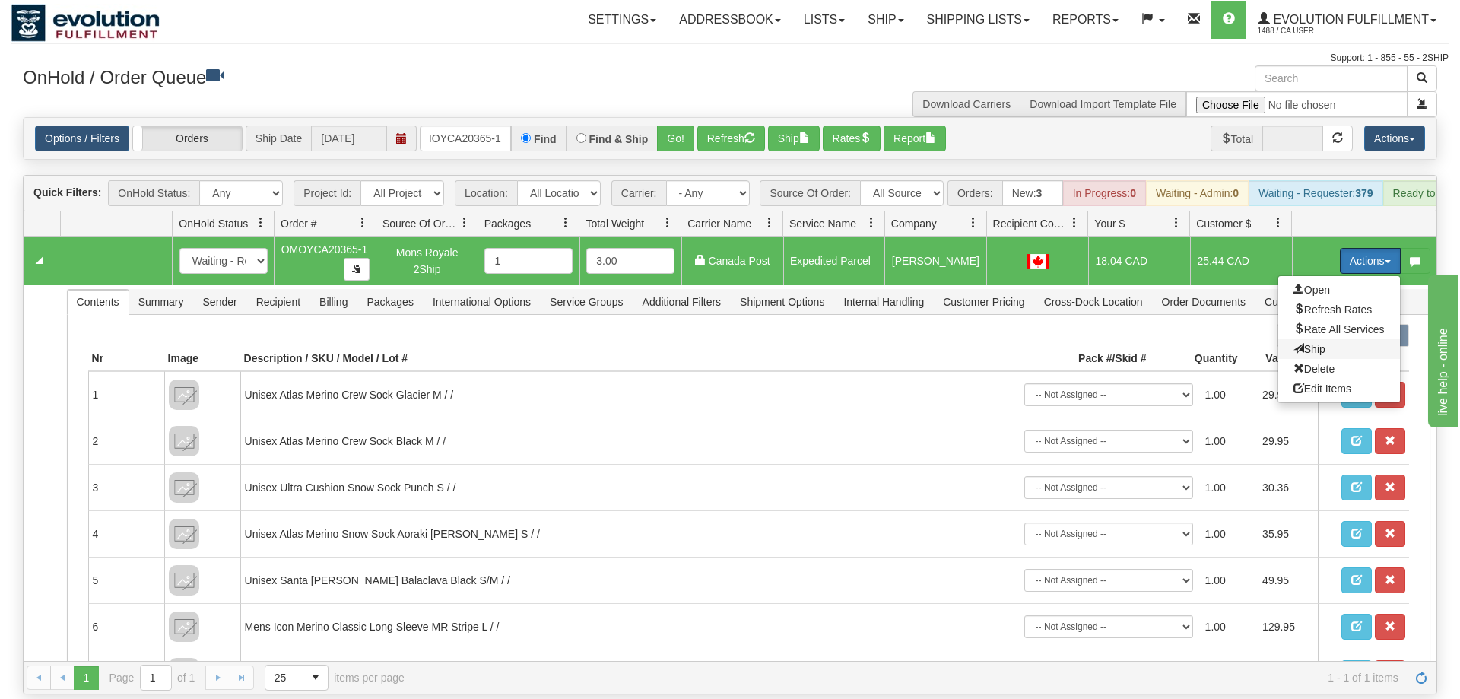
click at [1318, 343] on span "Ship" at bounding box center [1309, 349] width 32 height 12
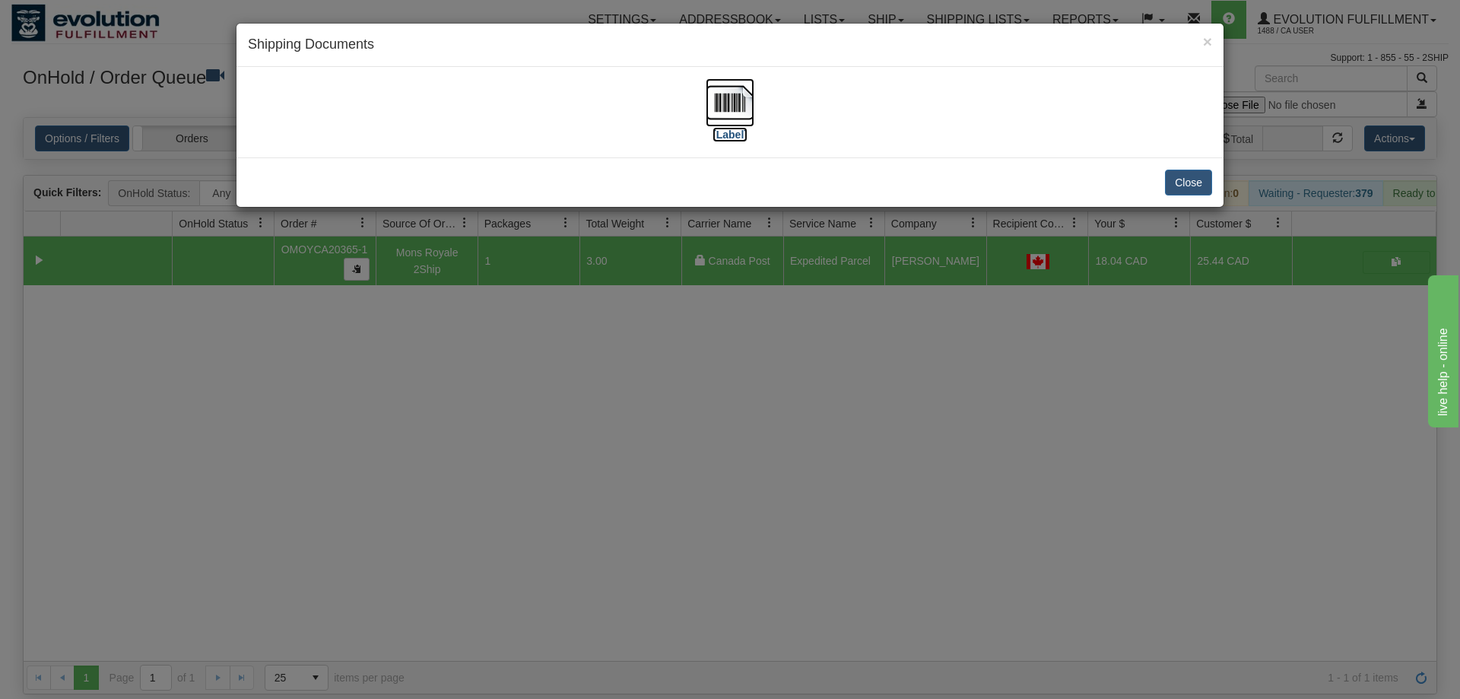
click at [747, 113] on img at bounding box center [729, 102] width 49 height 49
click at [887, 272] on div "× Shipping Documents [Label] Close" at bounding box center [730, 349] width 1460 height 699
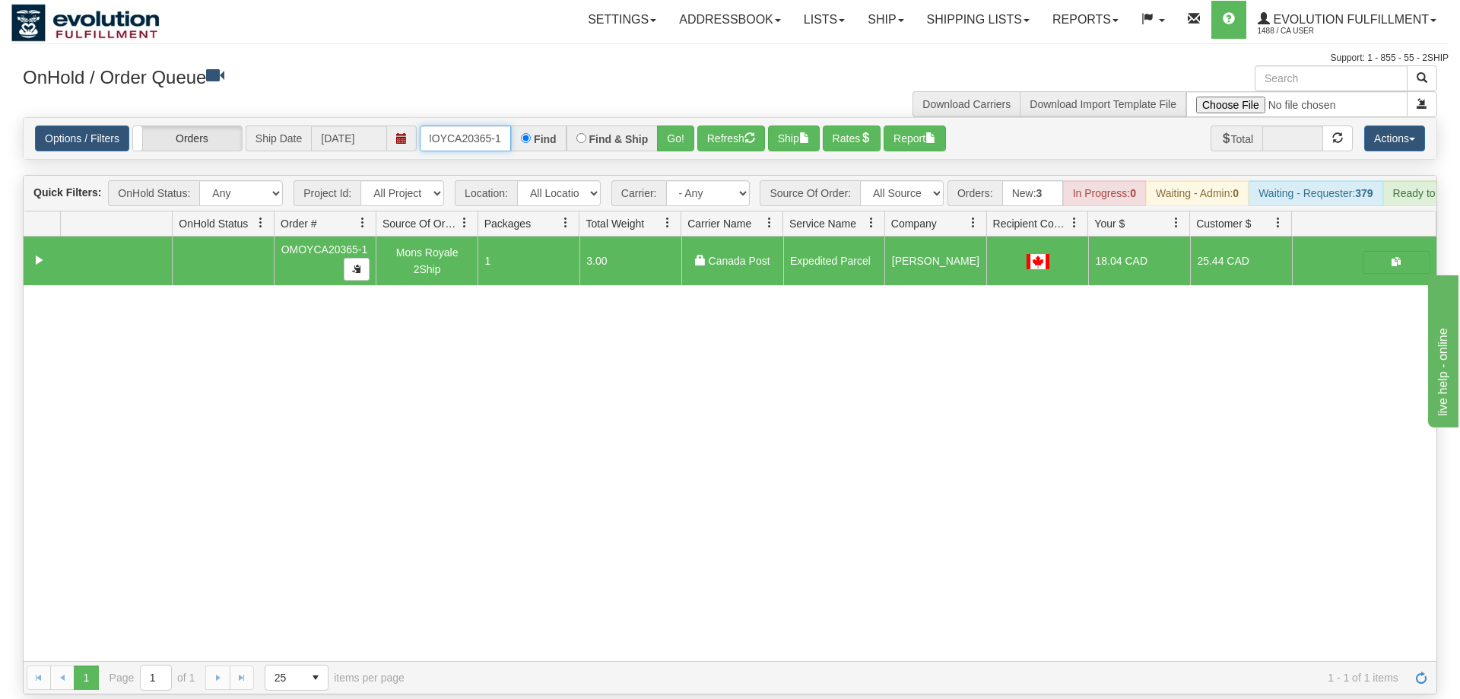
click at [460, 125] on input "OMOYCA20365-1" at bounding box center [465, 138] width 91 height 26
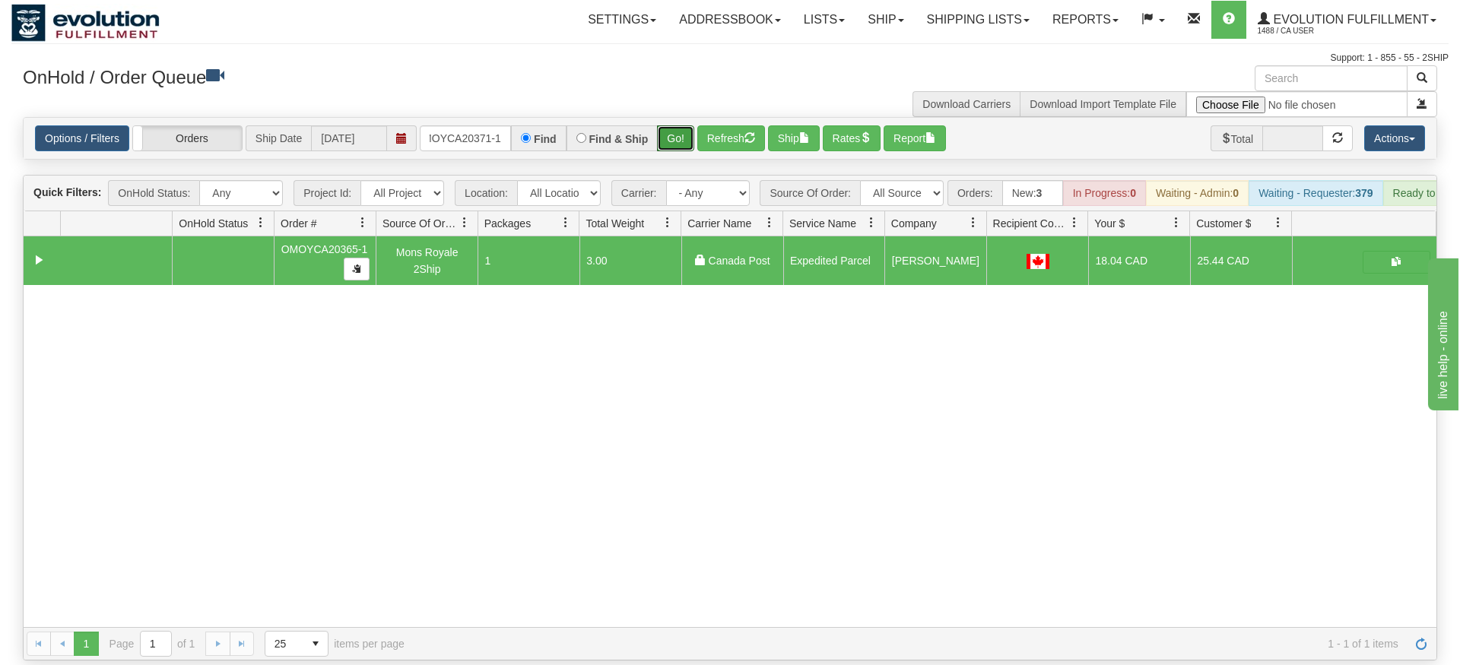
click at [677, 155] on div "Is equal to Is not equal to Contains Does not contains CAD USD EUR ZAR [PERSON_…" at bounding box center [729, 389] width 1437 height 544
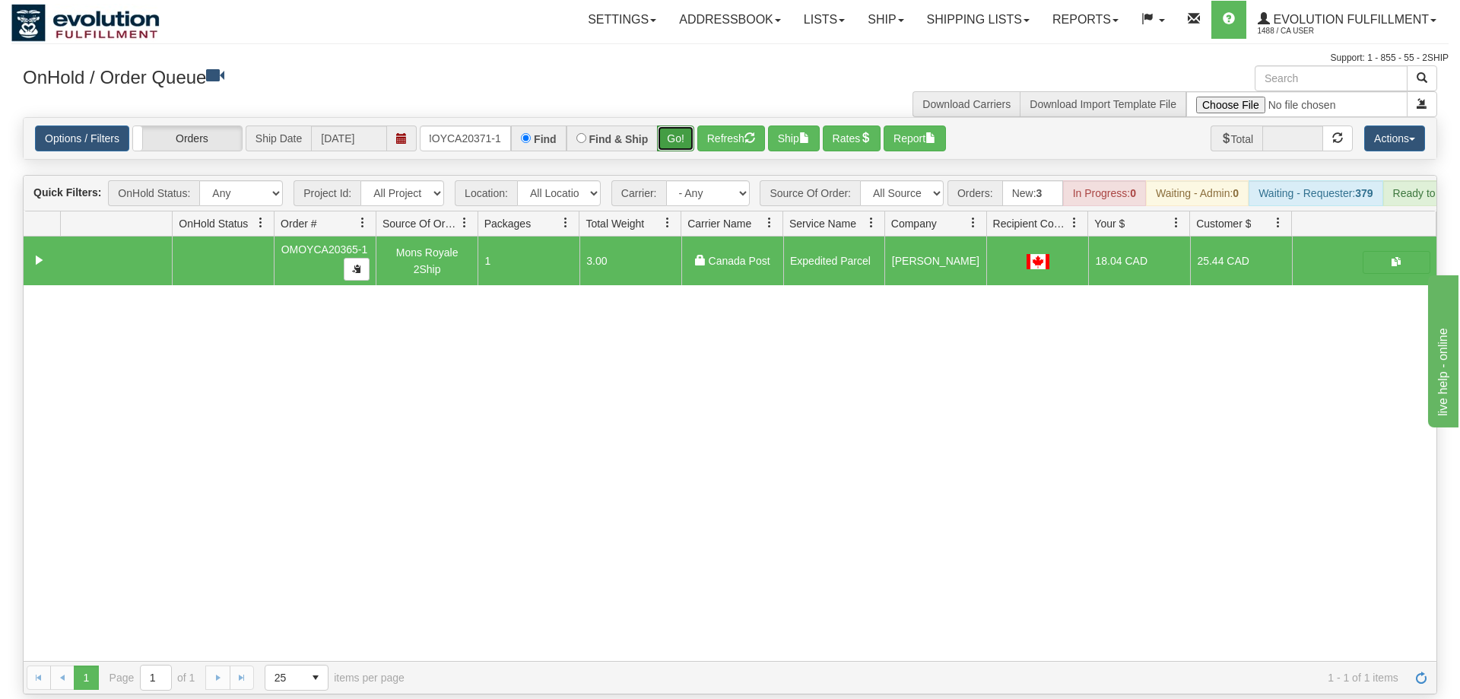
click at [682, 125] on button "Go!" at bounding box center [675, 138] width 37 height 26
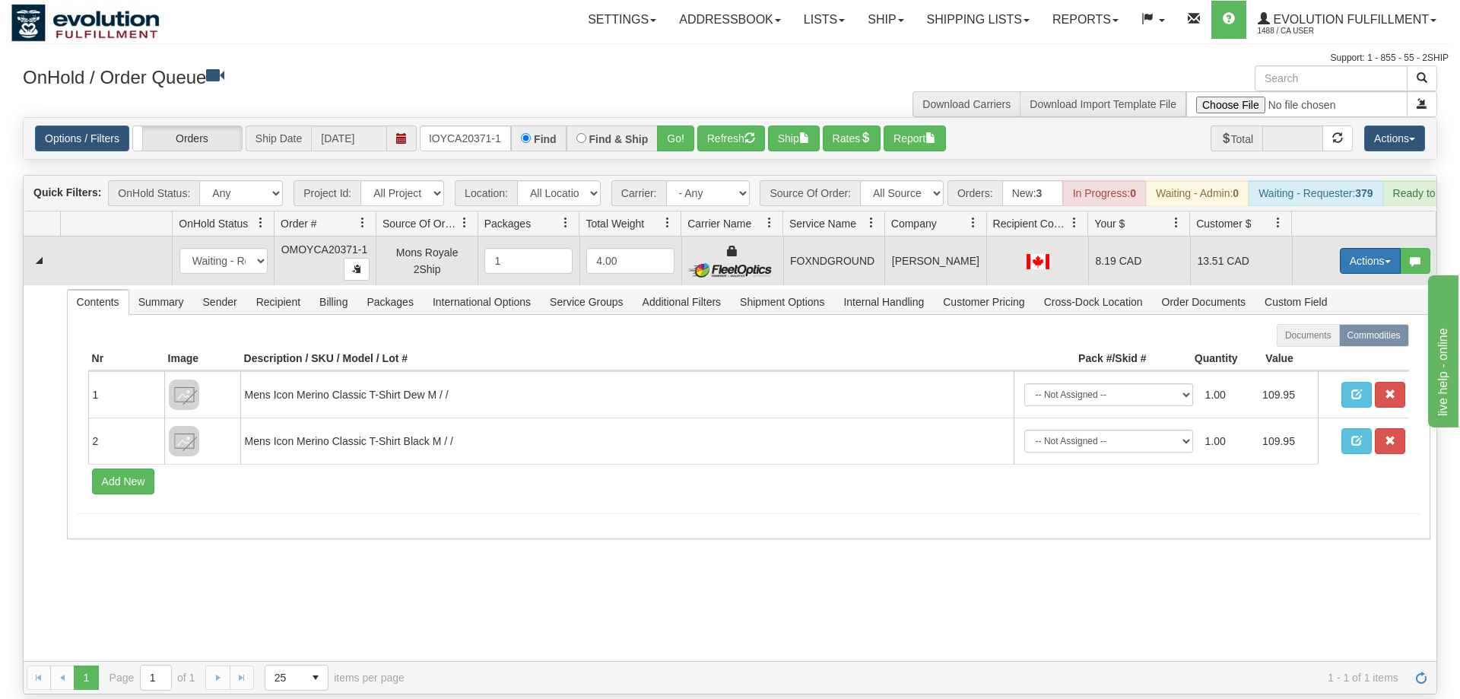
click at [1359, 248] on button "Actions" at bounding box center [1370, 261] width 61 height 26
click at [1321, 343] on span "Ship" at bounding box center [1309, 349] width 32 height 12
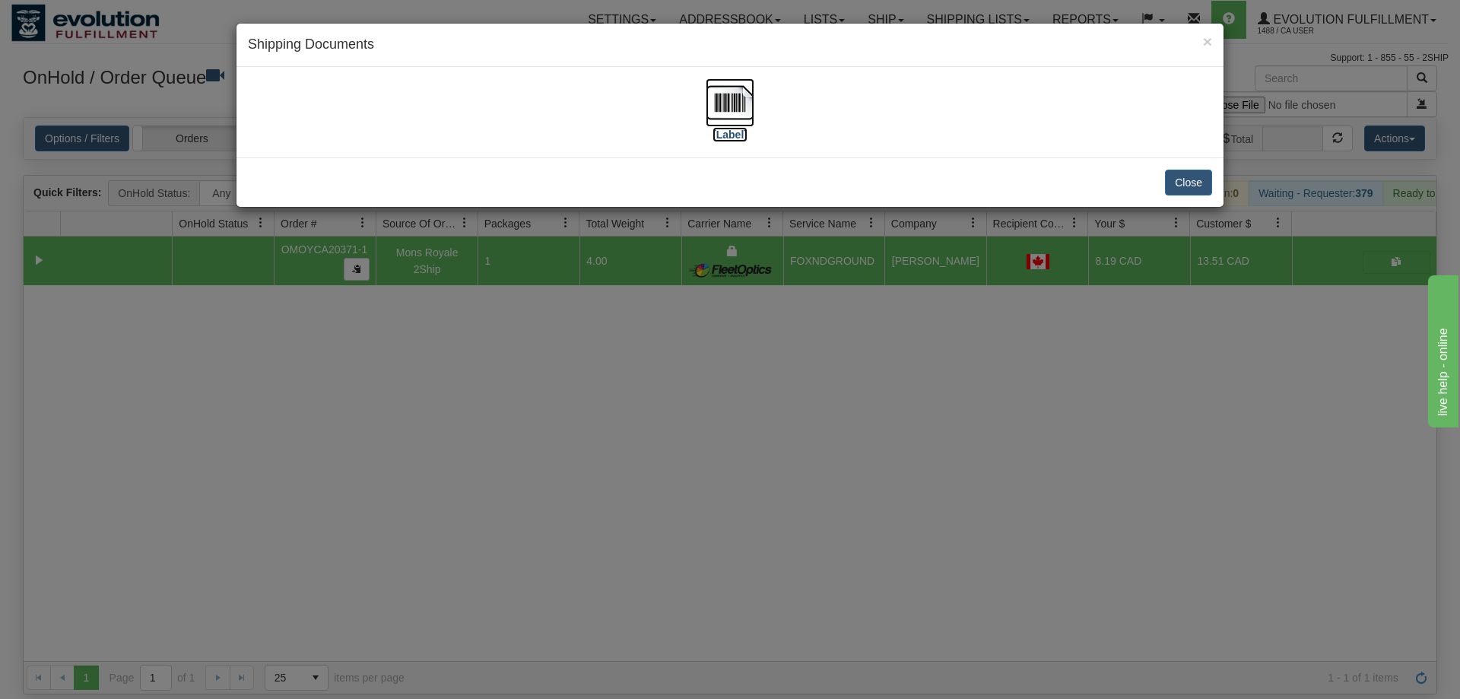
click at [729, 113] on img at bounding box center [729, 102] width 49 height 49
drag, startPoint x: 999, startPoint y: 310, endPoint x: 410, endPoint y: 40, distance: 648.0
click at [998, 310] on div "× Shipping Documents [Label] Close" at bounding box center [730, 349] width 1460 height 699
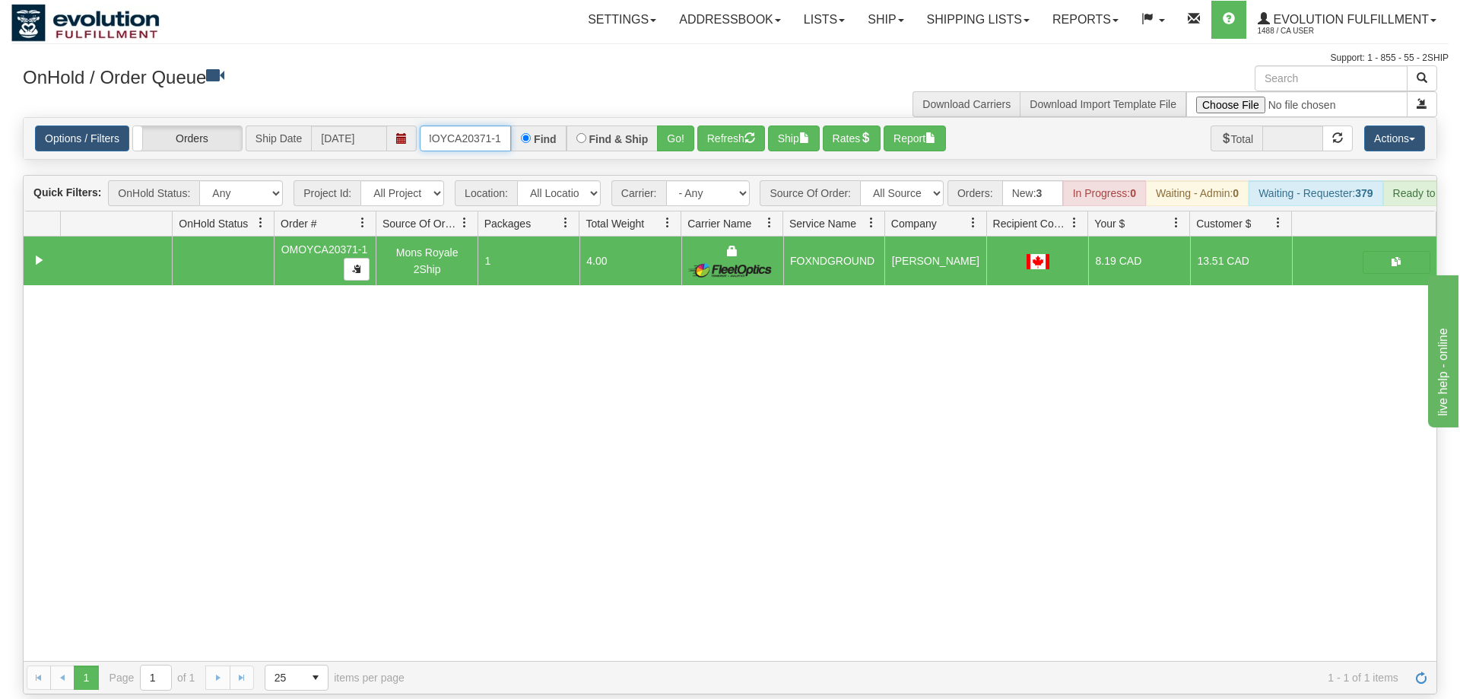
click at [461, 125] on input "OMOYCA20371-1" at bounding box center [465, 138] width 91 height 26
click at [686, 137] on div "Options / Filters Group Shipments Orders Ship Date [DATE] OMOYCA20383-1 Find Fi…" at bounding box center [730, 138] width 1414 height 43
click at [685, 125] on button "Go!" at bounding box center [675, 138] width 37 height 26
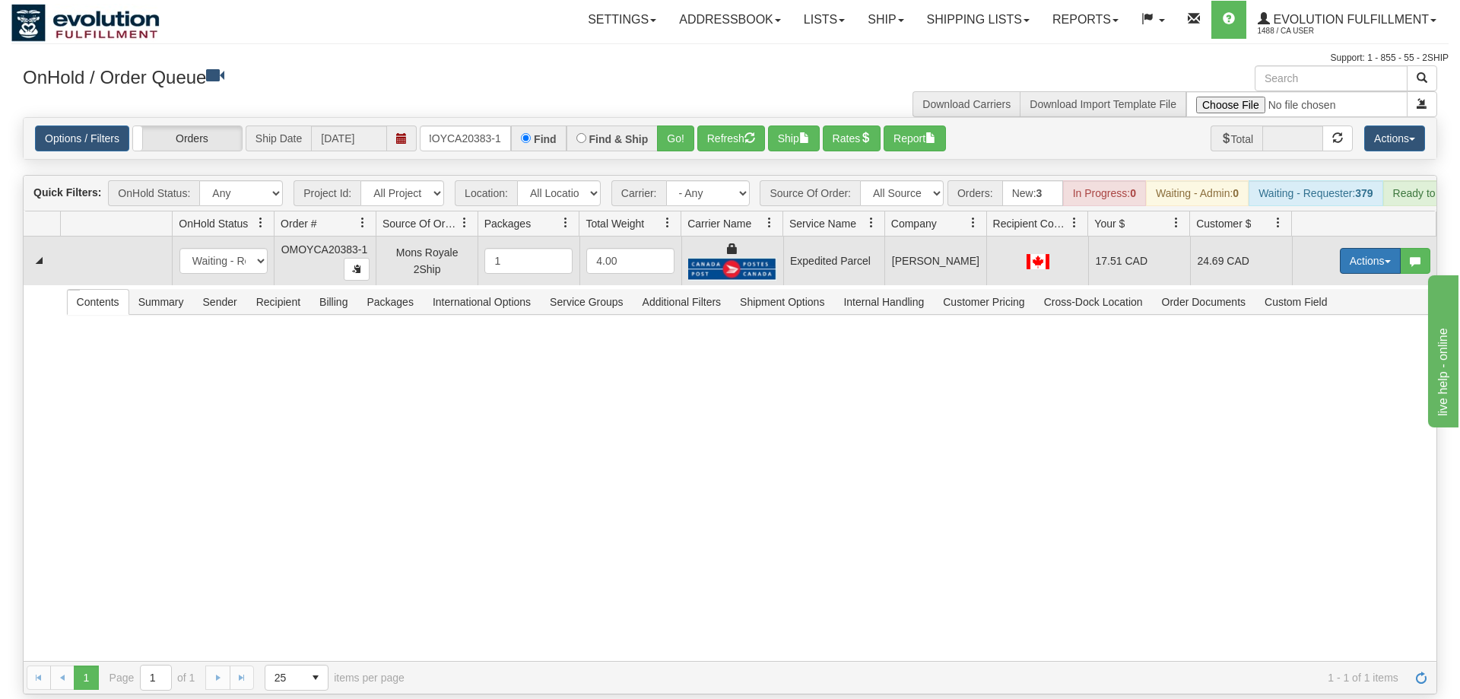
click at [1346, 248] on button "Actions" at bounding box center [1370, 261] width 61 height 26
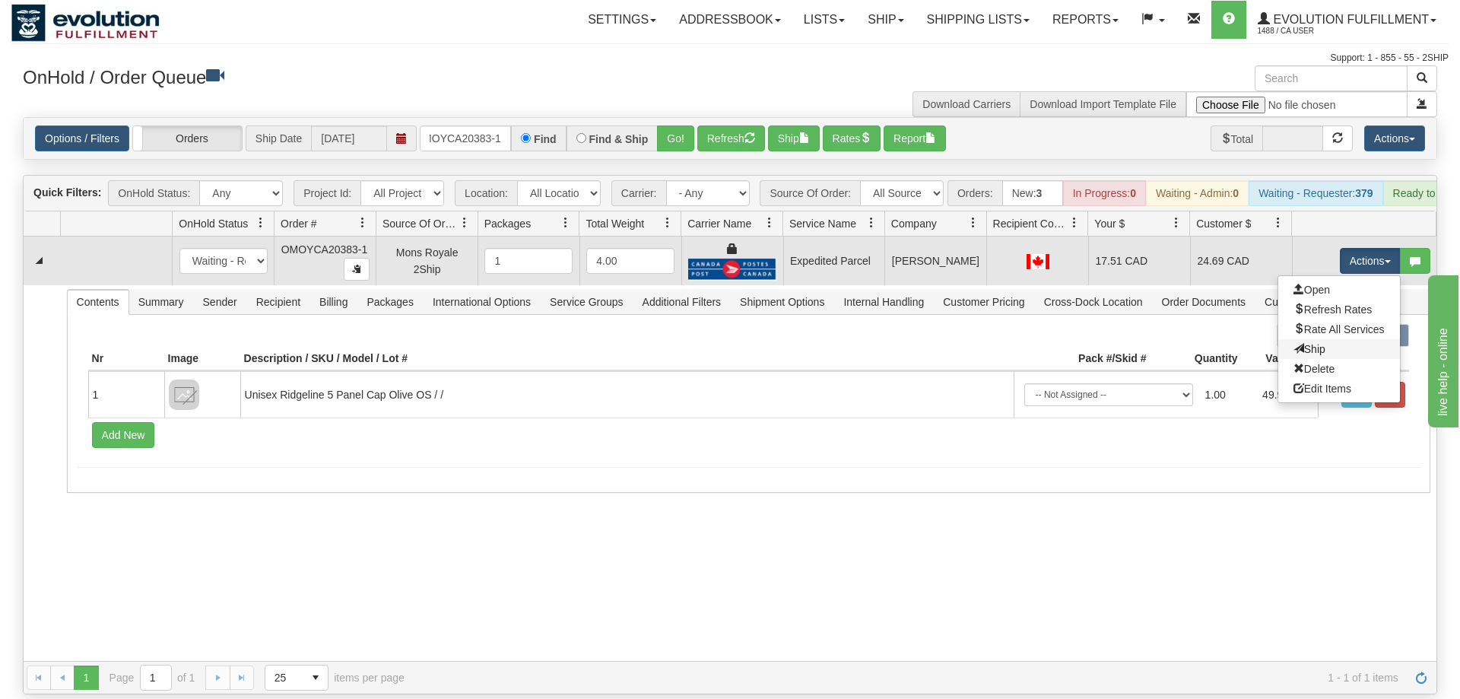
click at [1343, 339] on link "Ship" at bounding box center [1339, 349] width 122 height 20
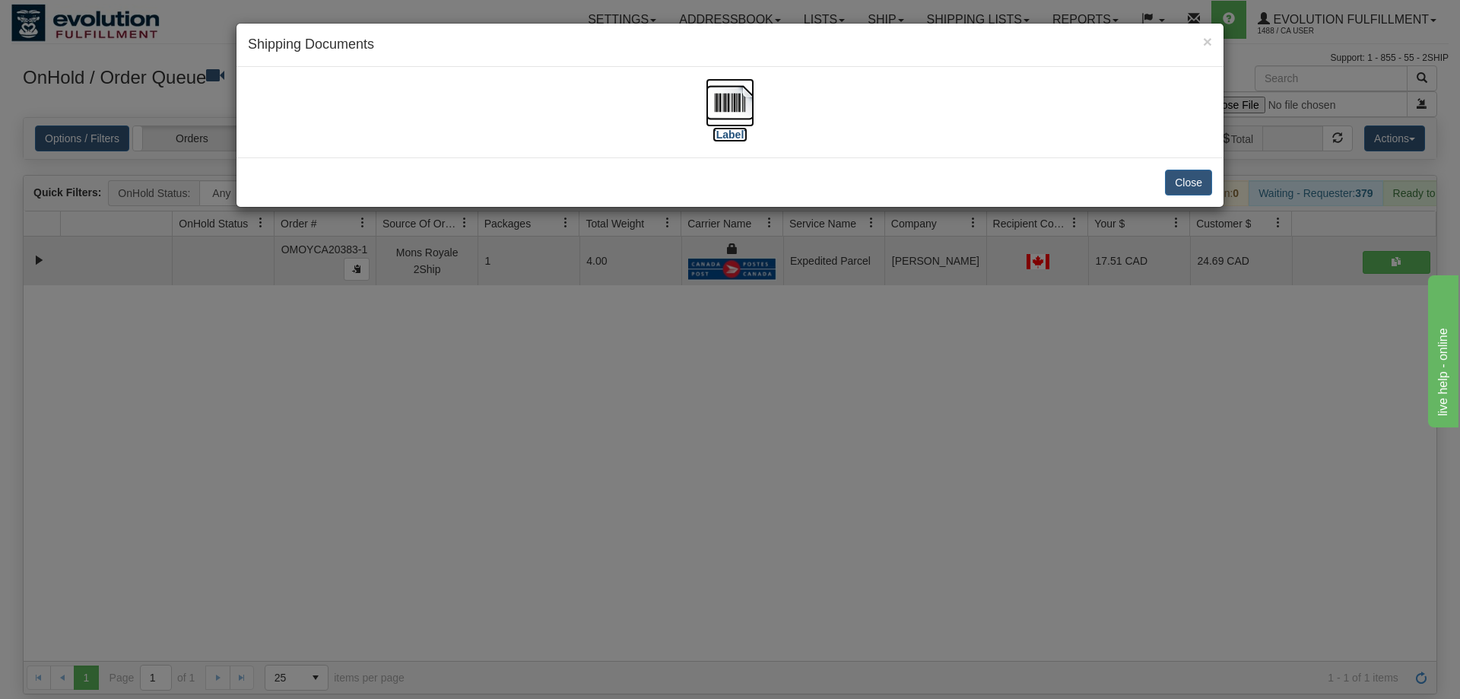
click at [747, 116] on img at bounding box center [729, 102] width 49 height 49
drag, startPoint x: 750, startPoint y: 394, endPoint x: 547, endPoint y: 109, distance: 349.5
click at [749, 382] on div "× Shipping Documents [Label] Close" at bounding box center [730, 349] width 1460 height 699
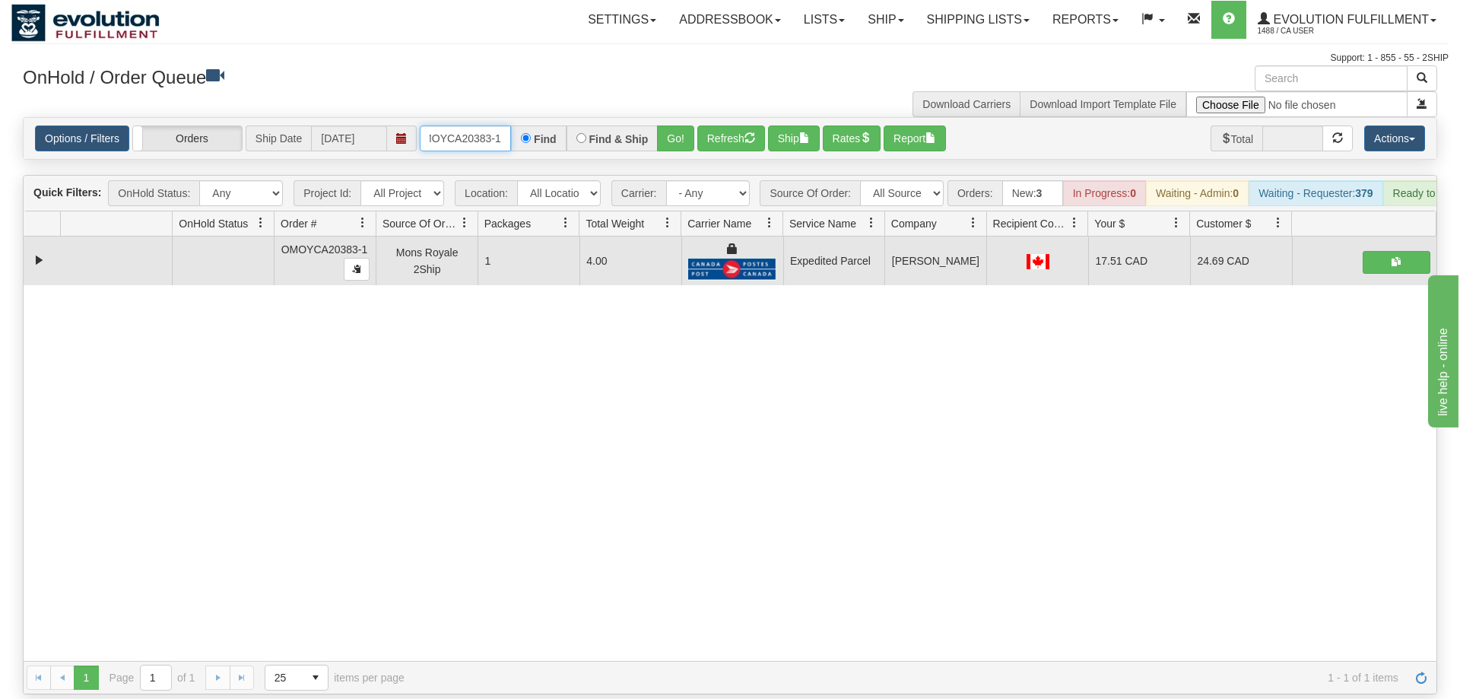
click at [509, 125] on input "OMOYCA20383-1" at bounding box center [465, 138] width 91 height 26
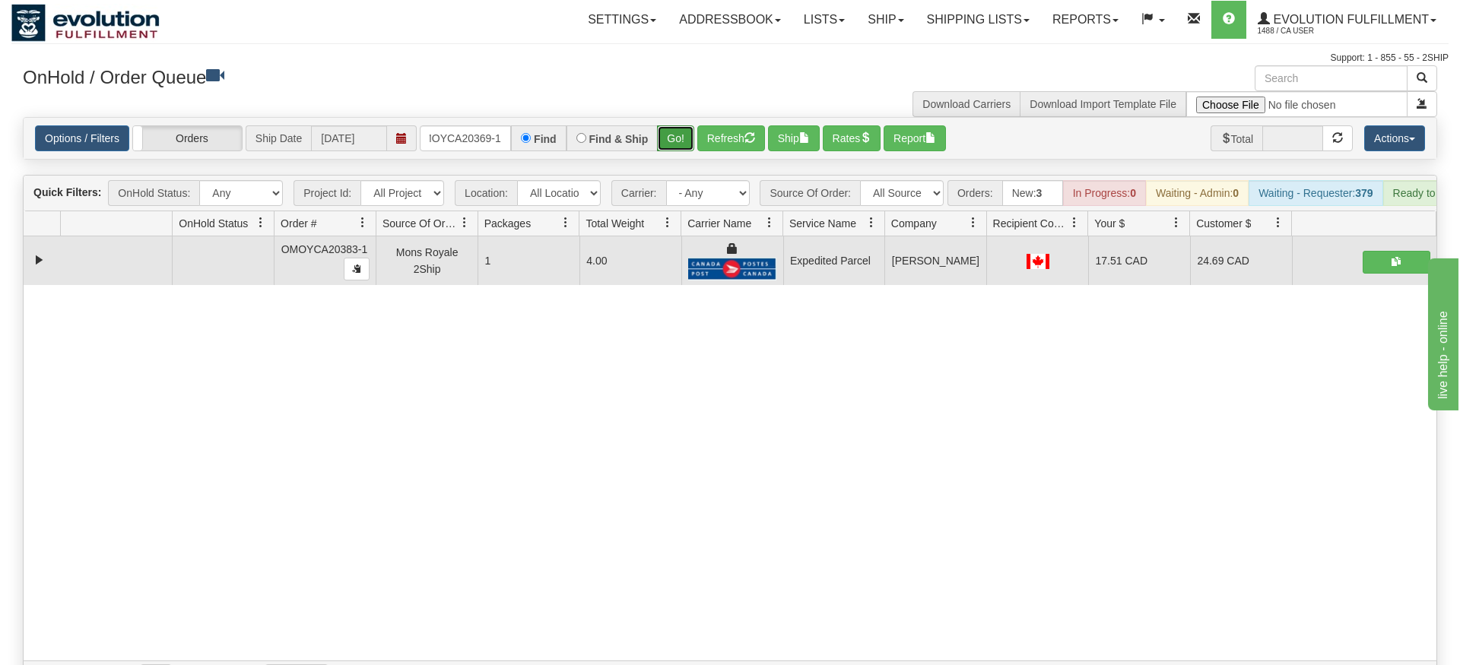
click at [684, 151] on div "Is equal to Is not equal to Contains Does not contains CAD USD EUR ZAR [PERSON_…" at bounding box center [729, 405] width 1437 height 577
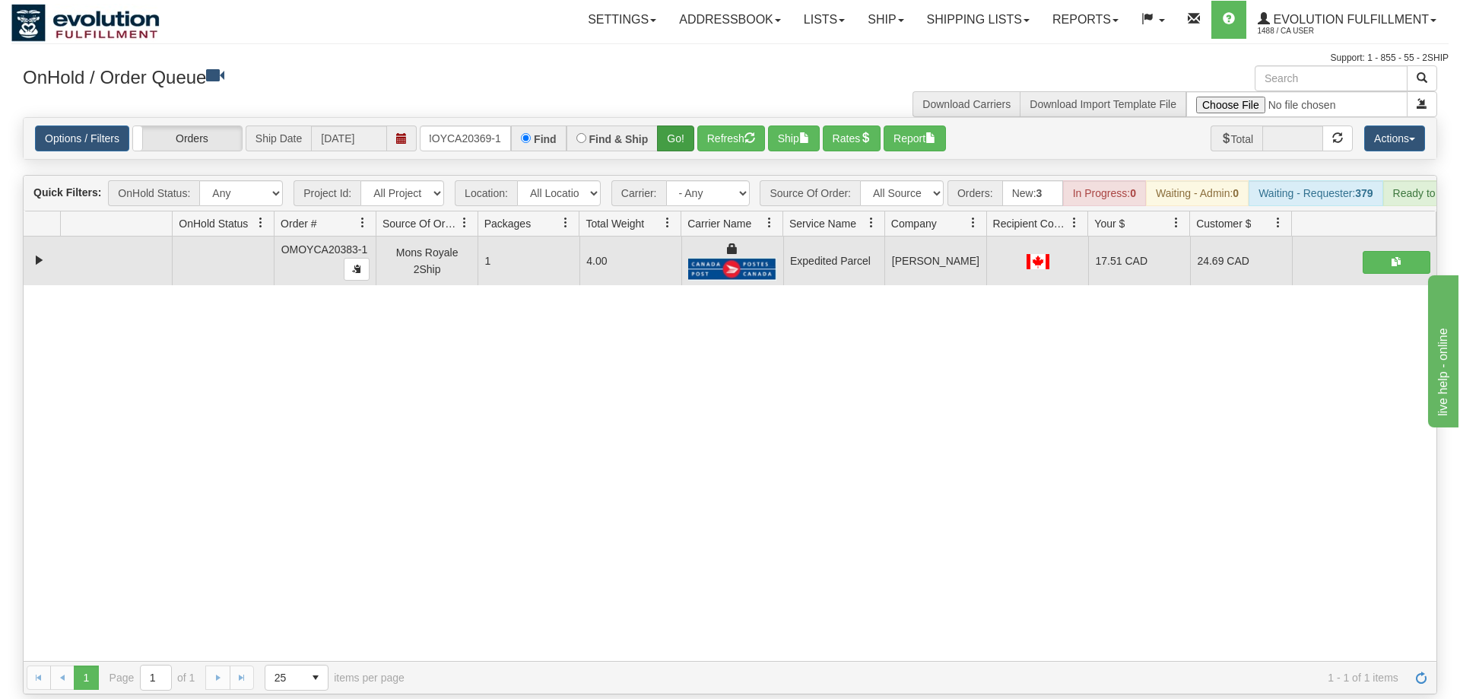
click at [673, 119] on div "Options / Filters Group Shipments Orders Ship Date [DATE] OMOYCA20369-1 Find Fi…" at bounding box center [730, 138] width 1412 height 41
click at [673, 125] on button "Go!" at bounding box center [675, 138] width 37 height 26
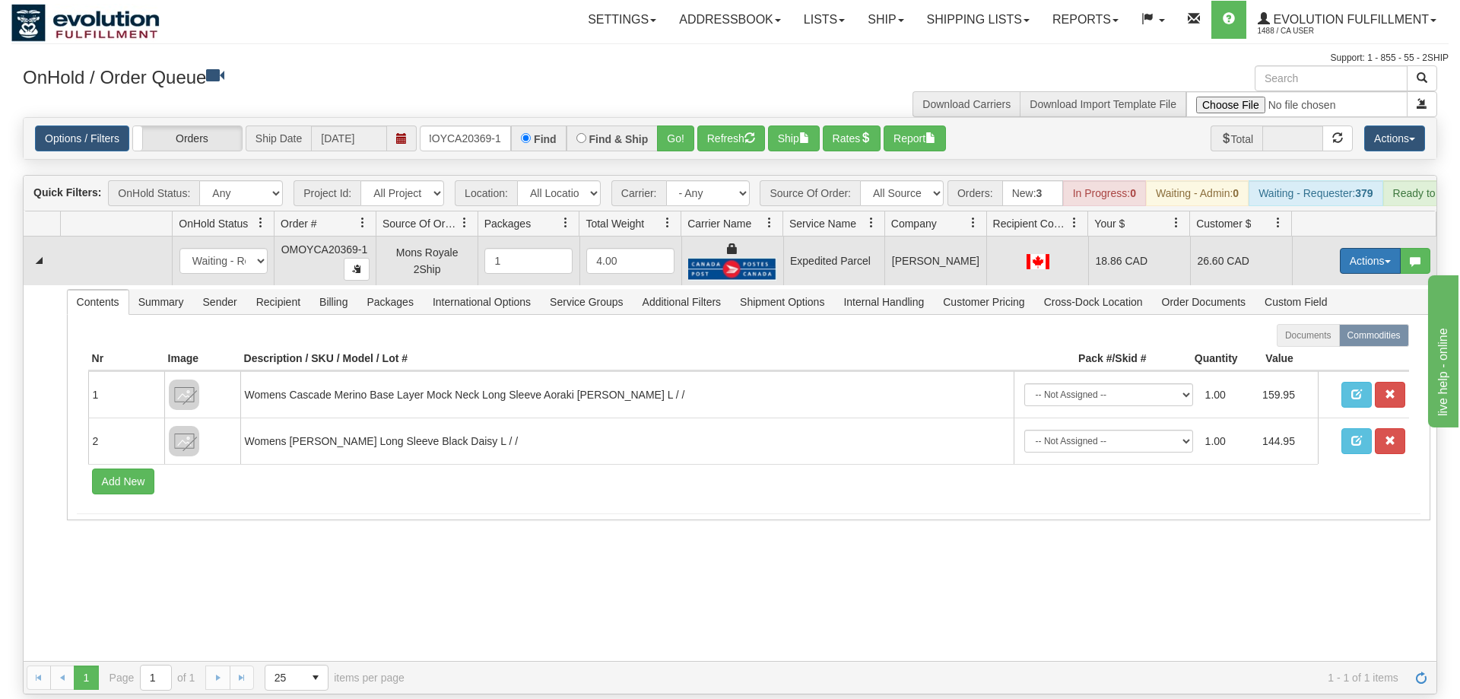
click at [1374, 248] on button "Actions" at bounding box center [1370, 261] width 61 height 26
click at [1324, 339] on link "Ship" at bounding box center [1339, 349] width 122 height 20
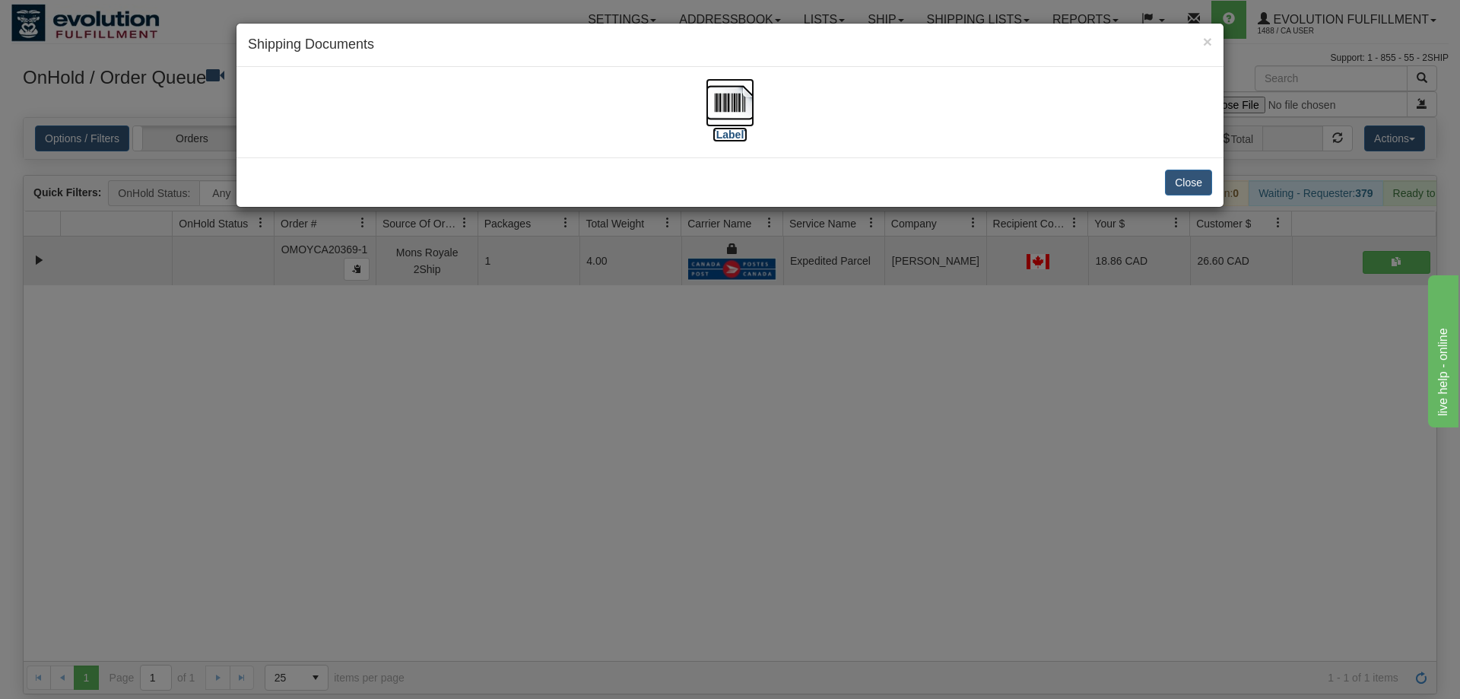
click at [734, 100] on img at bounding box center [729, 102] width 49 height 49
drag, startPoint x: 820, startPoint y: 364, endPoint x: 511, endPoint y: 4, distance: 474.5
click at [814, 352] on div "× Shipping Documents [Label] Close" at bounding box center [730, 349] width 1460 height 699
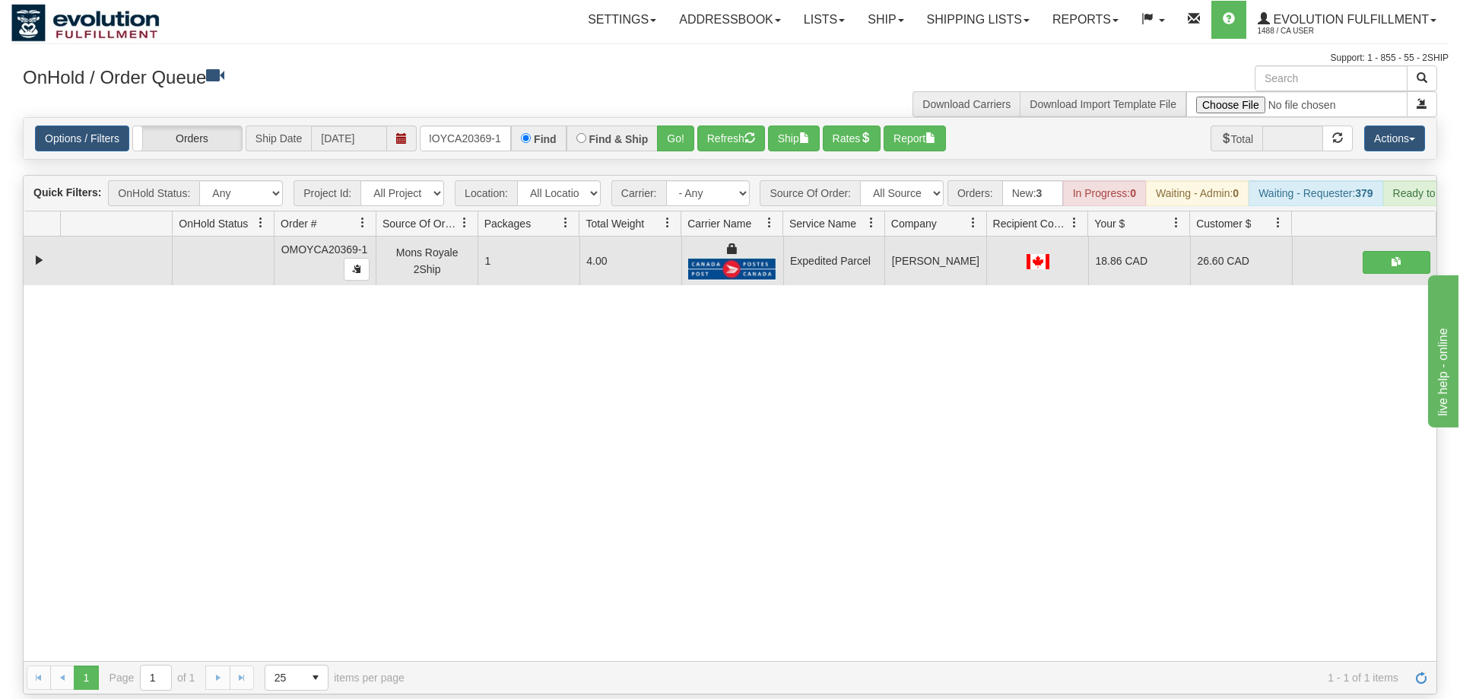
click at [472, 129] on div "Options / Filters Group Shipments Orders Ship Date [DATE] OMOYCA20369-1 Find Fi…" at bounding box center [730, 138] width 1412 height 41
click at [482, 125] on input "OMOYCA20369-1" at bounding box center [465, 138] width 91 height 26
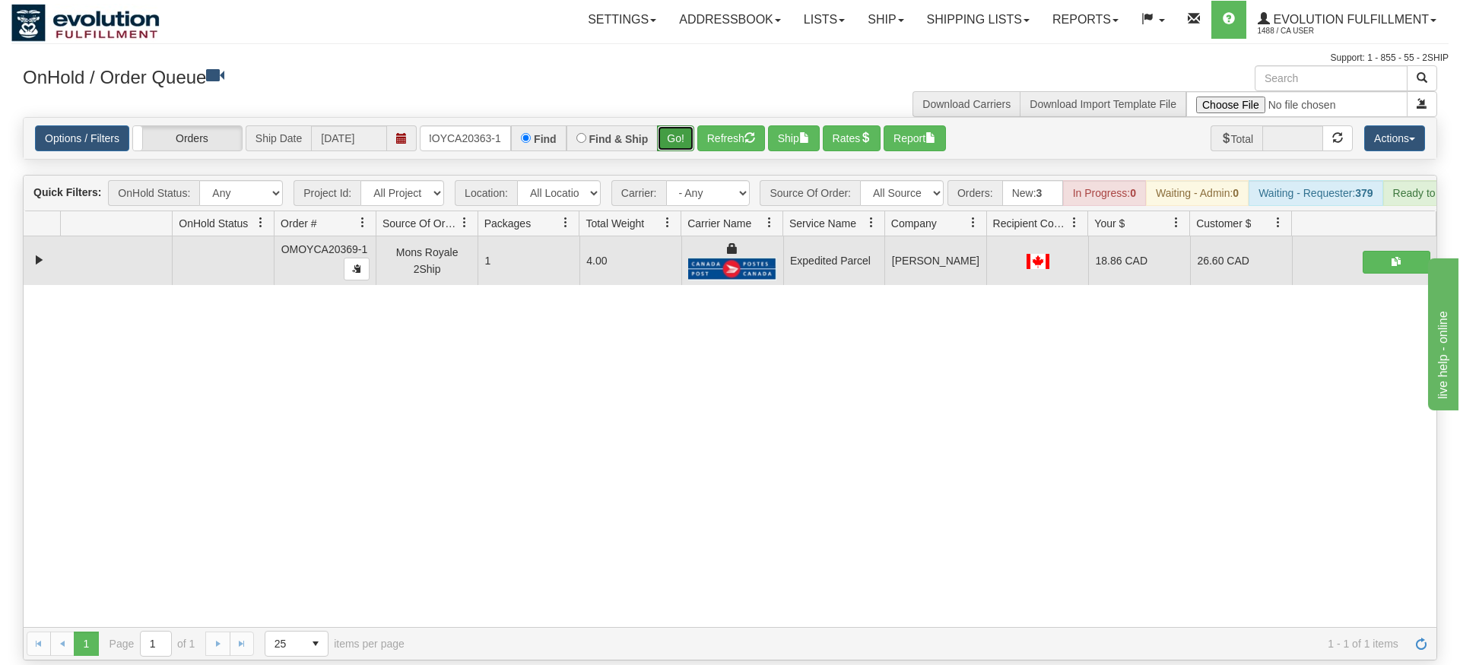
click at [663, 144] on div "Is equal to Is not equal to Contains Does not contains CAD USD EUR ZAR [PERSON_…" at bounding box center [729, 389] width 1437 height 544
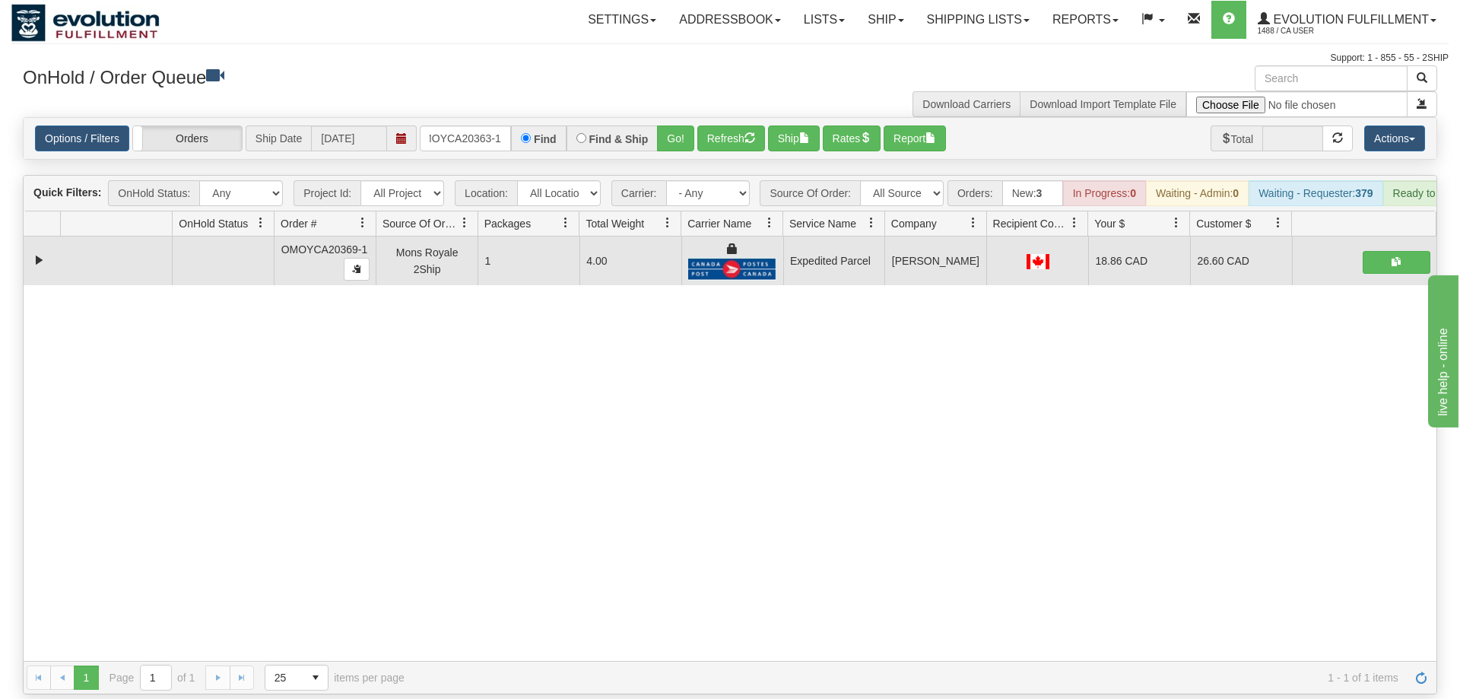
click at [665, 140] on div "Is equal to Is not equal to Contains Does not contains CAD USD EUR ZAR [PERSON_…" at bounding box center [729, 405] width 1437 height 577
click at [677, 125] on button "Go!" at bounding box center [675, 138] width 37 height 26
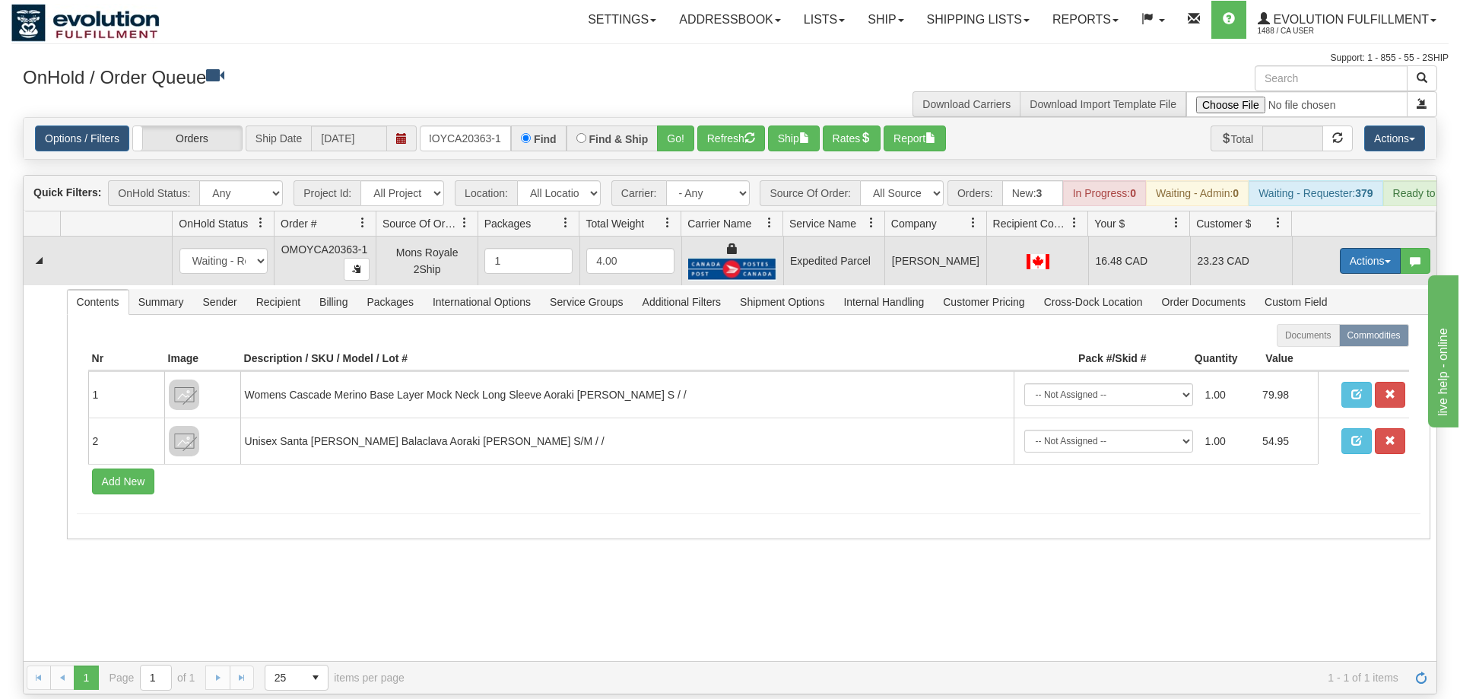
click at [1364, 248] on button "Actions" at bounding box center [1370, 261] width 61 height 26
click at [1321, 343] on span "Ship" at bounding box center [1309, 349] width 32 height 12
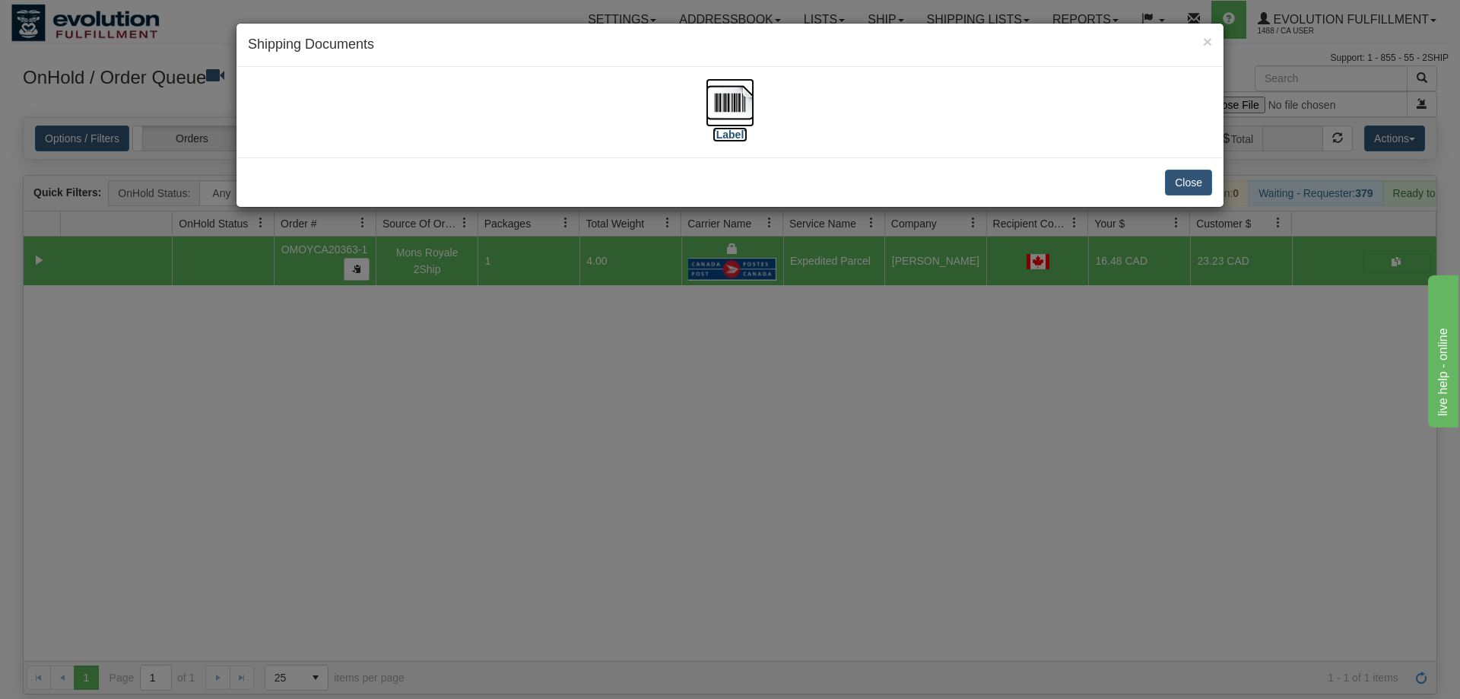
click at [725, 106] on img at bounding box center [729, 102] width 49 height 49
drag, startPoint x: 842, startPoint y: 563, endPoint x: 346, endPoint y: 64, distance: 704.2
click at [839, 556] on div "× Shipping Documents [Label] Close" at bounding box center [730, 349] width 1460 height 699
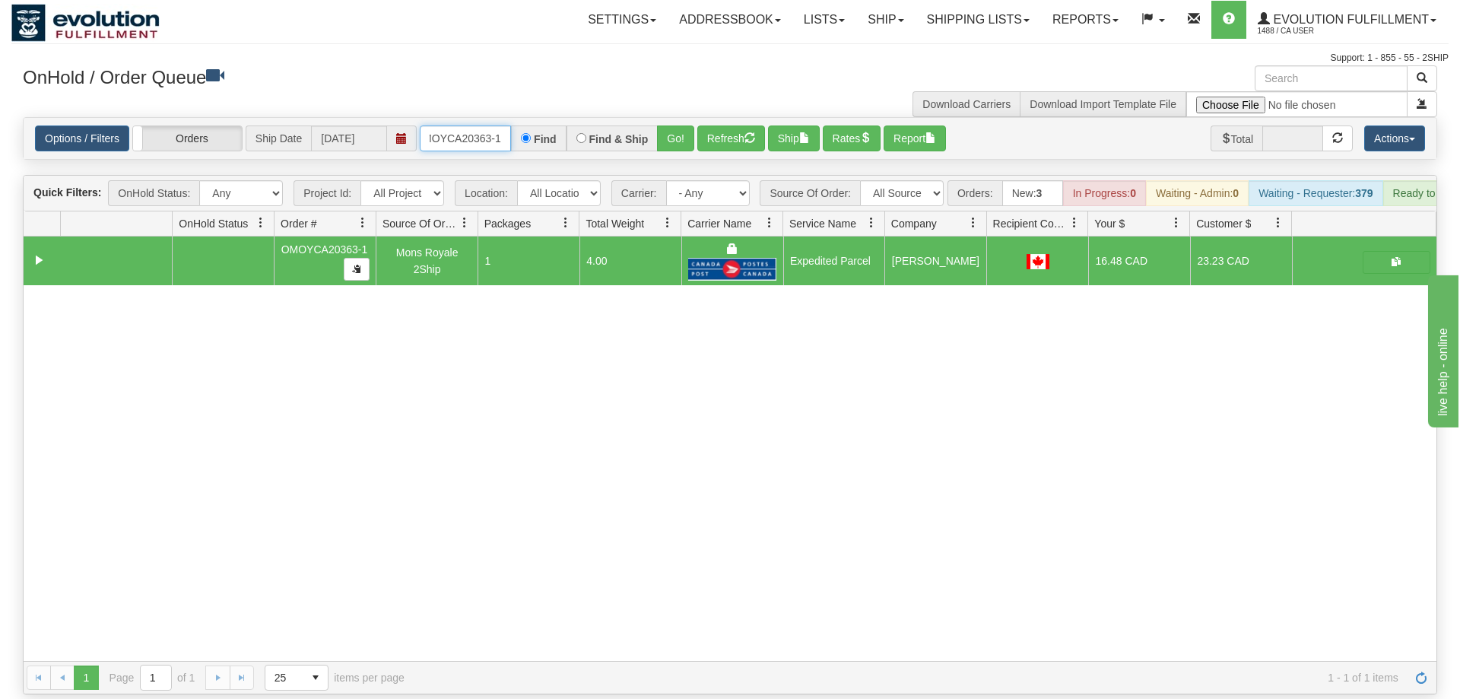
click at [427, 125] on input "OMOYCA20363-1" at bounding box center [465, 138] width 91 height 26
click at [446, 125] on input "OMOYCA20363-1" at bounding box center [465, 138] width 91 height 26
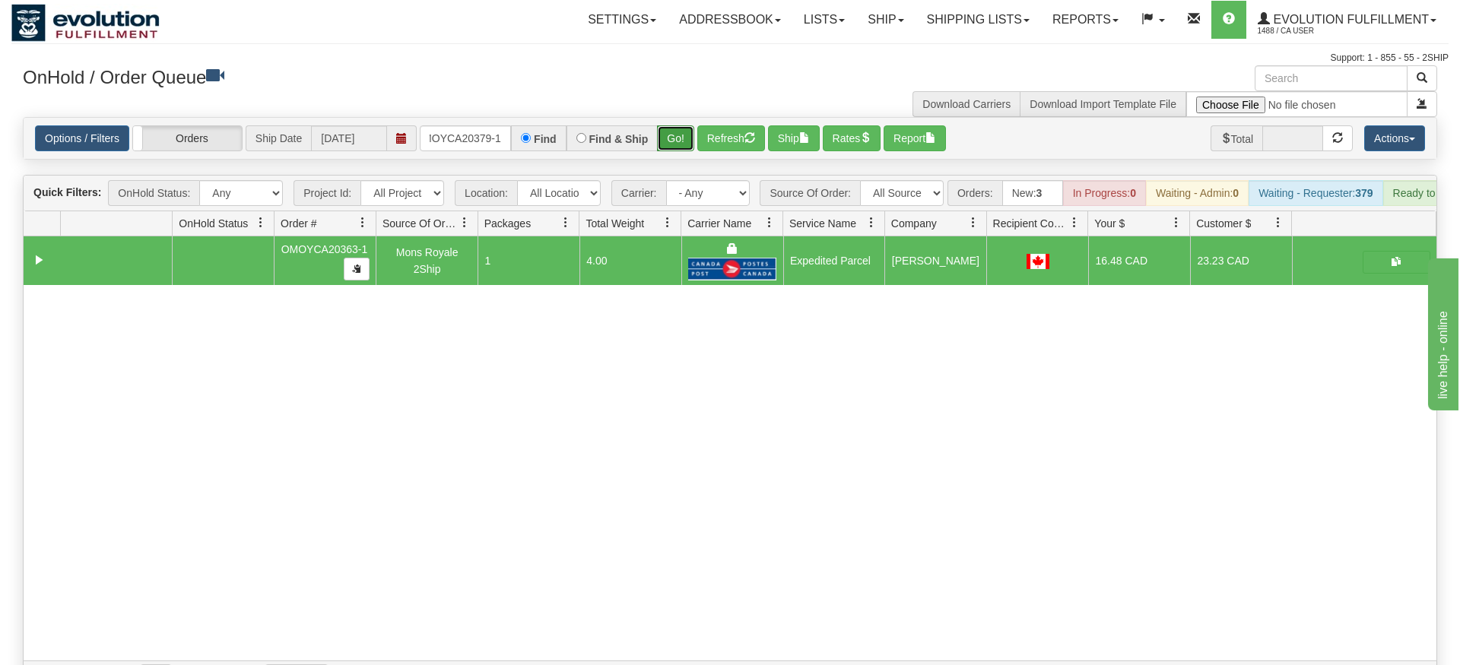
drag, startPoint x: 683, startPoint y: 115, endPoint x: 680, endPoint y: 122, distance: 7.9
click at [683, 146] on div "Is equal to Is not equal to Contains Does not contains CAD USD EUR ZAR [PERSON_…" at bounding box center [729, 405] width 1437 height 577
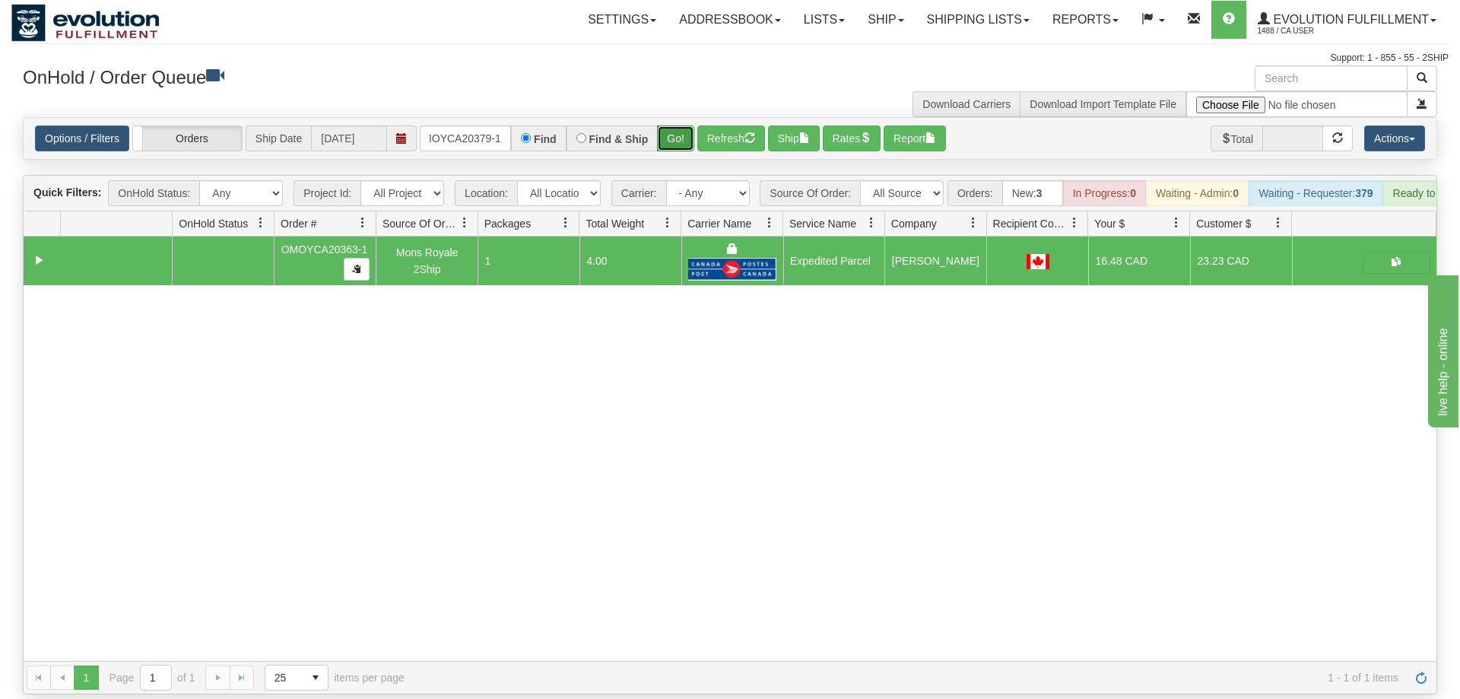
click at [680, 125] on button "Go!" at bounding box center [675, 138] width 37 height 26
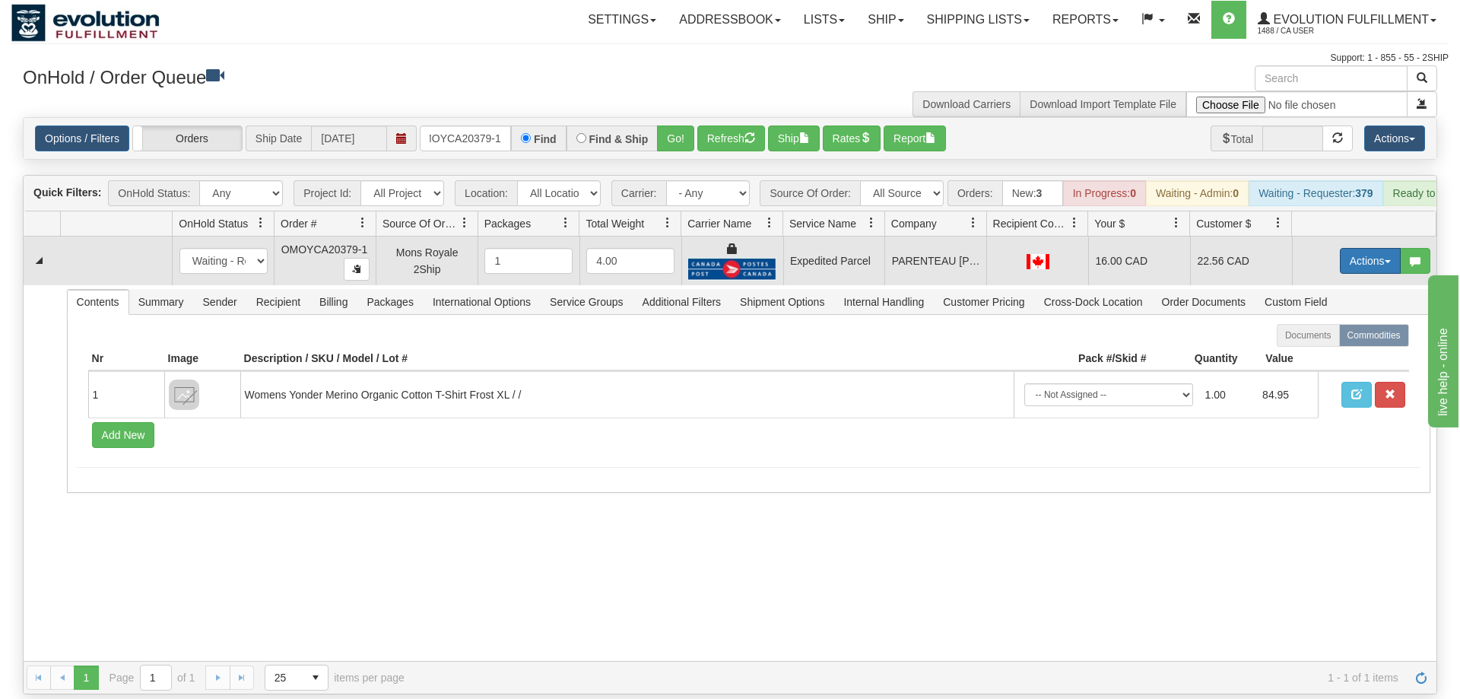
click at [1352, 248] on button "Actions" at bounding box center [1370, 261] width 61 height 26
click at [1324, 339] on link "Ship" at bounding box center [1339, 349] width 122 height 20
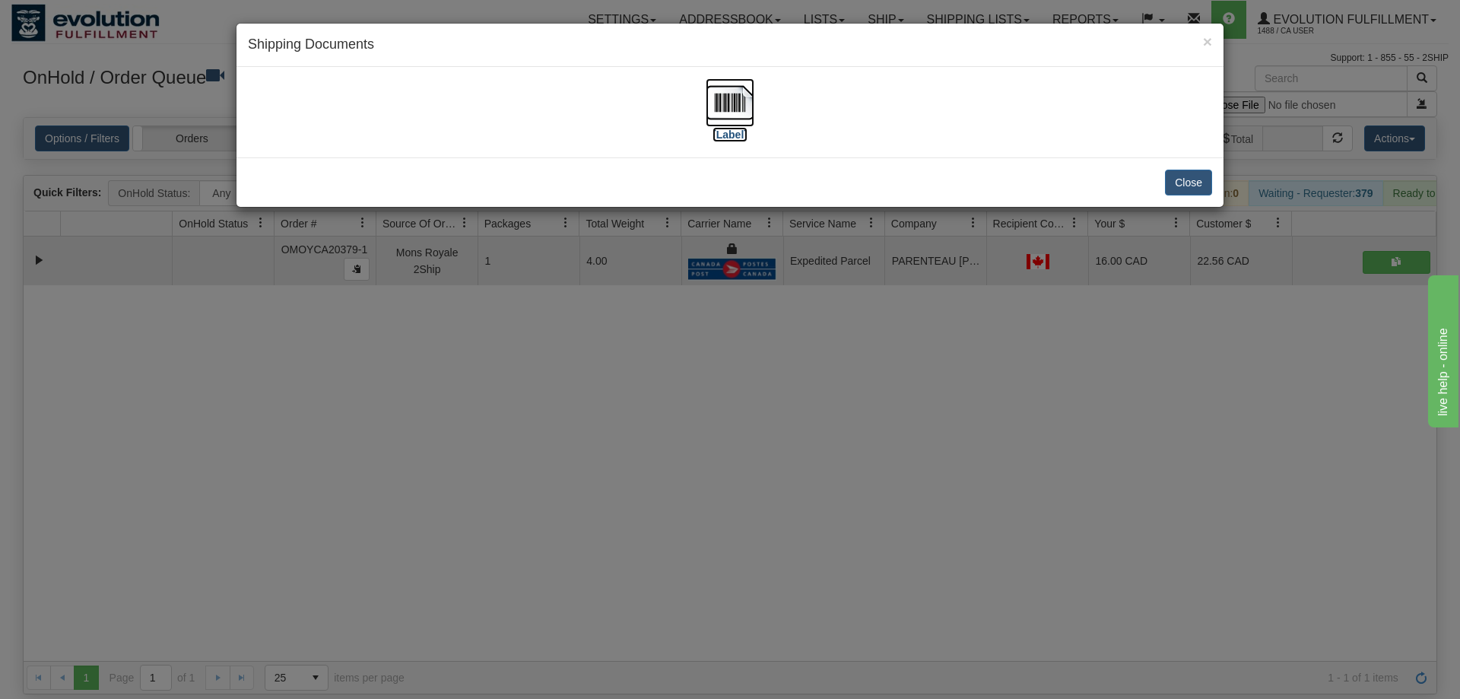
click at [737, 106] on img at bounding box center [729, 102] width 49 height 49
drag, startPoint x: 677, startPoint y: 393, endPoint x: 490, endPoint y: 142, distance: 312.9
click at [677, 385] on div "× Shipping Documents [Label] Close" at bounding box center [730, 349] width 1460 height 699
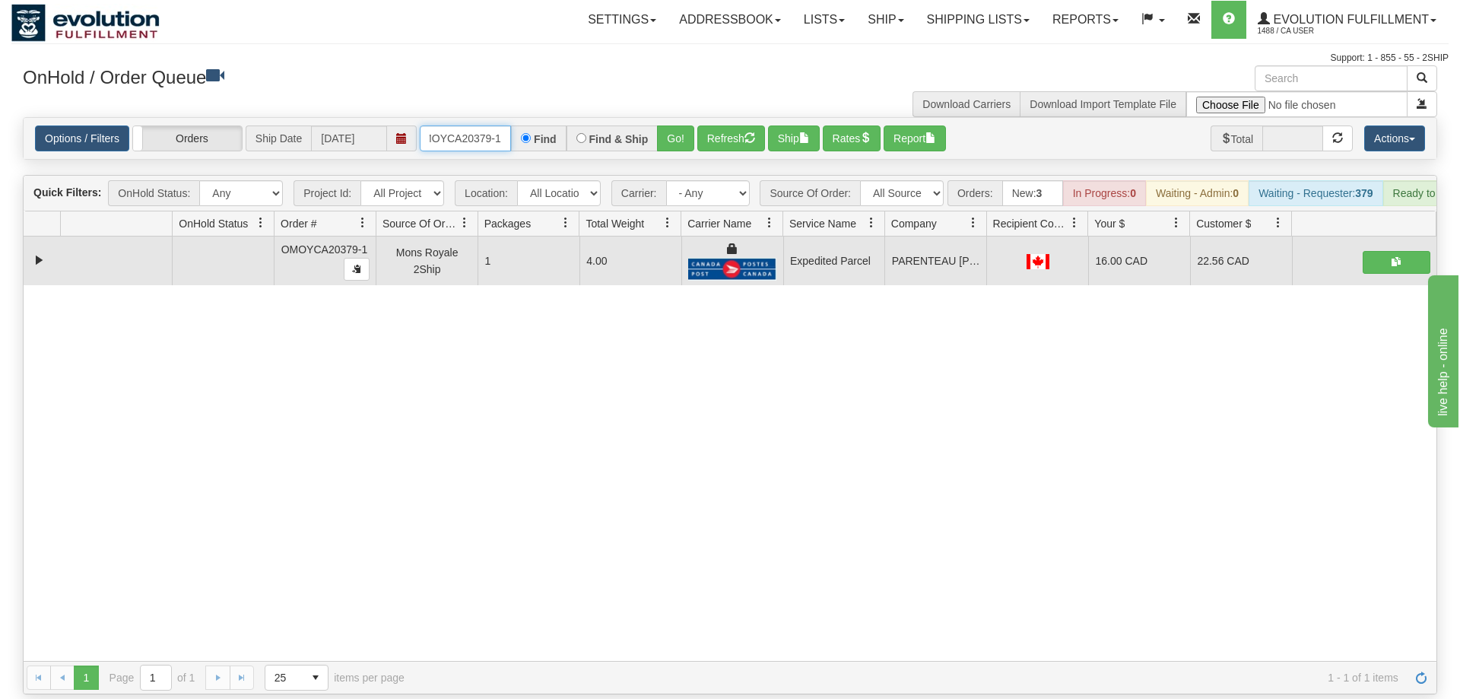
click at [495, 125] on input "OMOYCA20379-1" at bounding box center [465, 138] width 91 height 26
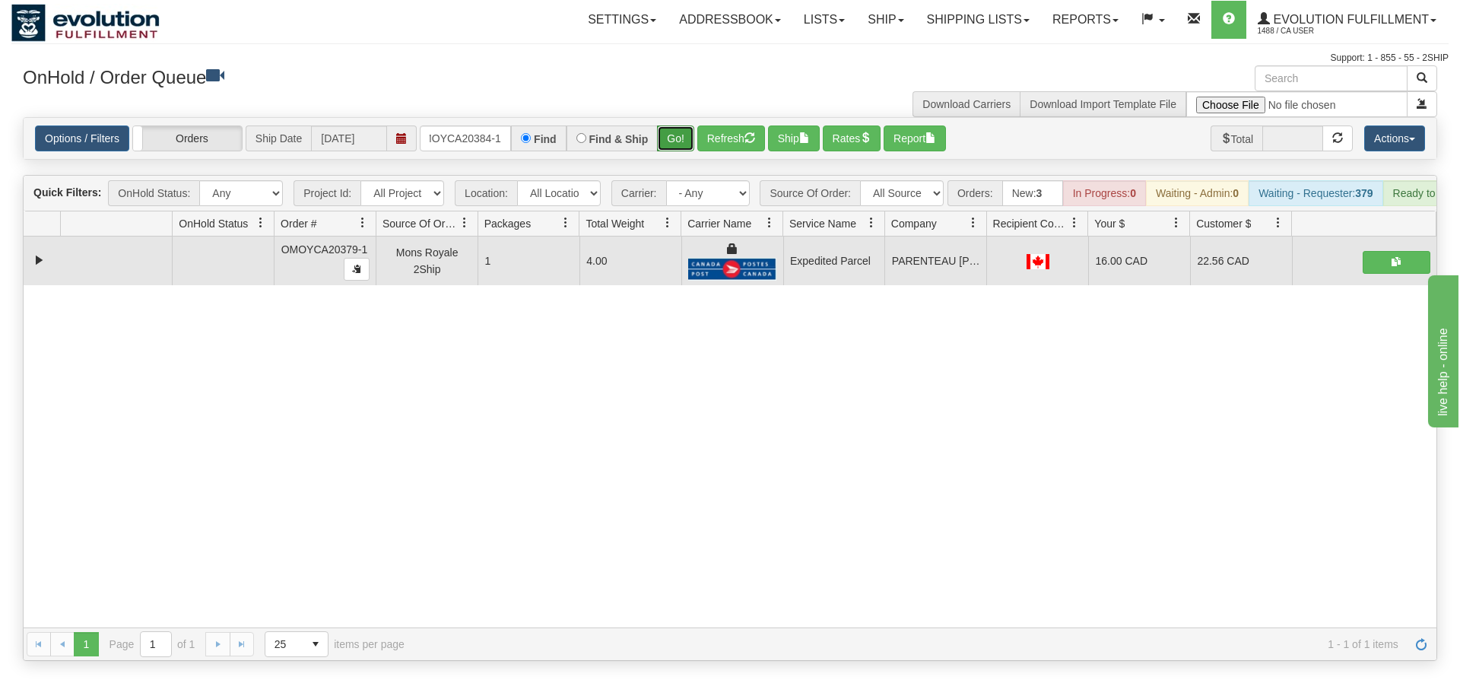
click at [671, 143] on div "Is equal to Is not equal to Contains Does not contains CAD USD EUR ZAR [PERSON_…" at bounding box center [729, 389] width 1437 height 544
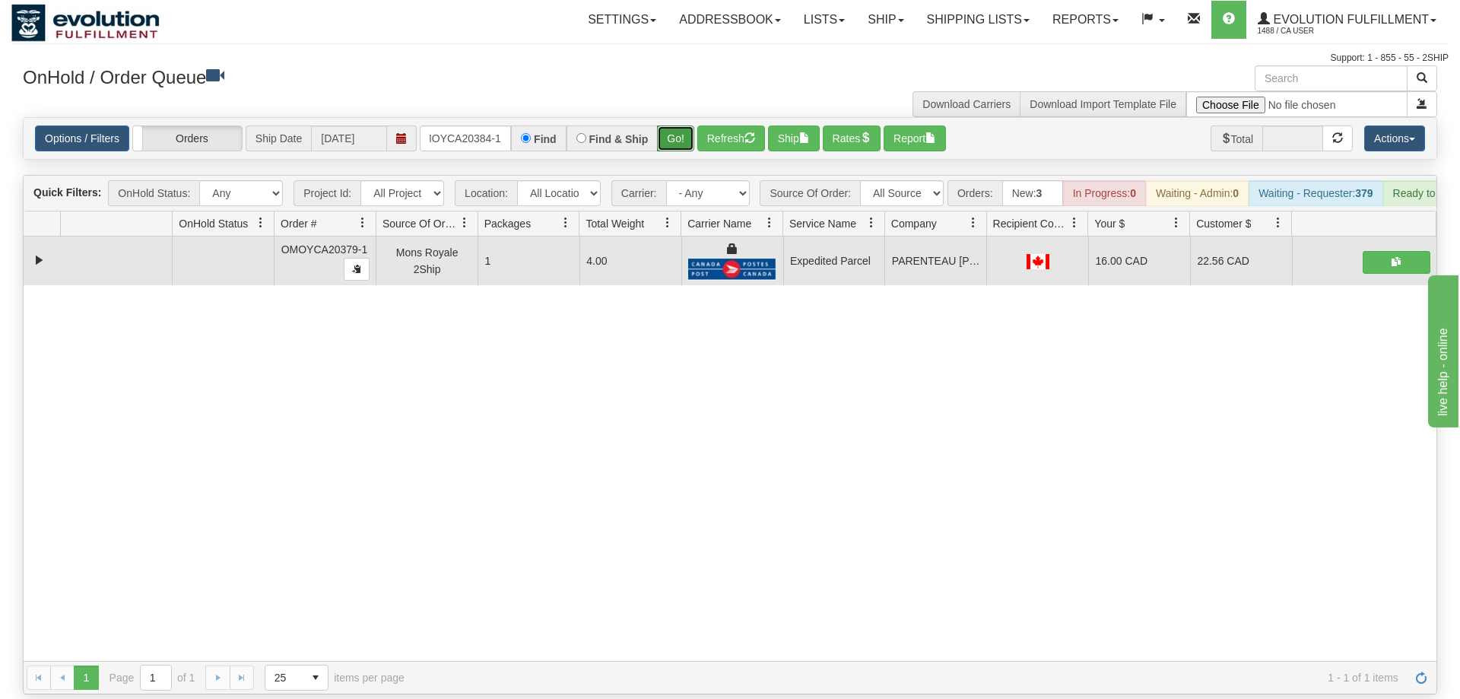
click at [672, 125] on button "Go!" at bounding box center [675, 138] width 37 height 26
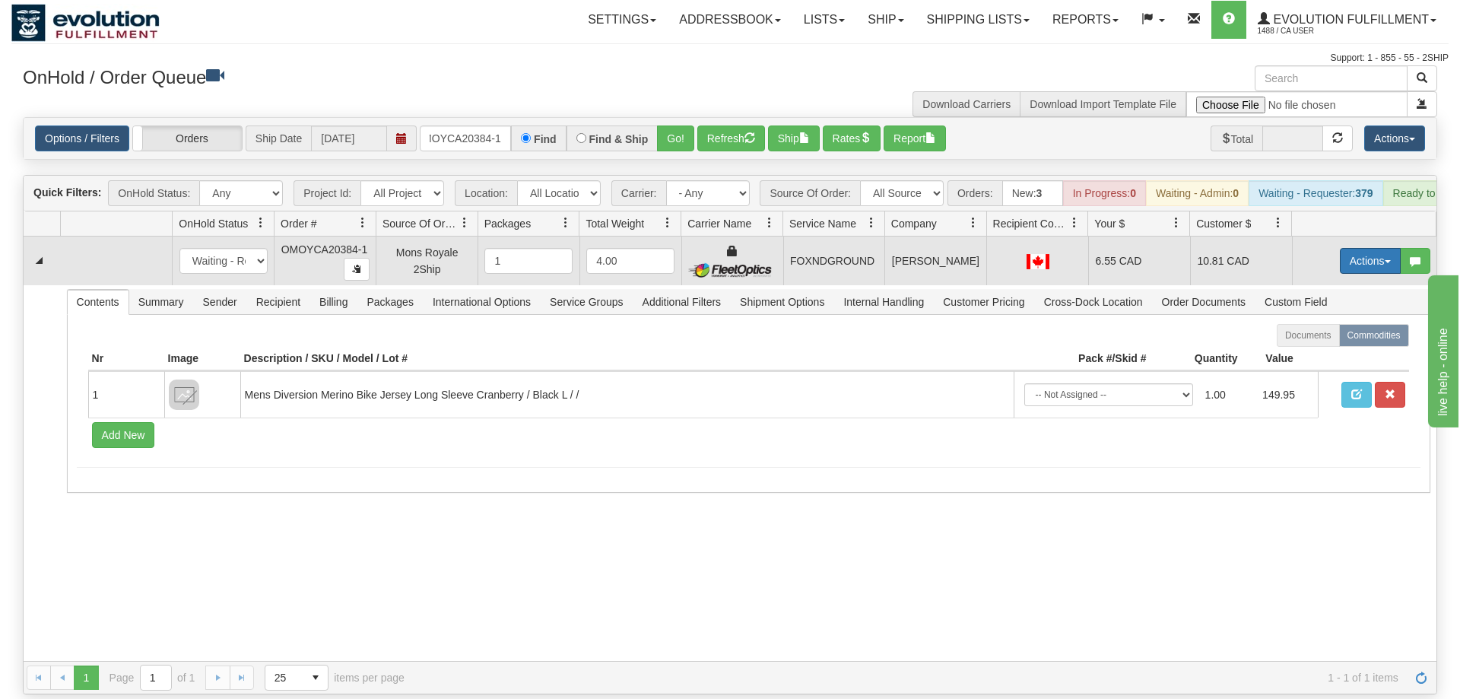
click at [1366, 248] on button "Actions" at bounding box center [1370, 261] width 61 height 26
click at [1321, 343] on span "Ship" at bounding box center [1309, 349] width 32 height 12
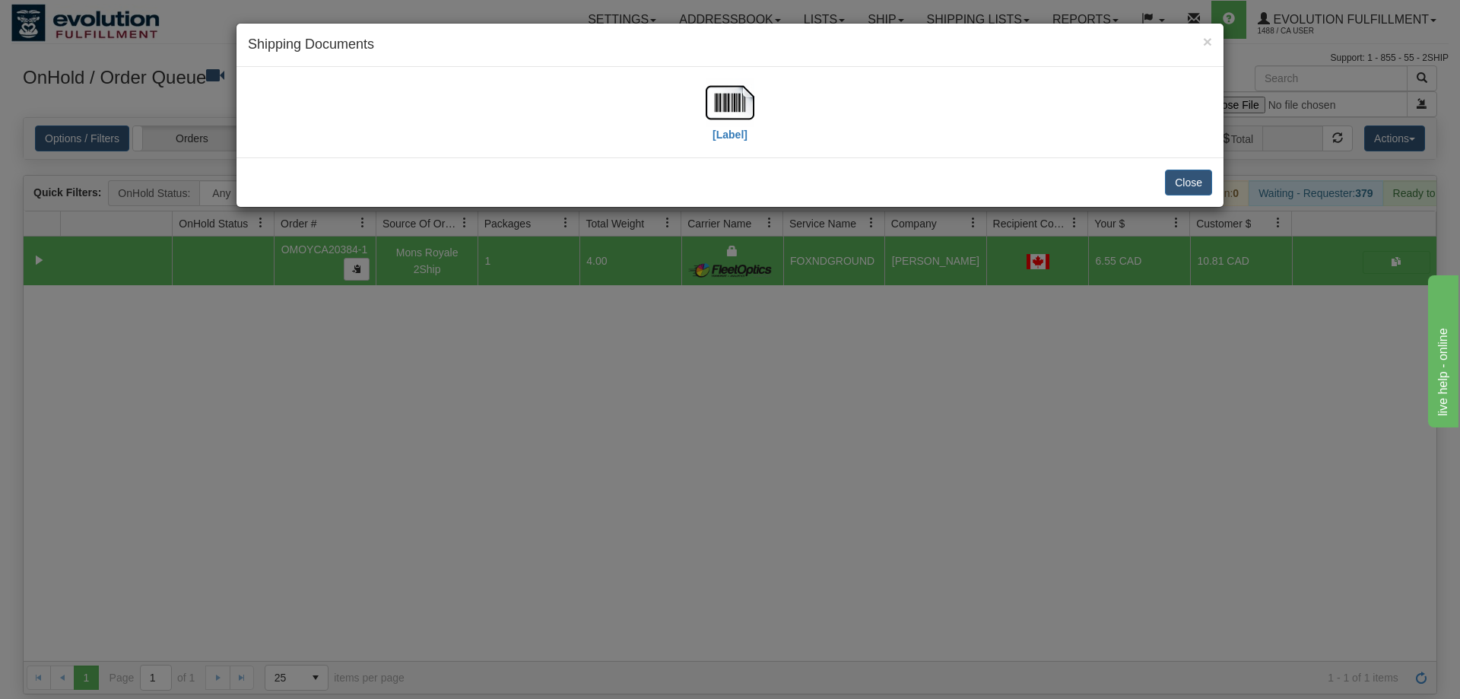
click at [763, 122] on div "[Label]" at bounding box center [730, 112] width 964 height 68
click at [718, 94] on img at bounding box center [729, 102] width 49 height 49
click at [857, 389] on div "× Shipping Documents [Label] Close" at bounding box center [730, 349] width 1460 height 699
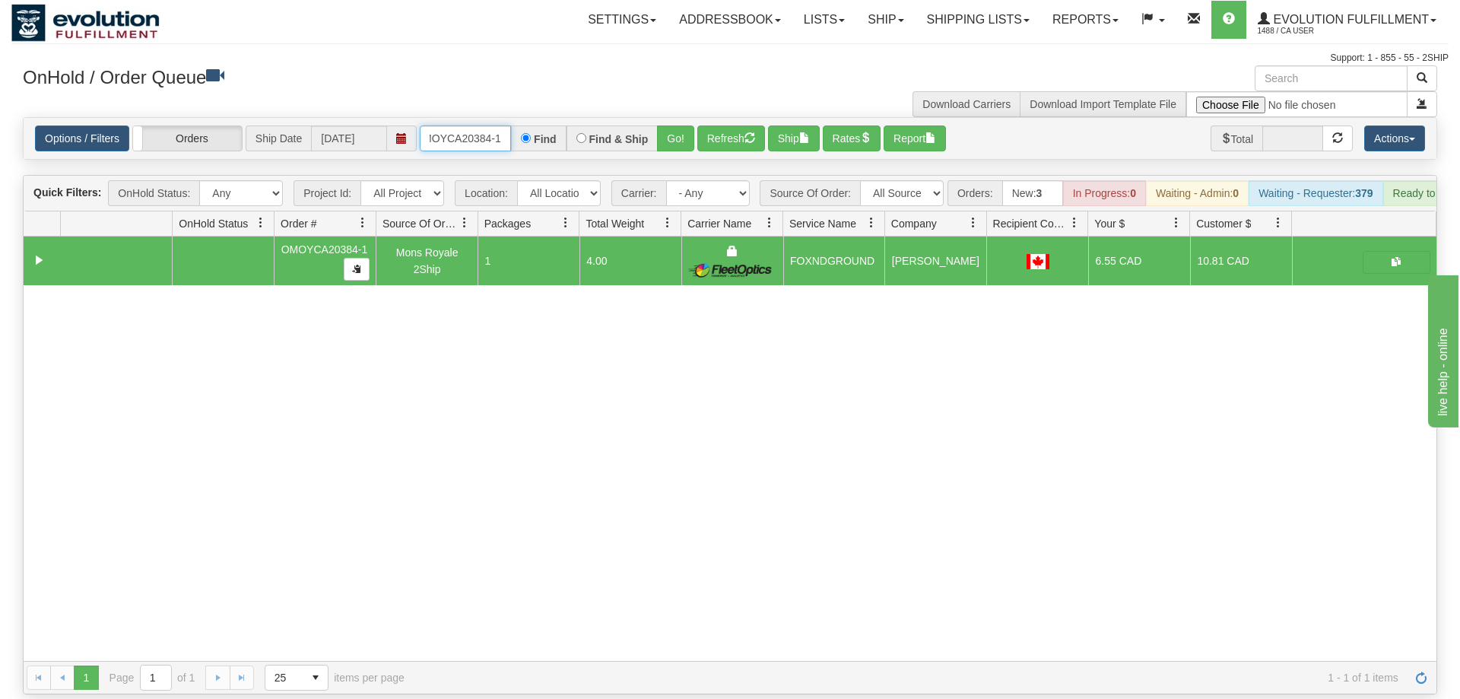
click at [481, 125] on input "OMOYCA20384-1" at bounding box center [465, 138] width 91 height 26
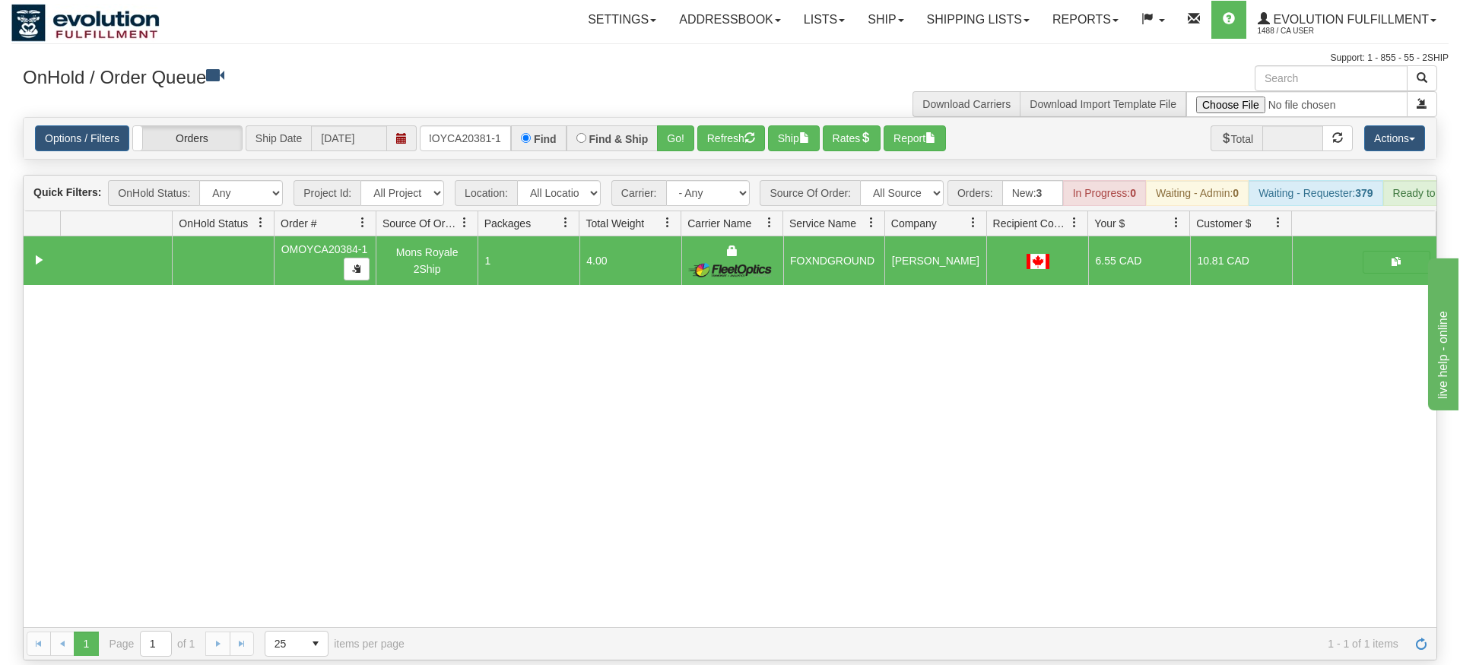
click at [651, 145] on div "Is equal to Is not equal to Contains Does not contains CAD USD EUR ZAR [PERSON_…" at bounding box center [729, 389] width 1437 height 544
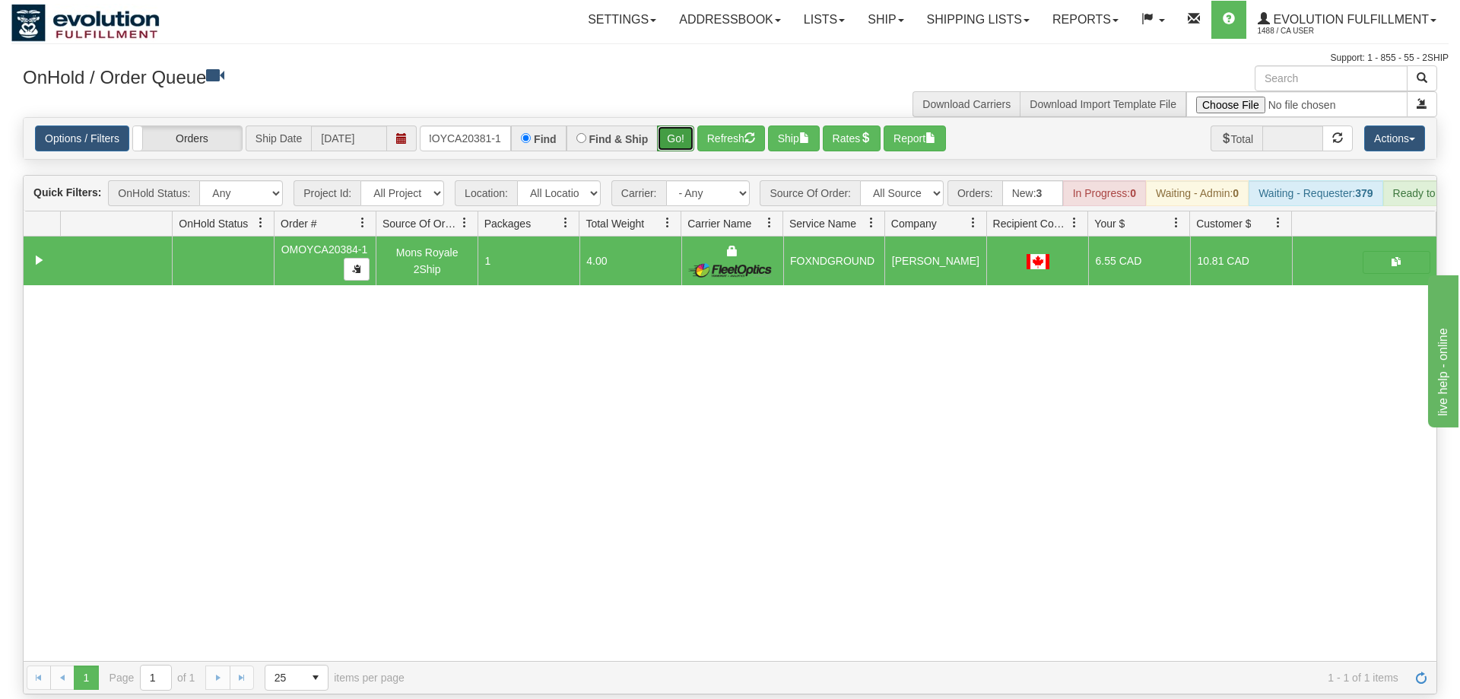
click at [673, 125] on button "Go!" at bounding box center [675, 138] width 37 height 26
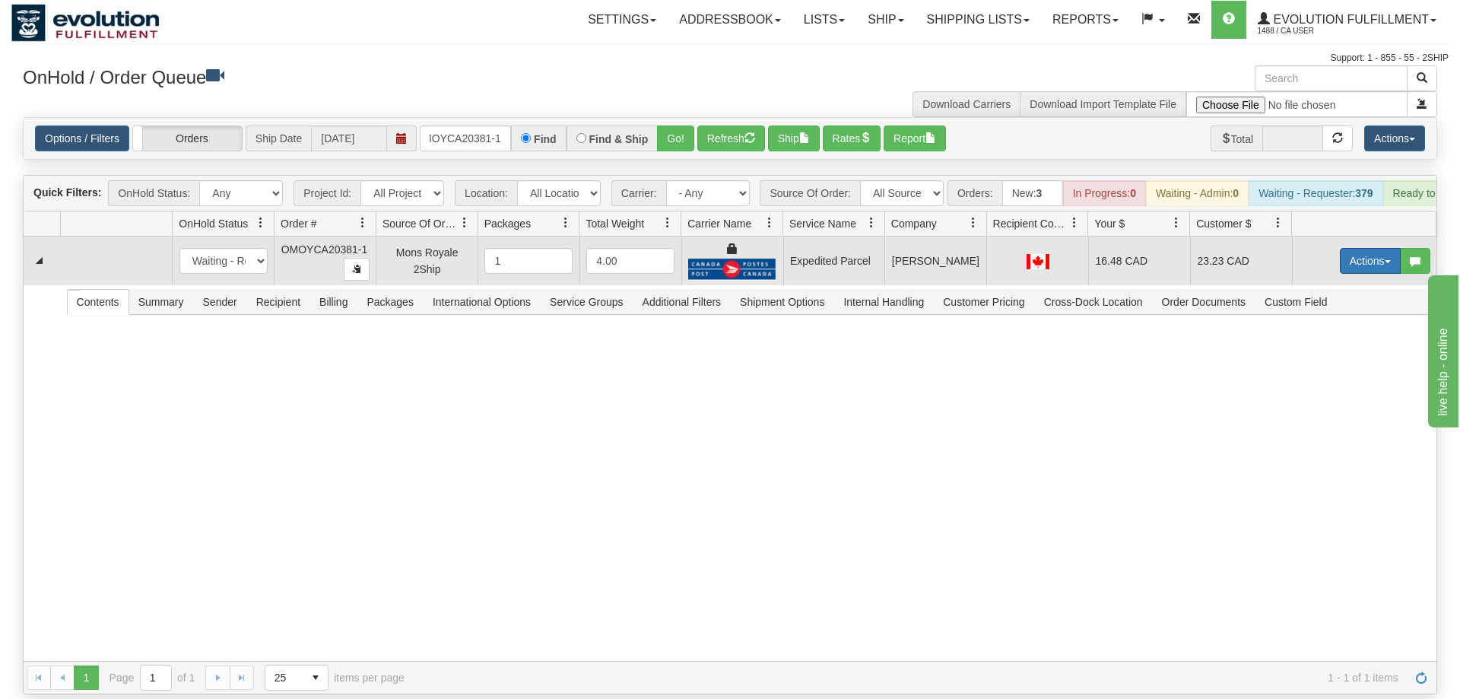
click at [1378, 248] on button "Actions" at bounding box center [1370, 261] width 61 height 26
click at [1337, 339] on link "Ship" at bounding box center [1339, 349] width 122 height 20
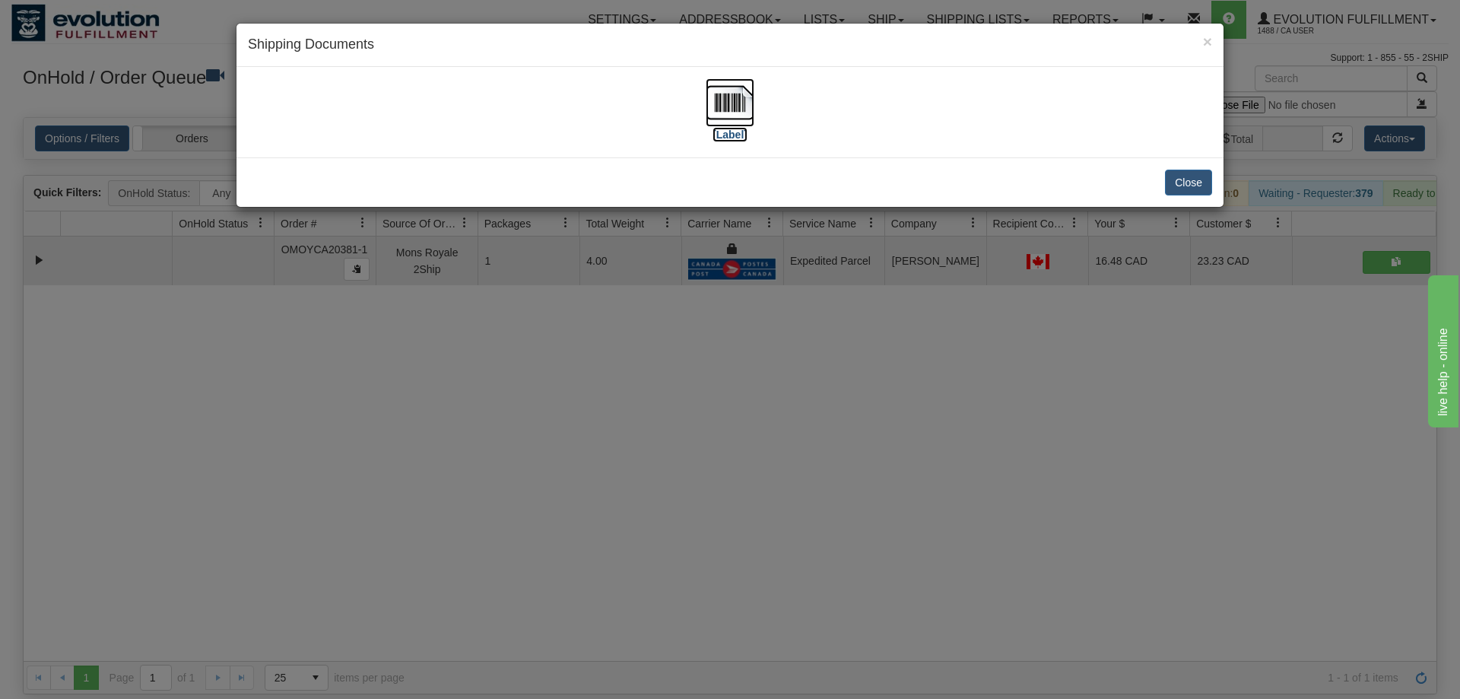
click at [739, 112] on img at bounding box center [729, 102] width 49 height 49
click at [464, 125] on div "[Label]" at bounding box center [730, 112] width 964 height 68
drag, startPoint x: 636, startPoint y: 363, endPoint x: 515, endPoint y: 169, distance: 229.1
click at [636, 363] on div "× Shipping Documents [Label] Close" at bounding box center [730, 349] width 1460 height 699
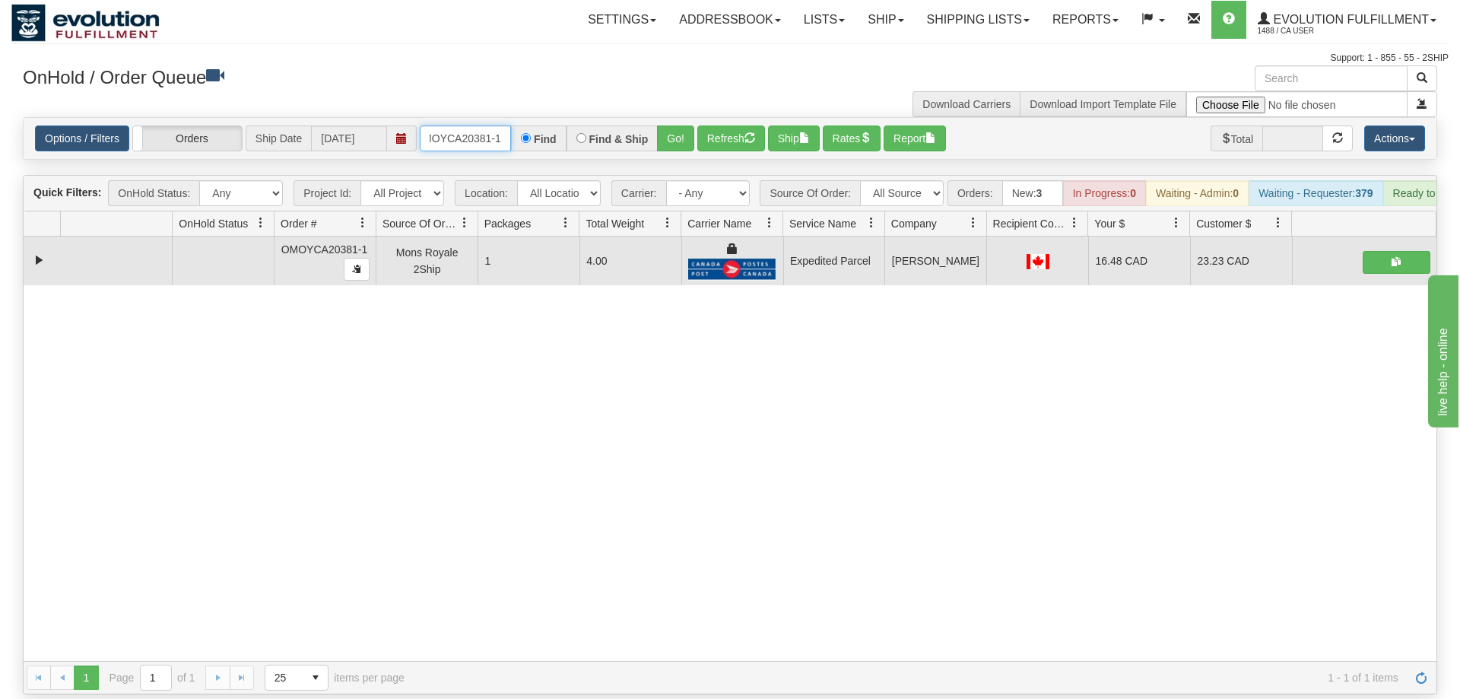
click at [466, 125] on input "OMOYCA20381-1" at bounding box center [465, 138] width 91 height 26
click at [336, 503] on div "31667683 EVOLUTION V3 91229821 91229822 OMOYCA20381-1 Mons Royale 2Ship 1 4.00 …" at bounding box center [730, 448] width 1412 height 424
click at [481, 125] on input "OMOYCA20381-1" at bounding box center [465, 138] width 91 height 26
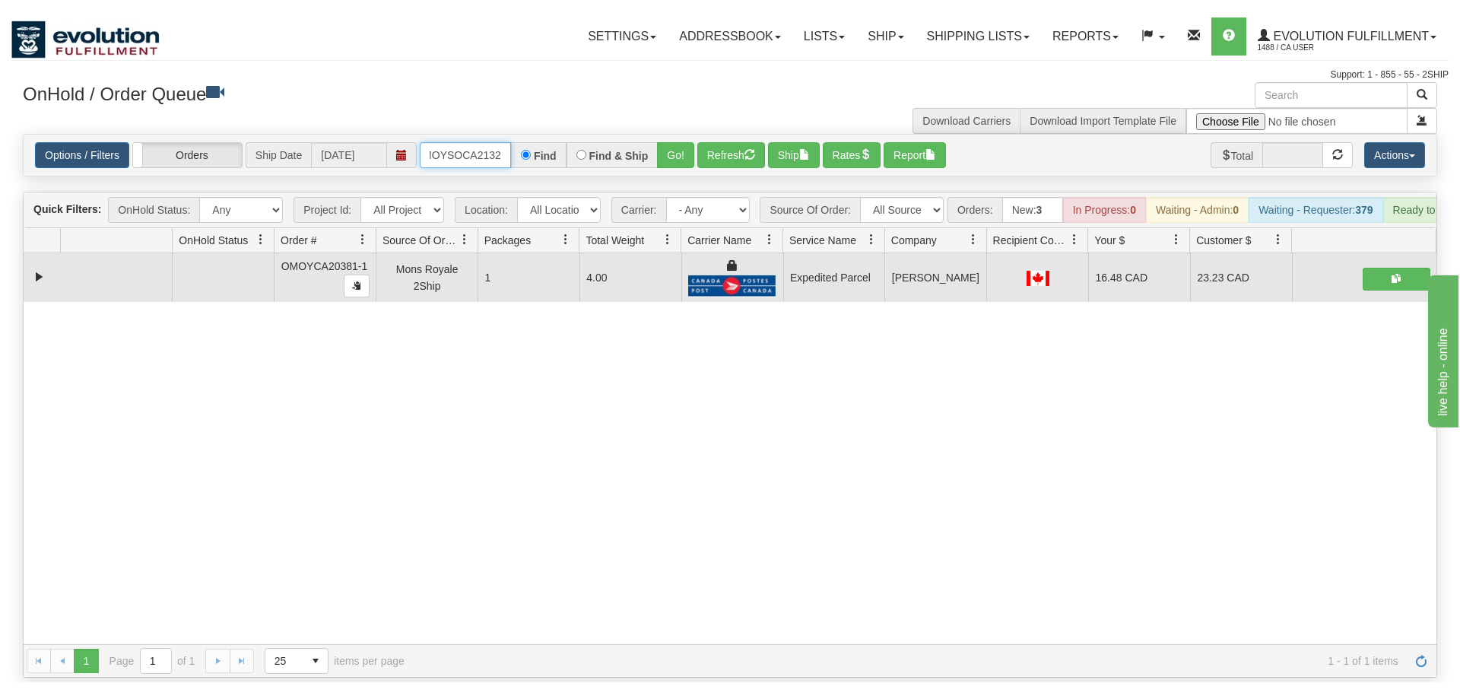
scroll to position [0, 21]
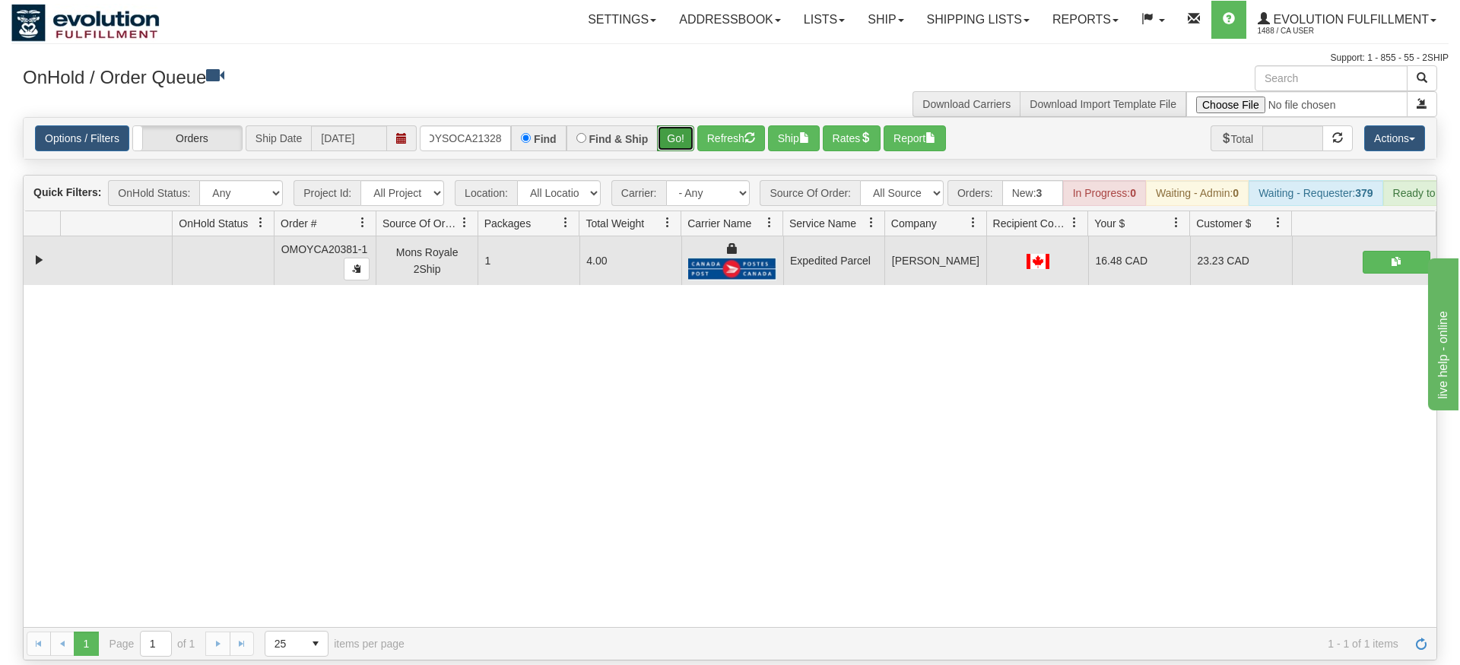
drag, startPoint x: 676, startPoint y: 107, endPoint x: 679, endPoint y: 117, distance: 10.3
click at [676, 134] on div "Options / Filters Group Shipments Orders Ship Date [DATE] OMOYSOCA21328 Find Fi…" at bounding box center [730, 138] width 1412 height 41
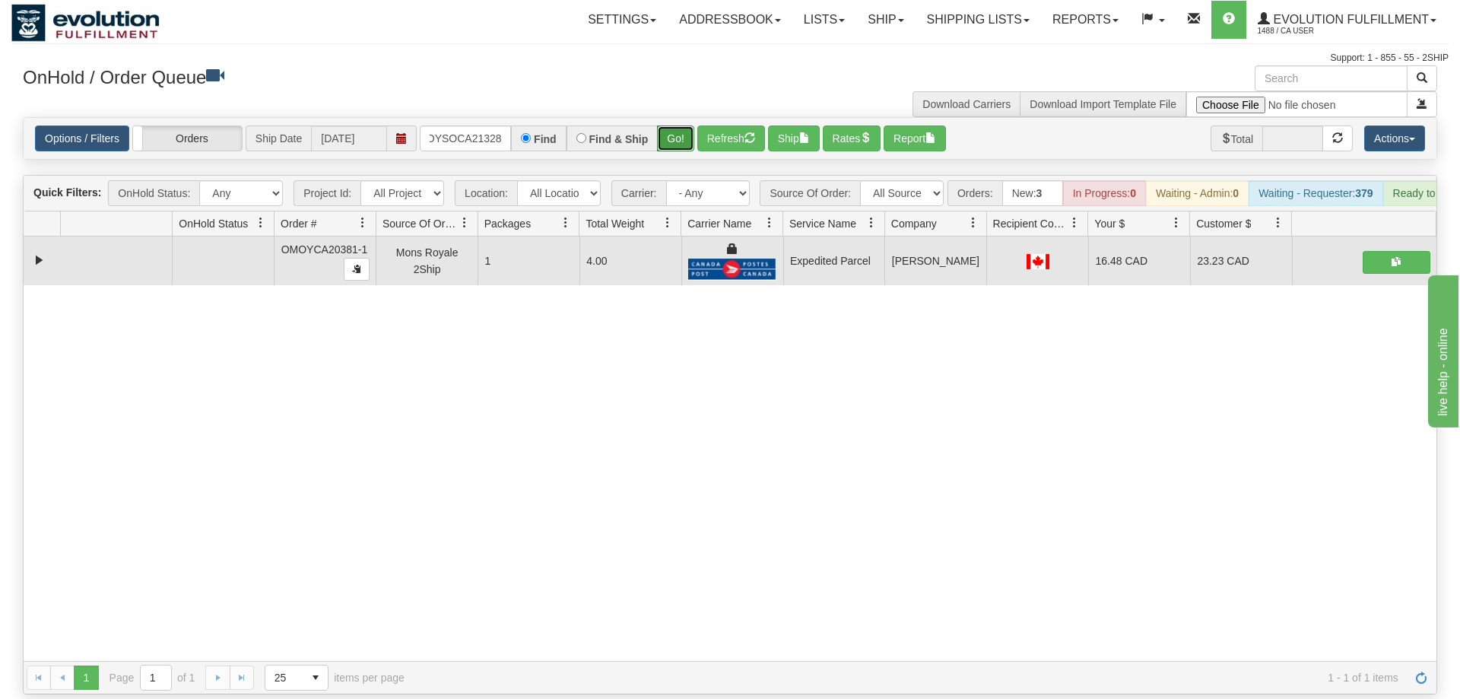
click at [679, 125] on button "Go!" at bounding box center [675, 138] width 37 height 26
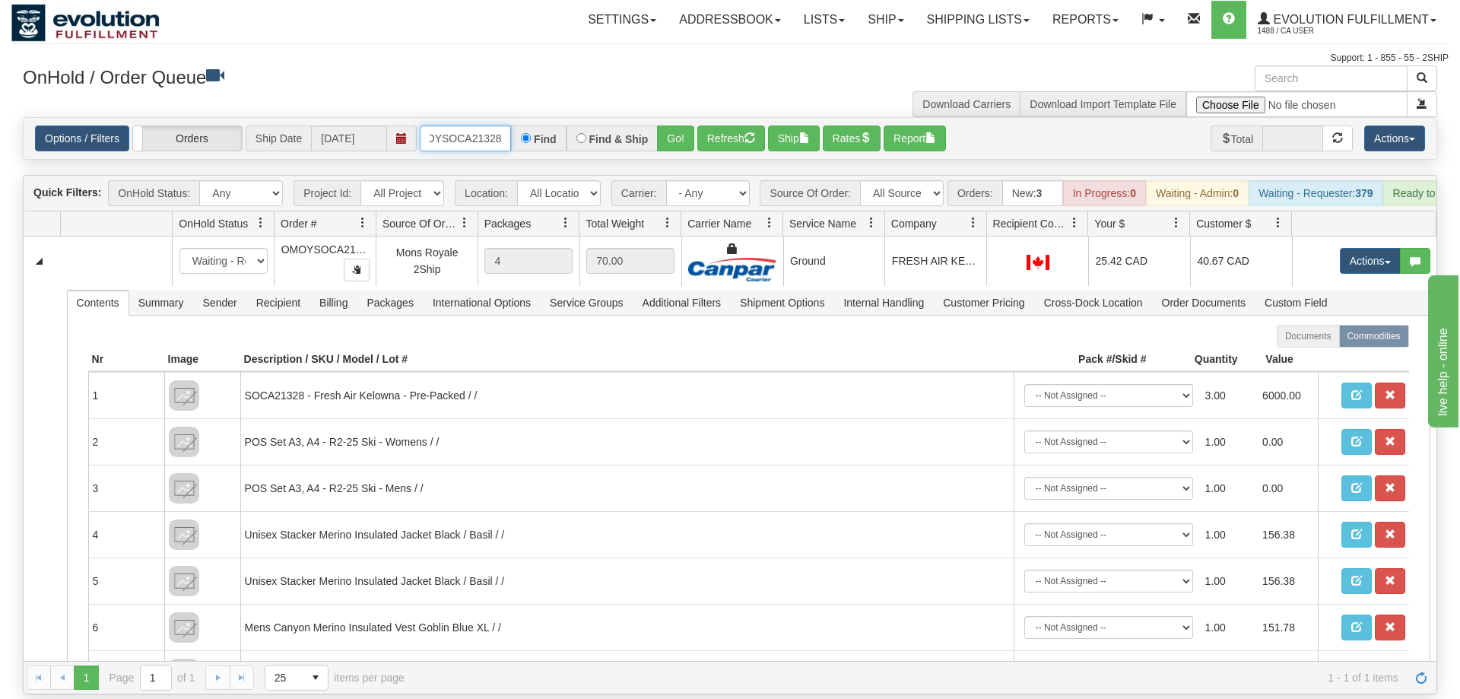
click at [473, 125] on input "OMOYSOCA21328" at bounding box center [465, 138] width 91 height 26
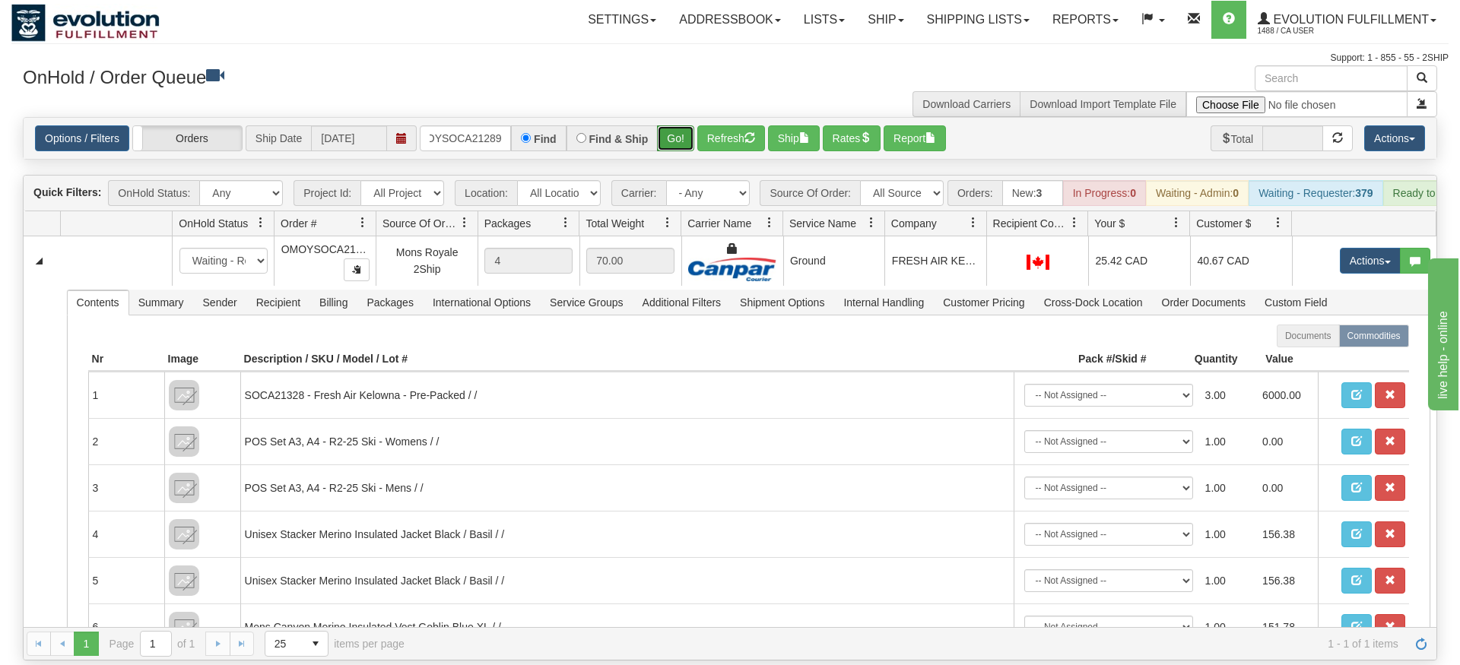
click at [690, 138] on div "Is equal to Is not equal to Contains Does not contains CAD USD EUR ZAR [PERSON_…" at bounding box center [729, 389] width 1437 height 544
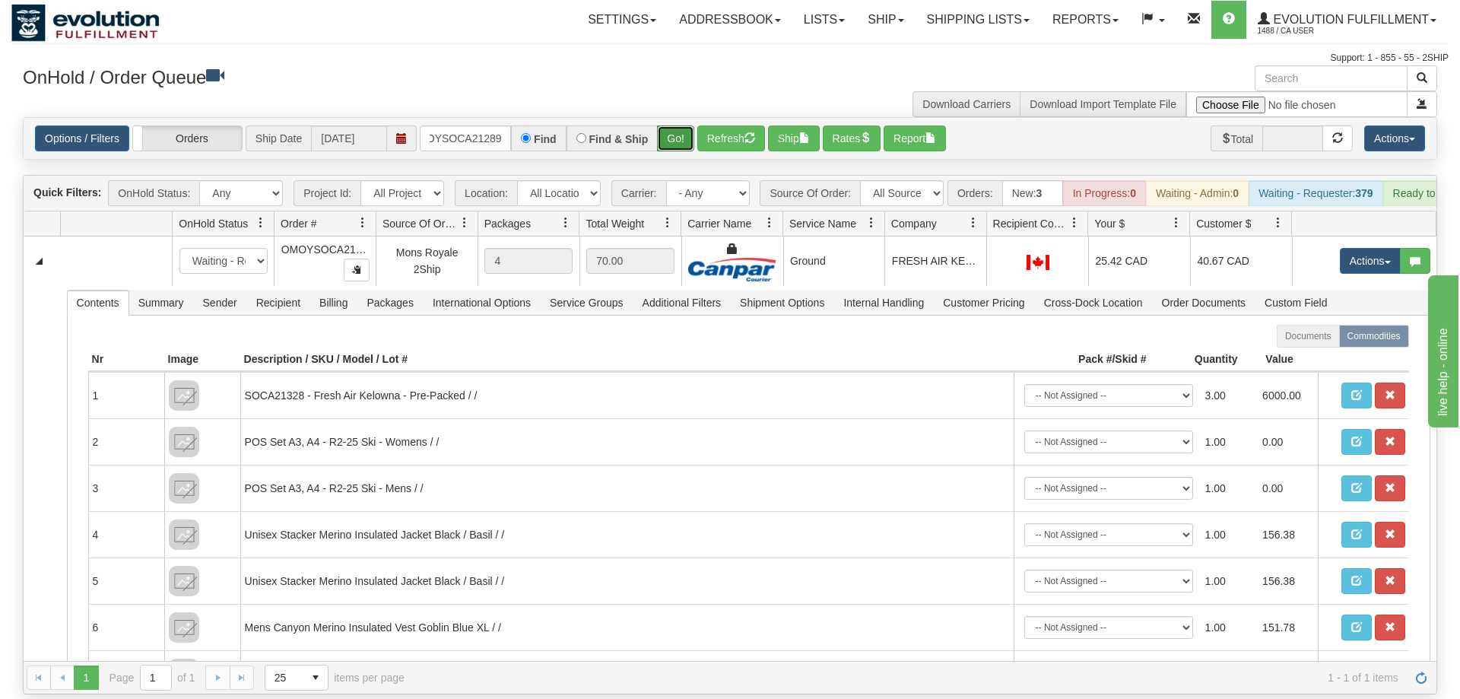
click at [689, 125] on button "Go!" at bounding box center [675, 138] width 37 height 26
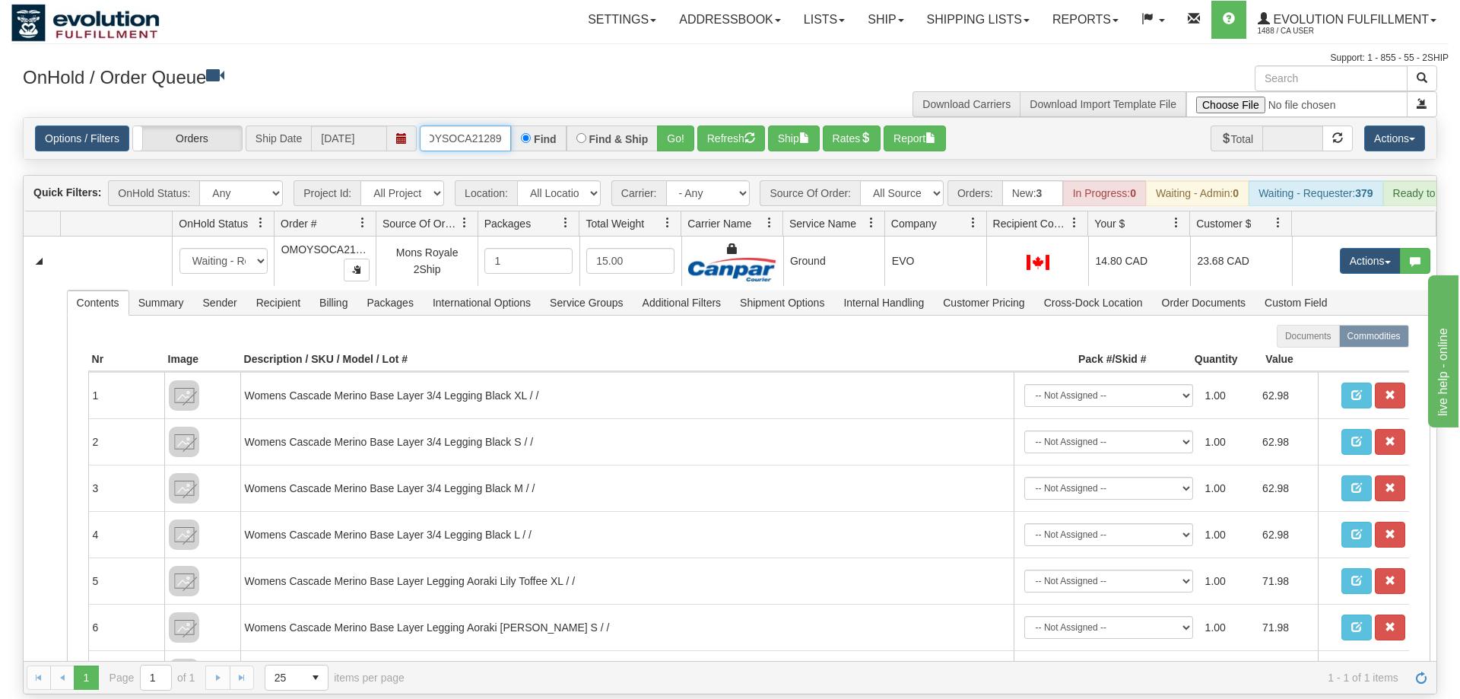
click at [468, 125] on input "OMOYSOCA21289" at bounding box center [465, 138] width 91 height 26
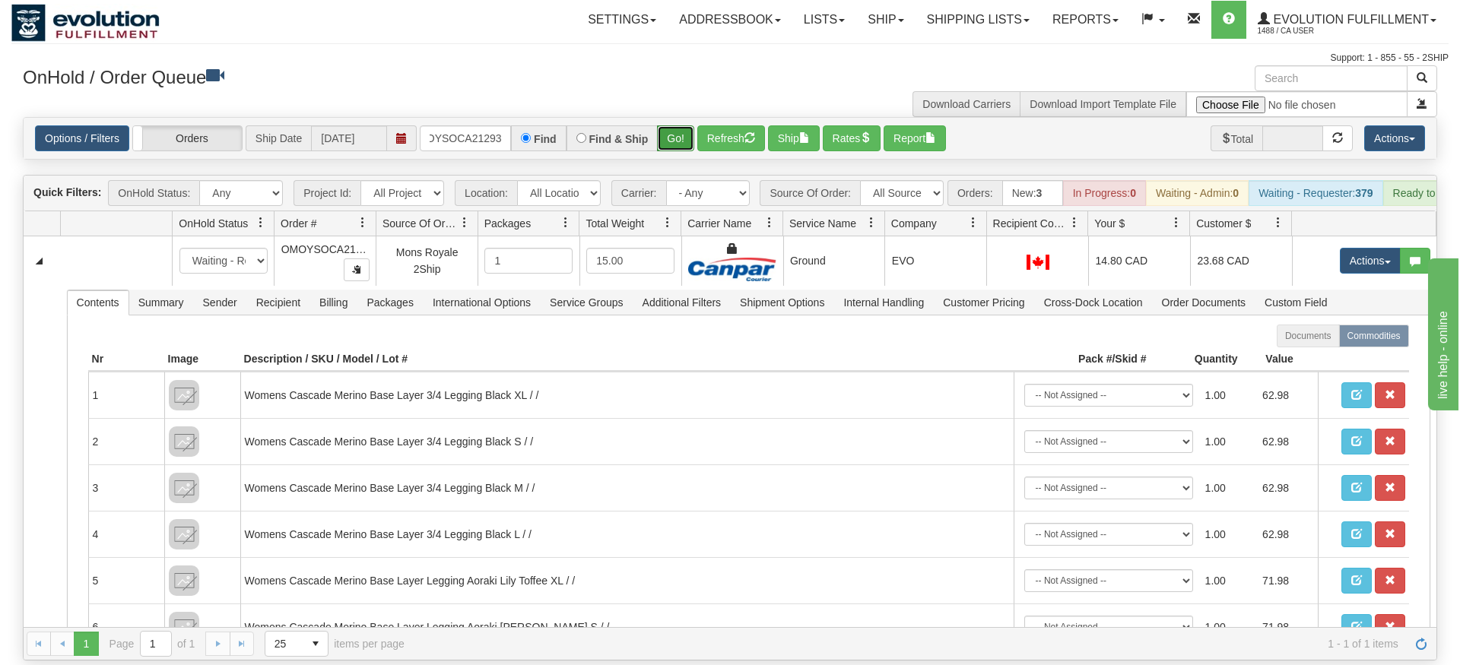
drag, startPoint x: 683, startPoint y: 111, endPoint x: 682, endPoint y: 128, distance: 16.8
click at [682, 128] on button "Go!" at bounding box center [675, 138] width 37 height 26
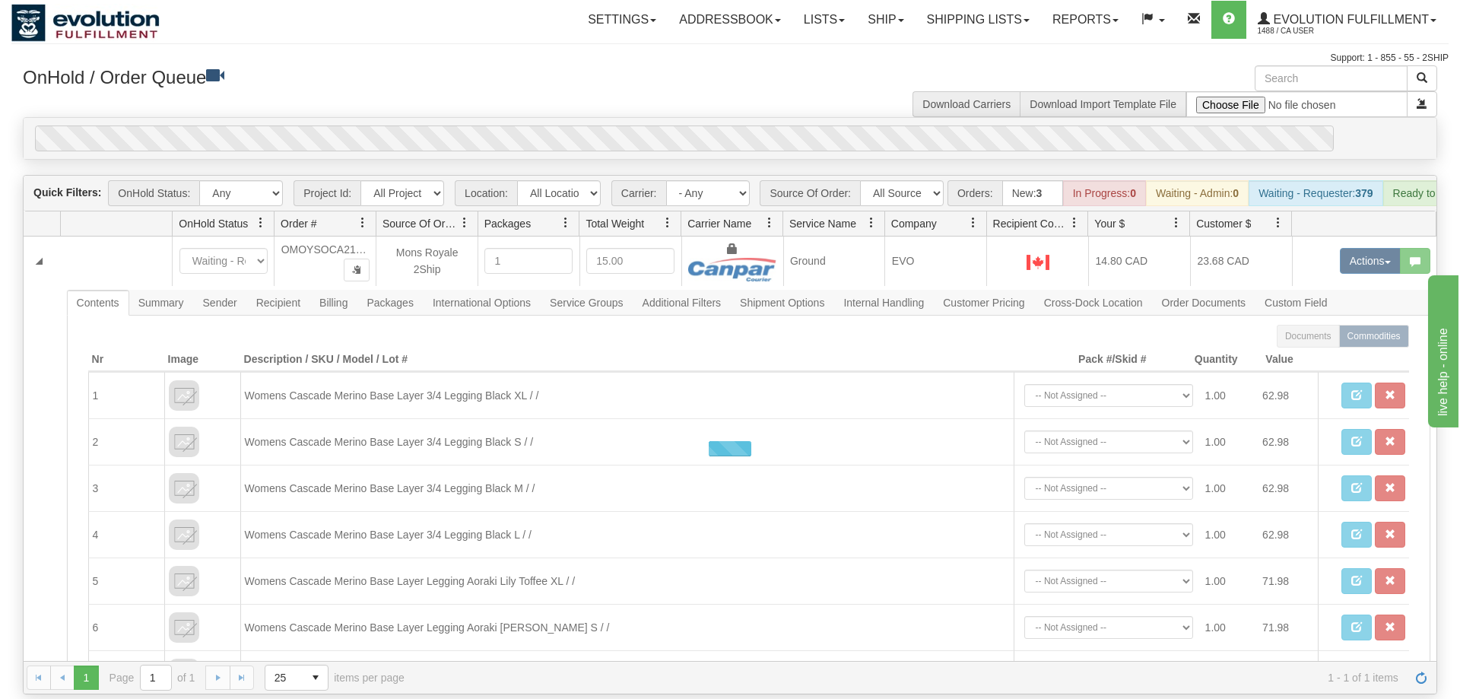
click at [679, 125] on div "0" at bounding box center [684, 138] width 1298 height 26
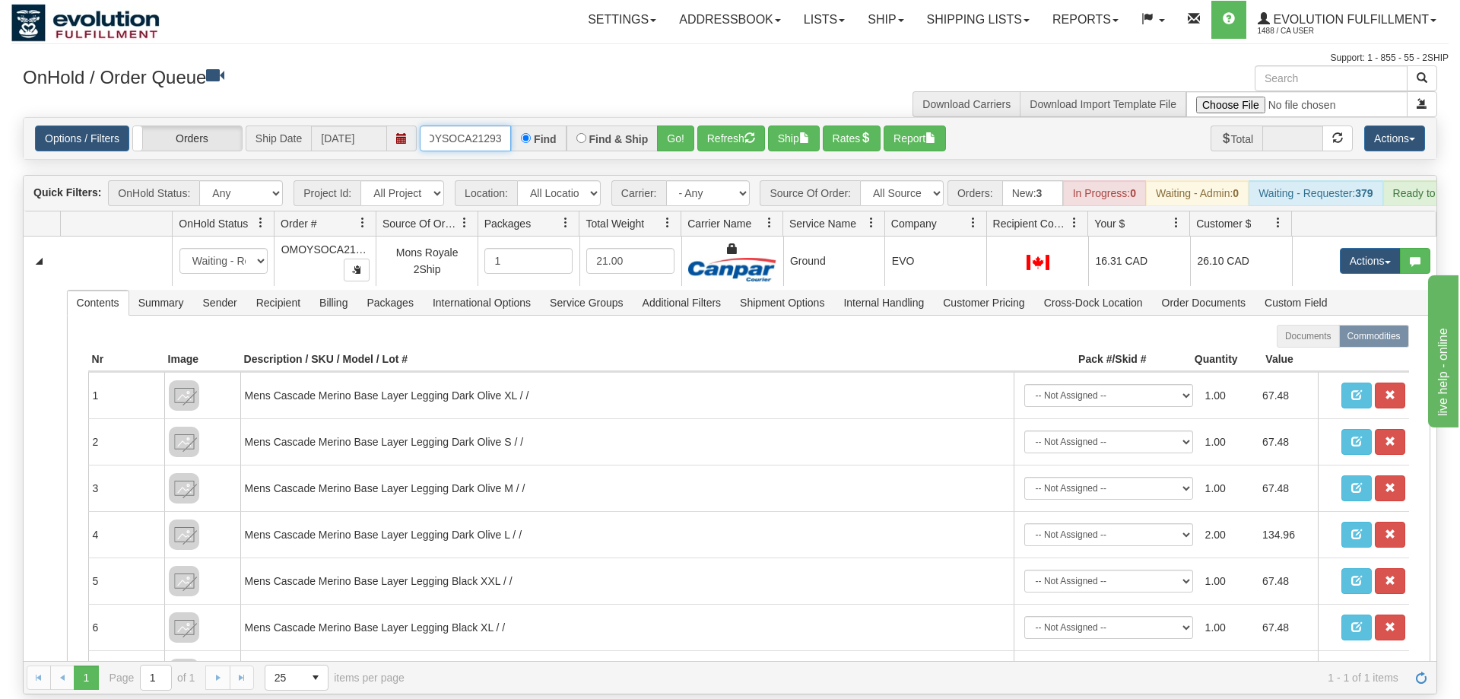
click at [458, 125] on input "OMOYSOCA21293" at bounding box center [465, 138] width 91 height 26
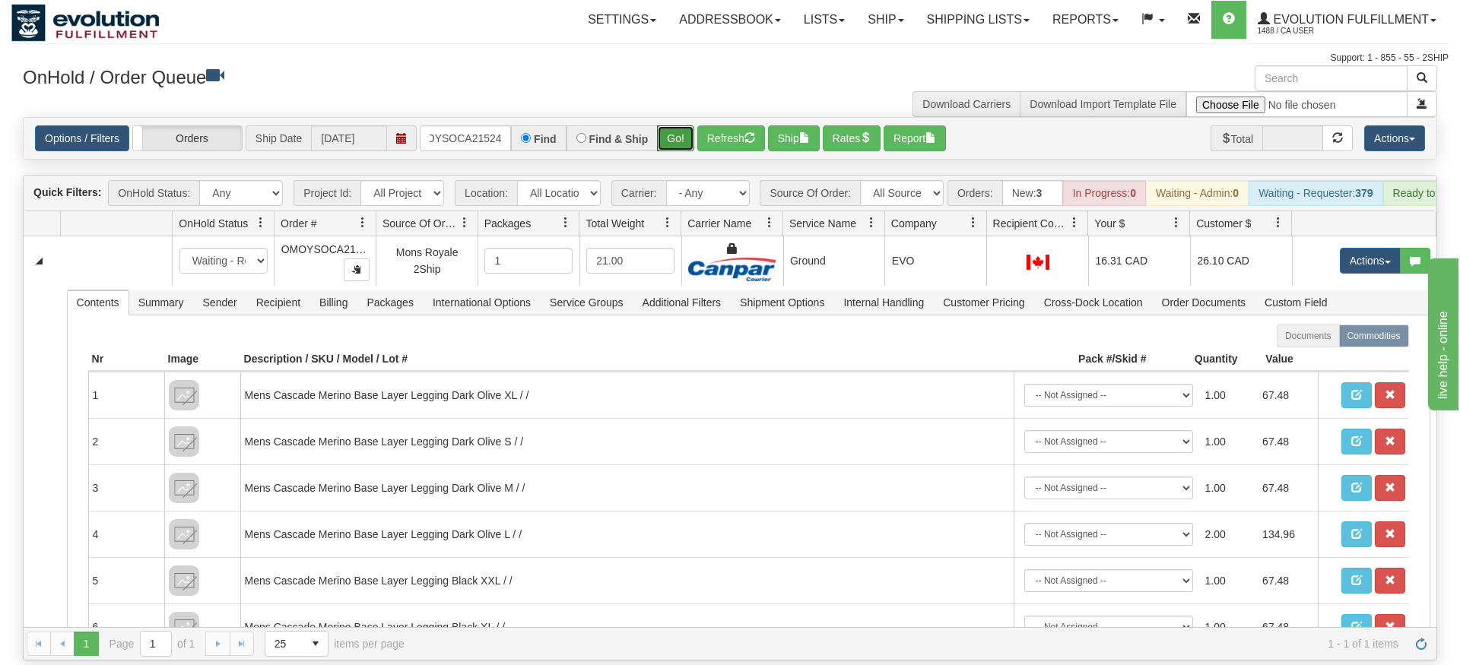
click at [688, 139] on div "Is equal to Is not equal to Contains Does not contains CAD USD EUR ZAR [PERSON_…" at bounding box center [729, 389] width 1437 height 544
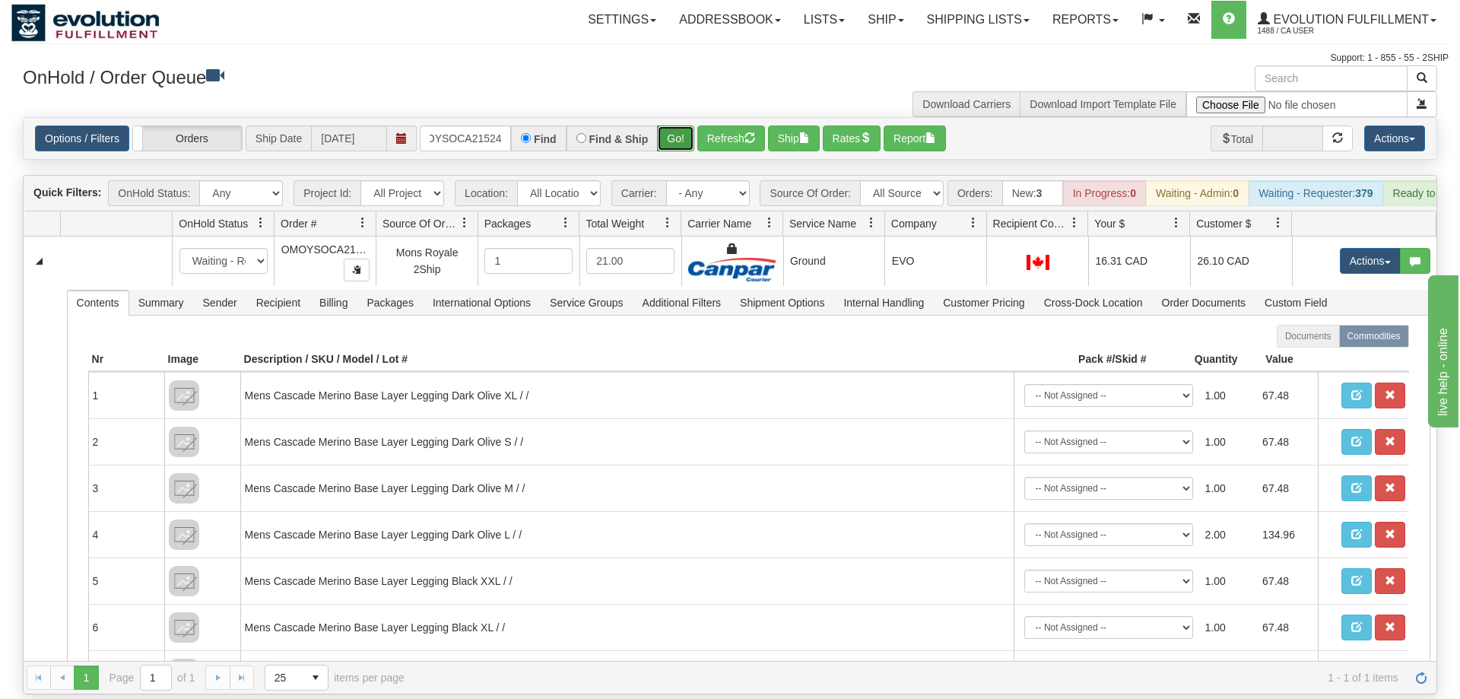
click at [685, 125] on button "Go!" at bounding box center [675, 138] width 37 height 26
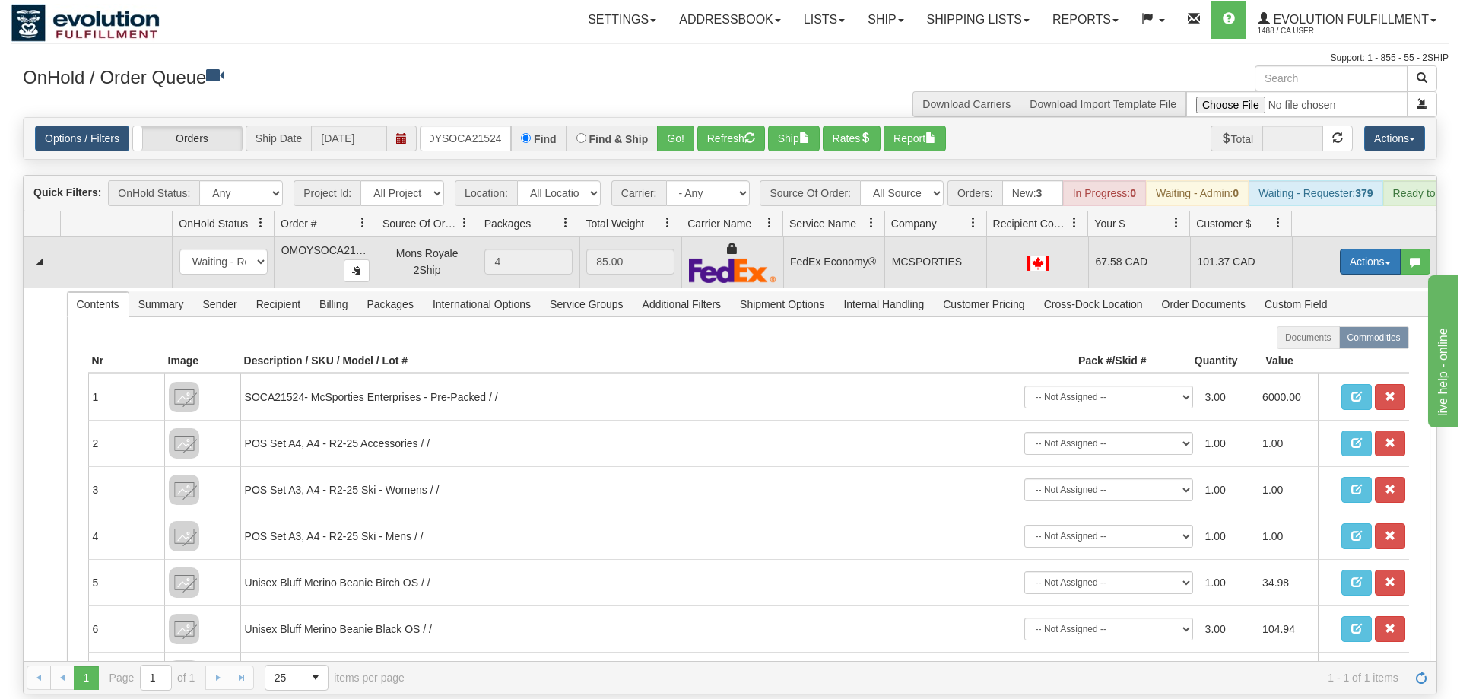
click at [1375, 249] on button "Actions" at bounding box center [1370, 262] width 61 height 26
click at [1345, 324] on span "Rate All Services" at bounding box center [1338, 330] width 91 height 12
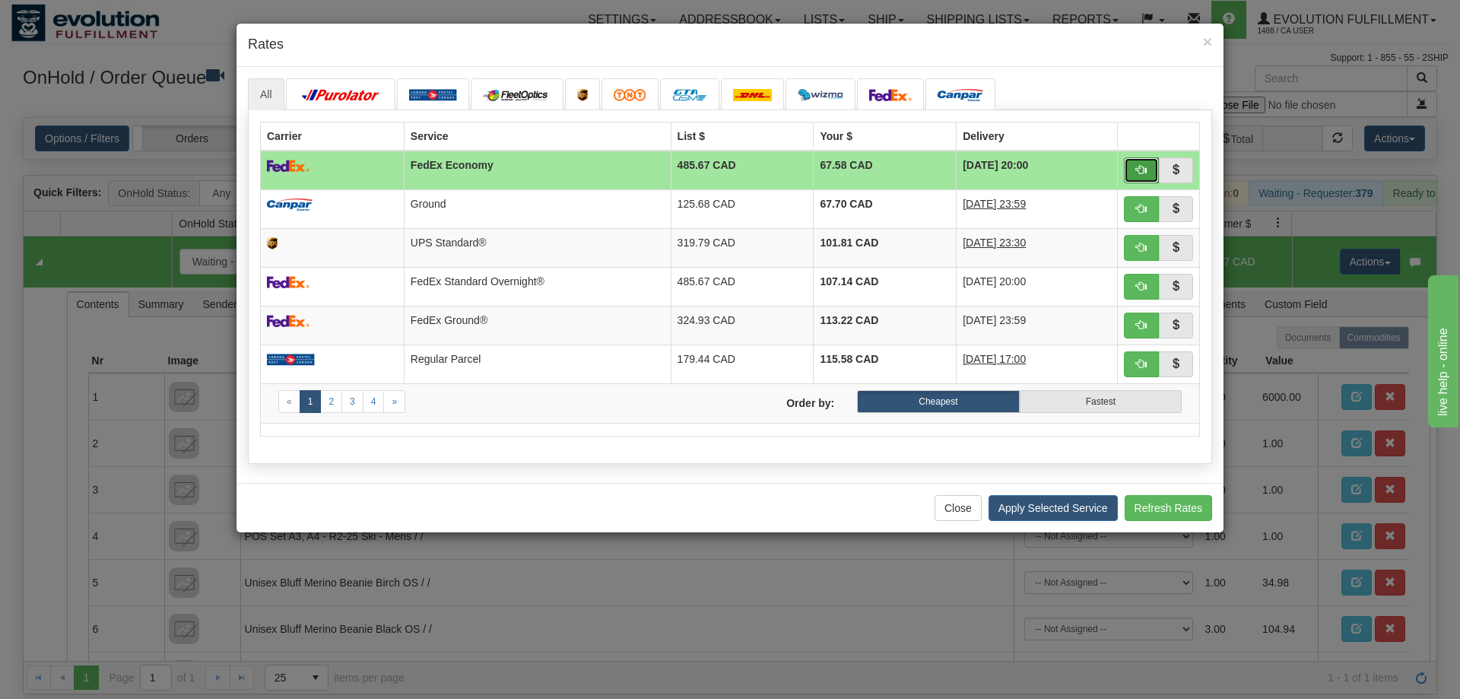
click at [1148, 170] on button "button" at bounding box center [1141, 170] width 35 height 26
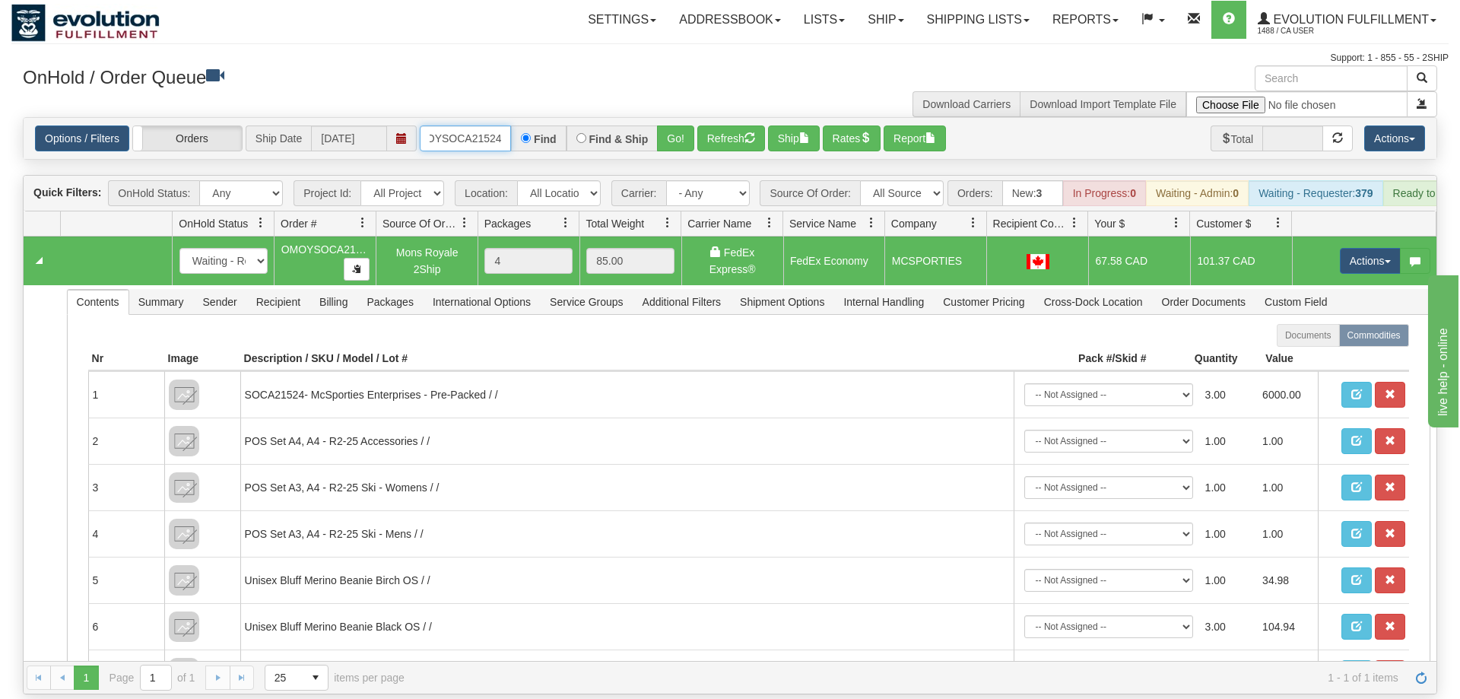
click at [487, 125] on input "OMOYSOCA21524" at bounding box center [465, 138] width 91 height 26
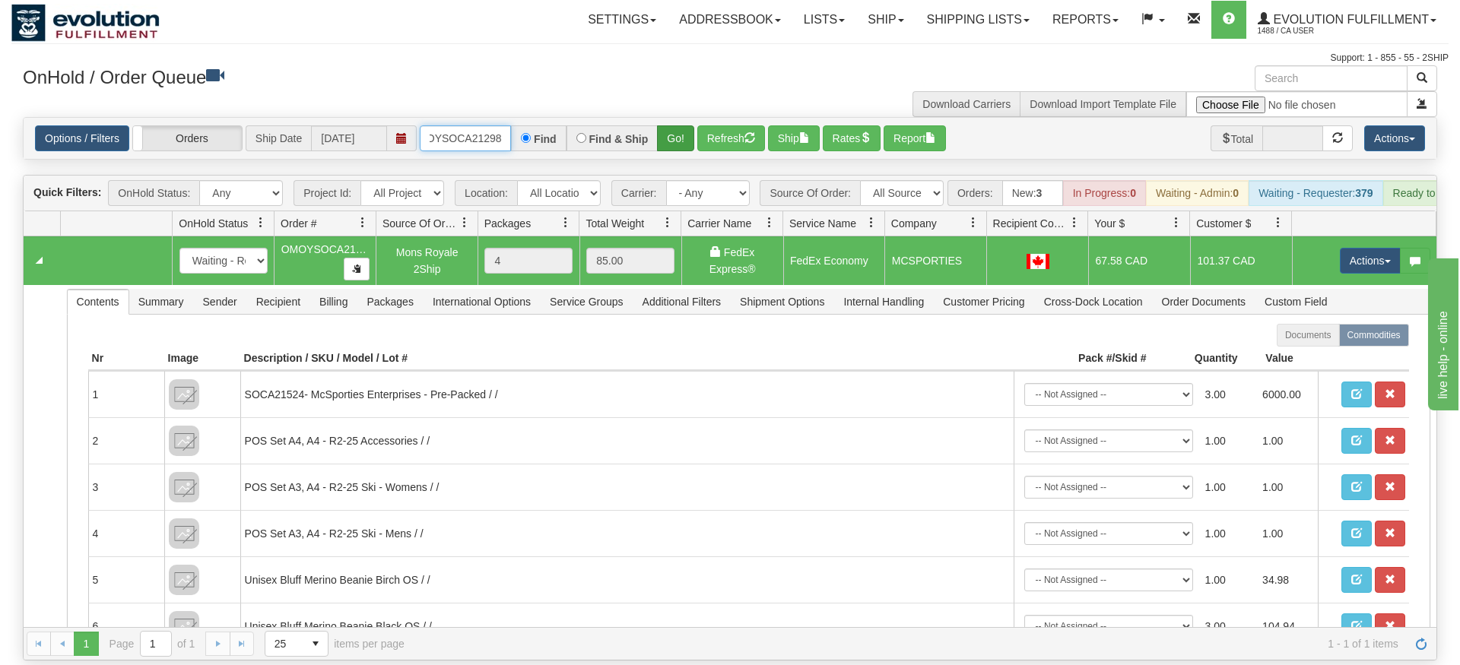
type input "OMOYSOCA21298"
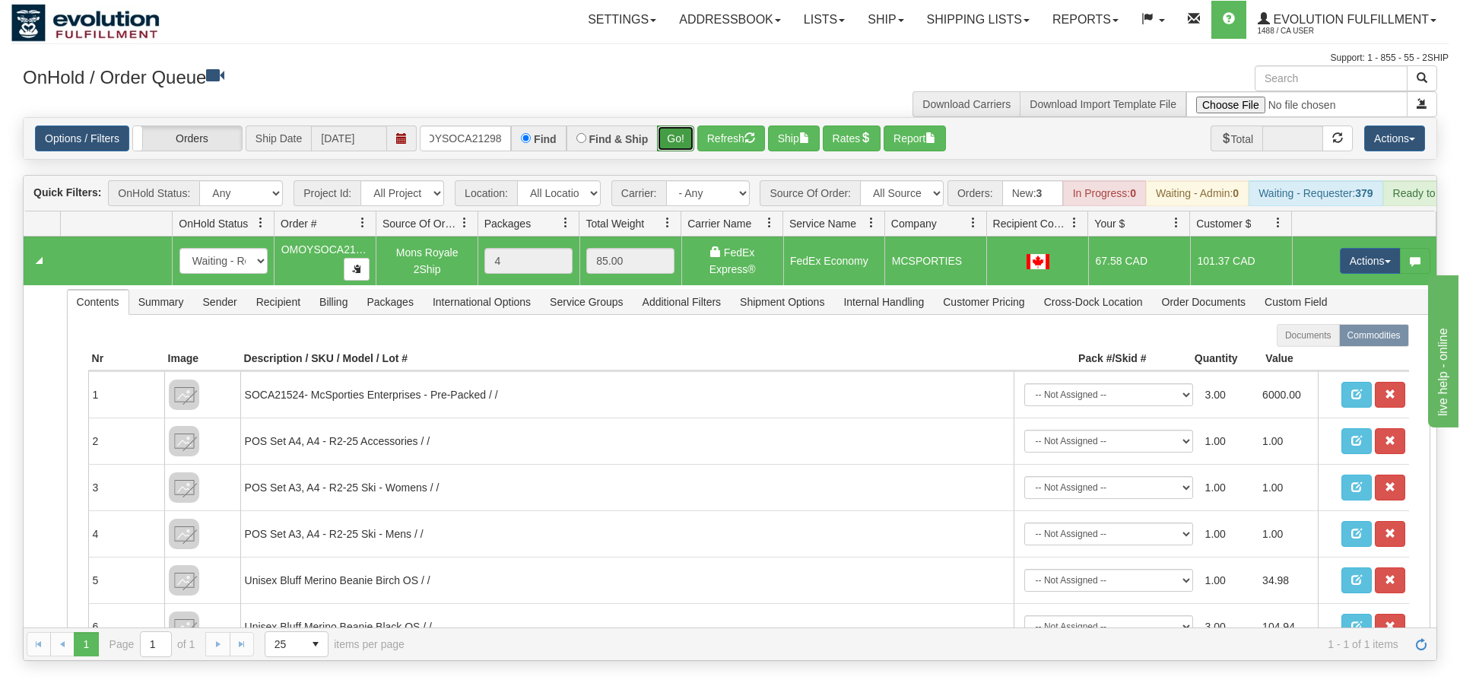
click at [684, 142] on div "Is equal to Is not equal to Contains Does not contains CAD USD EUR ZAR [PERSON_…" at bounding box center [729, 389] width 1437 height 544
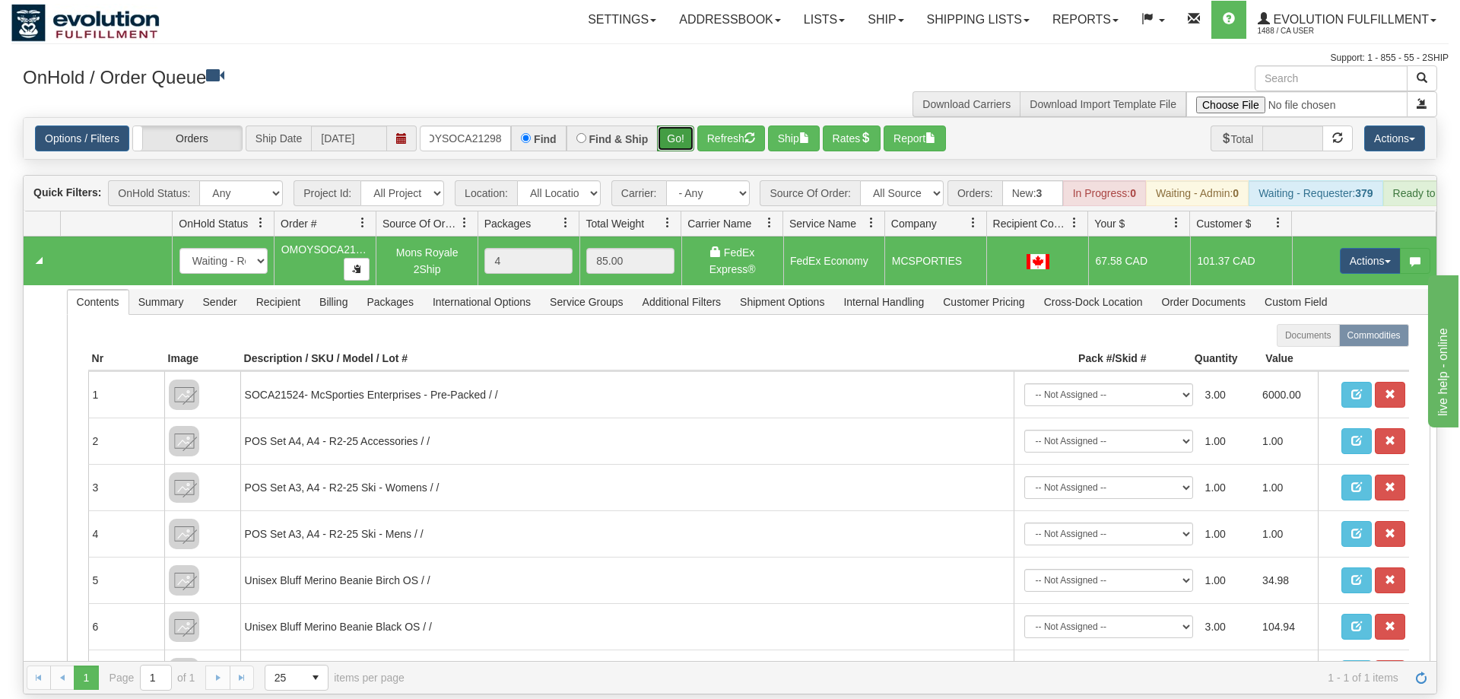
click at [683, 125] on button "Go!" at bounding box center [675, 138] width 37 height 26
